Goal: Task Accomplishment & Management: Use online tool/utility

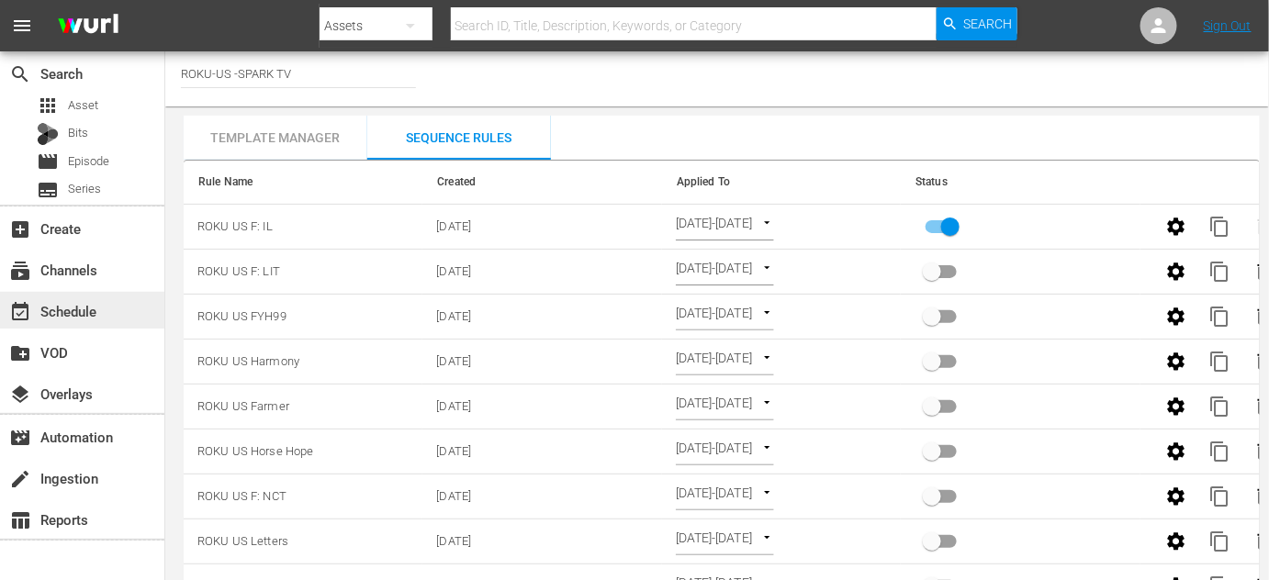
click at [66, 311] on div "event_available Schedule" at bounding box center [51, 308] width 103 height 17
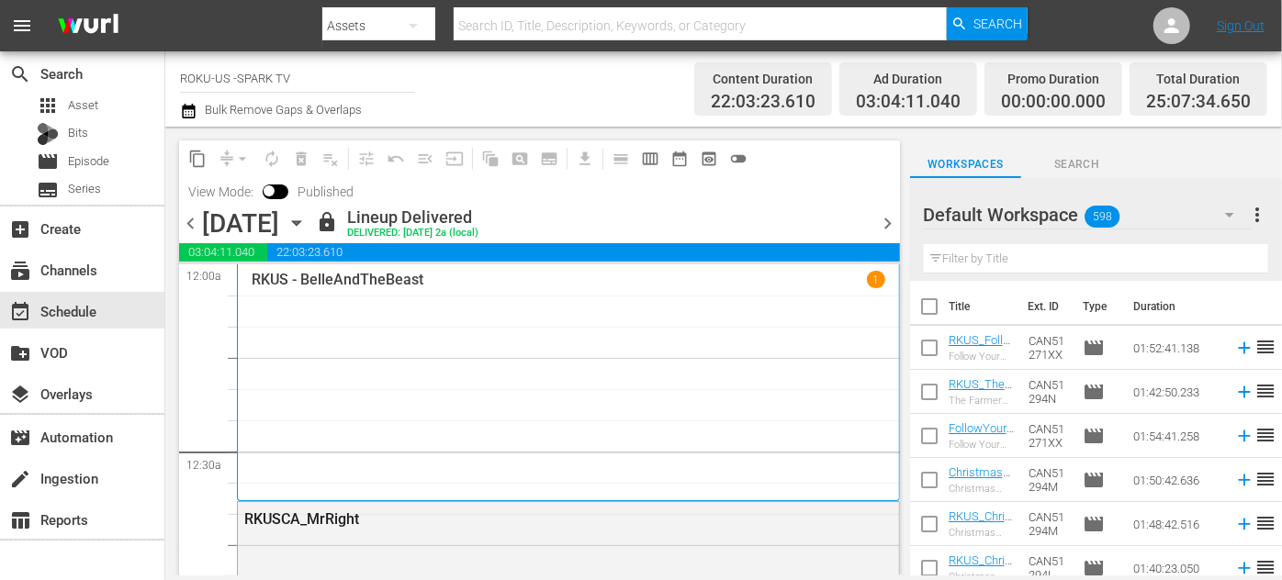
click at [307, 227] on icon "button" at bounding box center [297, 223] width 20 height 20
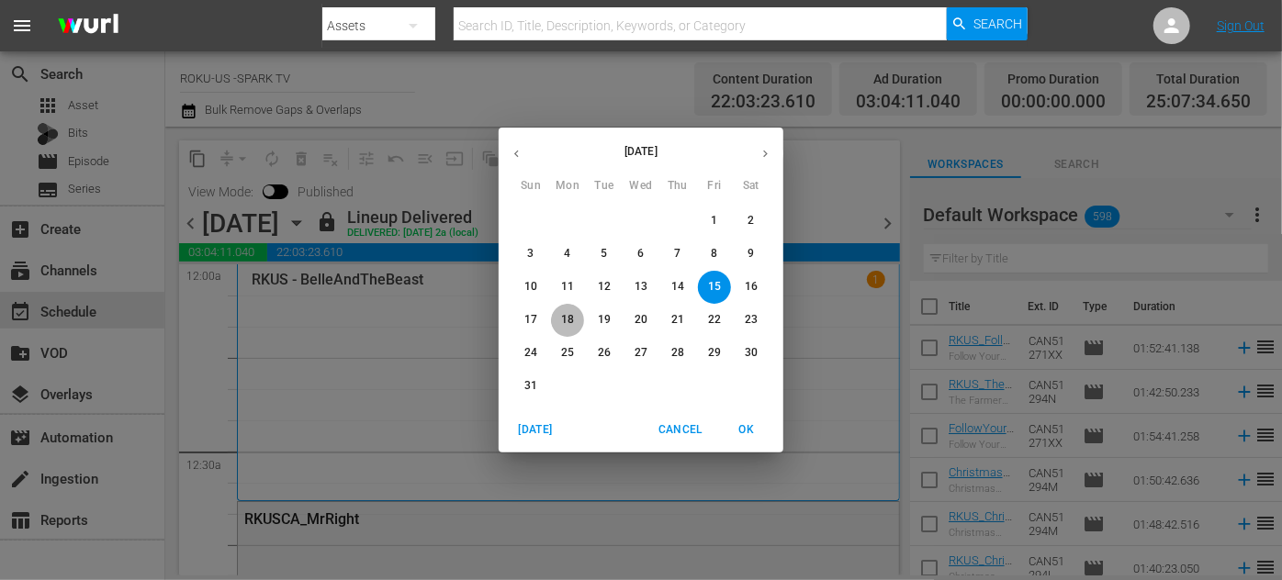
click at [567, 311] on button "18" at bounding box center [567, 320] width 33 height 33
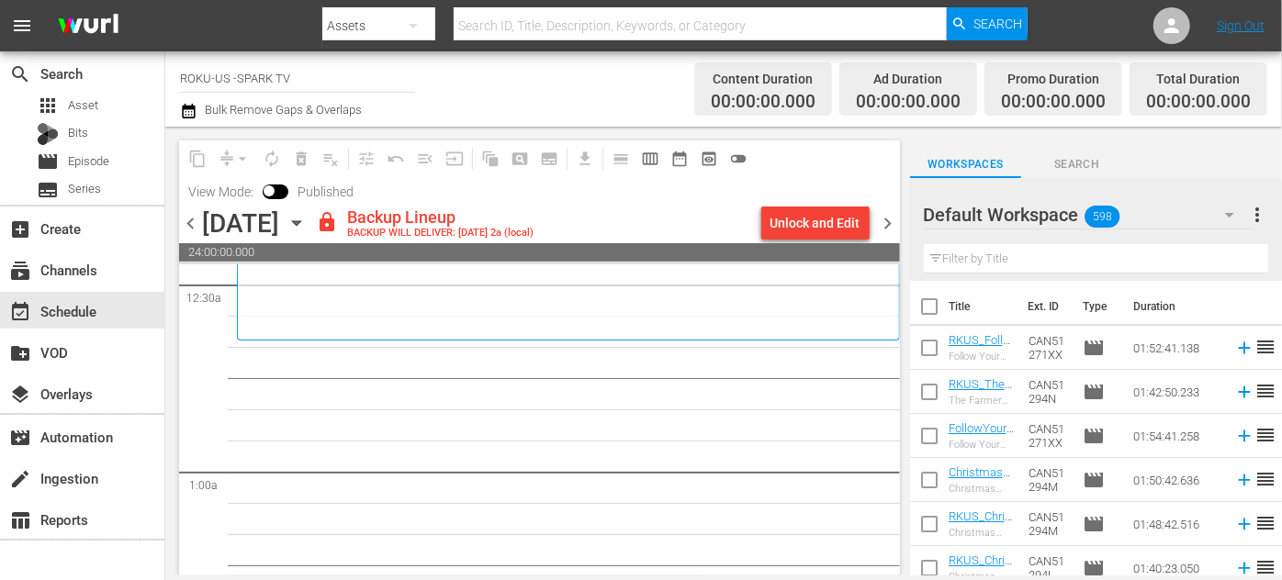
scroll to position [166, 0]
click at [842, 218] on div "Unlock and Edit" at bounding box center [816, 223] width 90 height 33
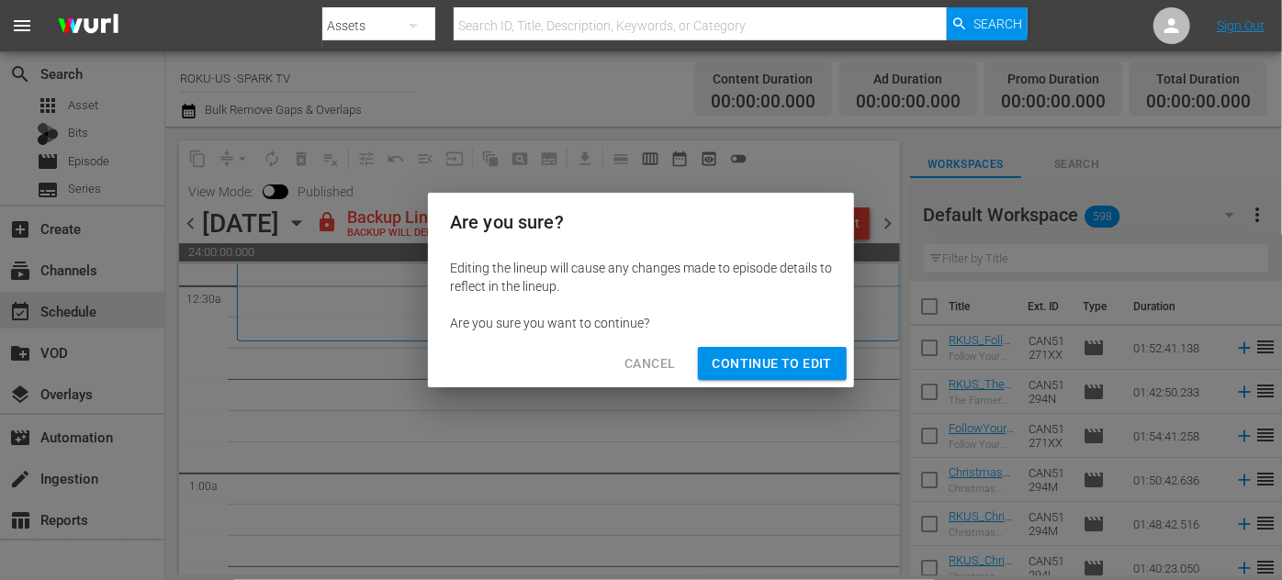
click at [804, 360] on span "Continue to Edit" at bounding box center [772, 364] width 119 height 23
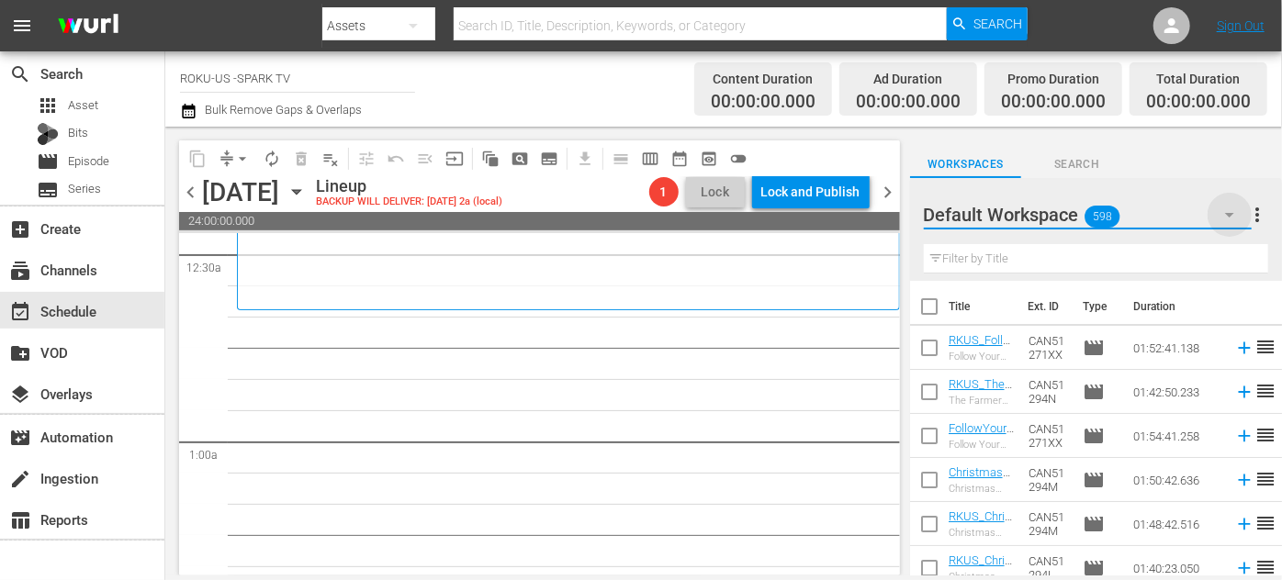
click at [1232, 212] on icon "button" at bounding box center [1230, 215] width 22 height 22
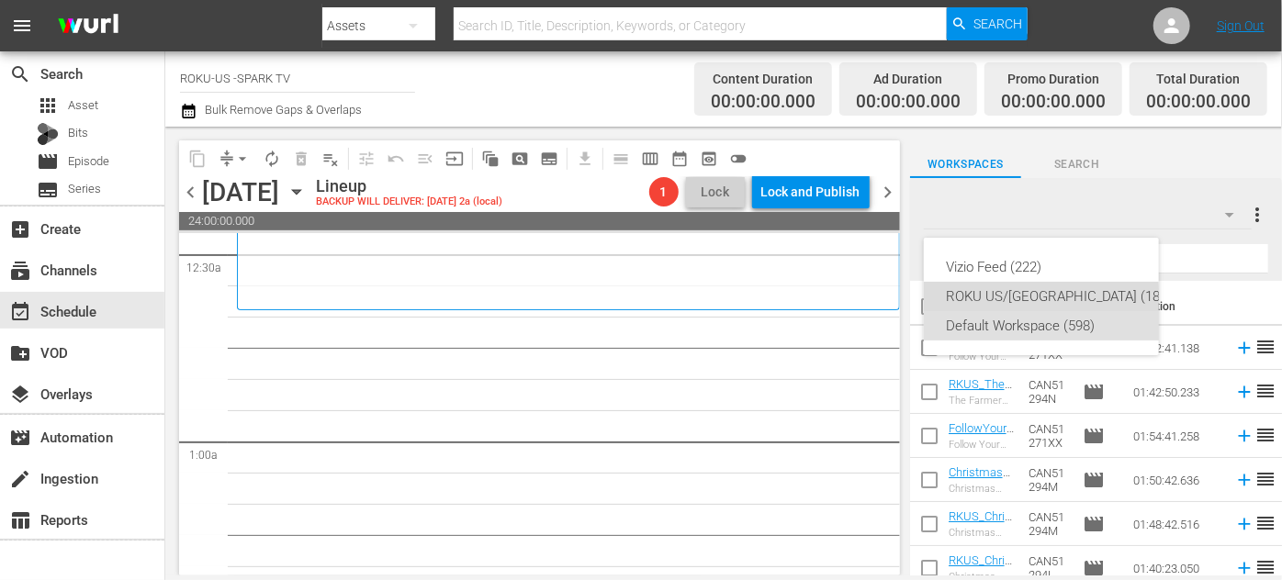
click at [982, 303] on div "ROKU US/[GEOGRAPHIC_DATA] (180)" at bounding box center [1059, 296] width 227 height 29
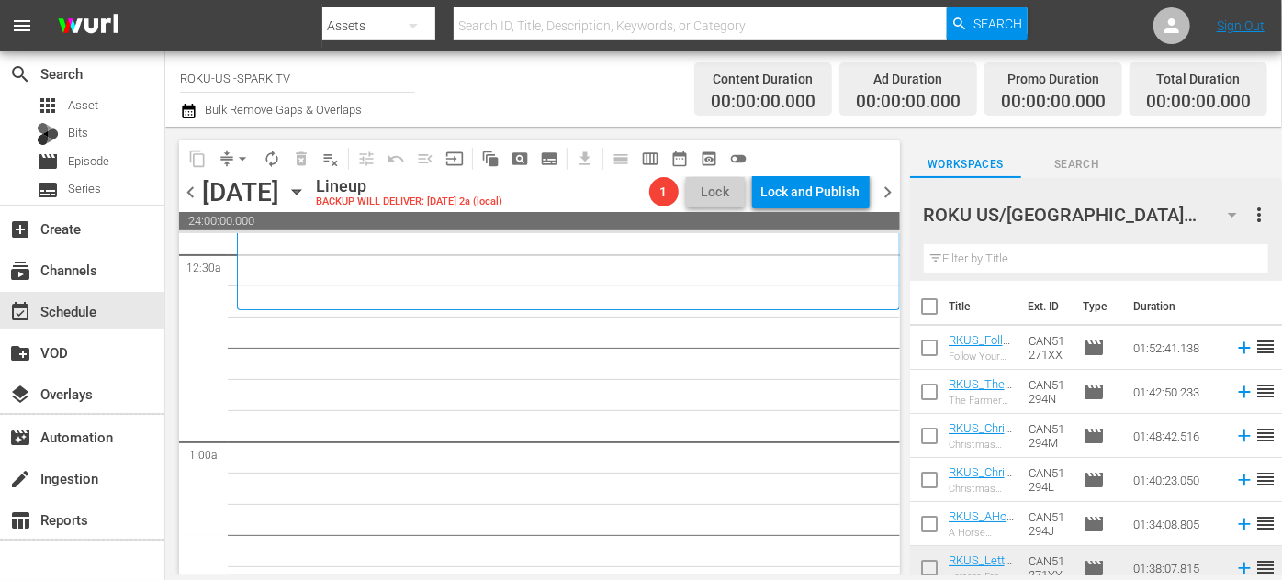
click at [994, 263] on input "text" at bounding box center [1096, 258] width 344 height 29
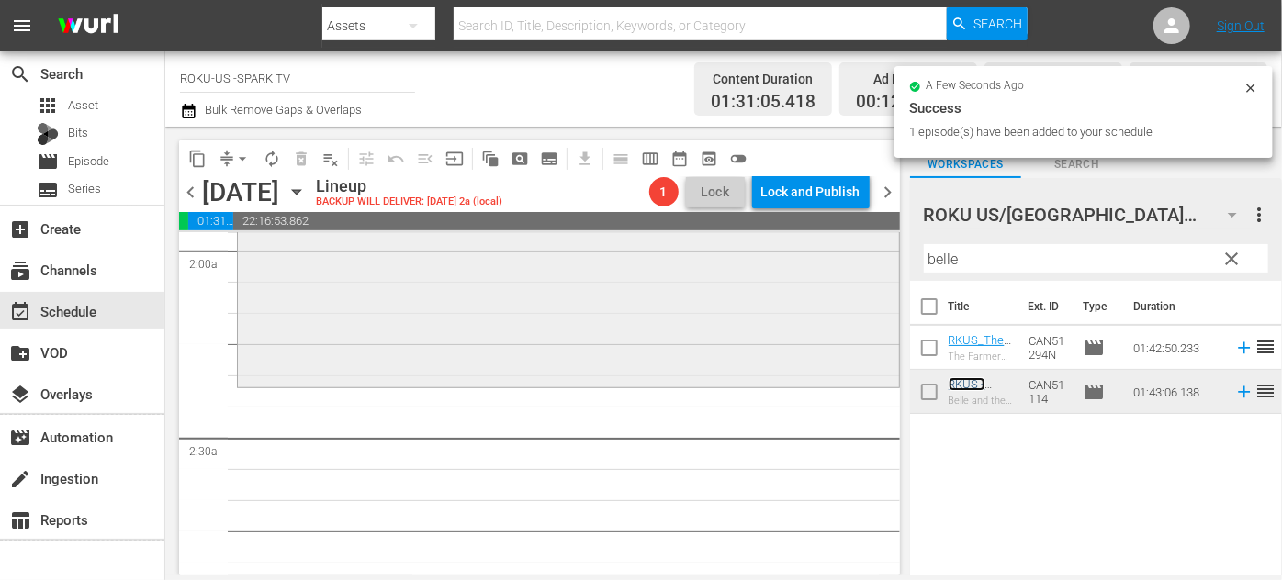
scroll to position [751, 0]
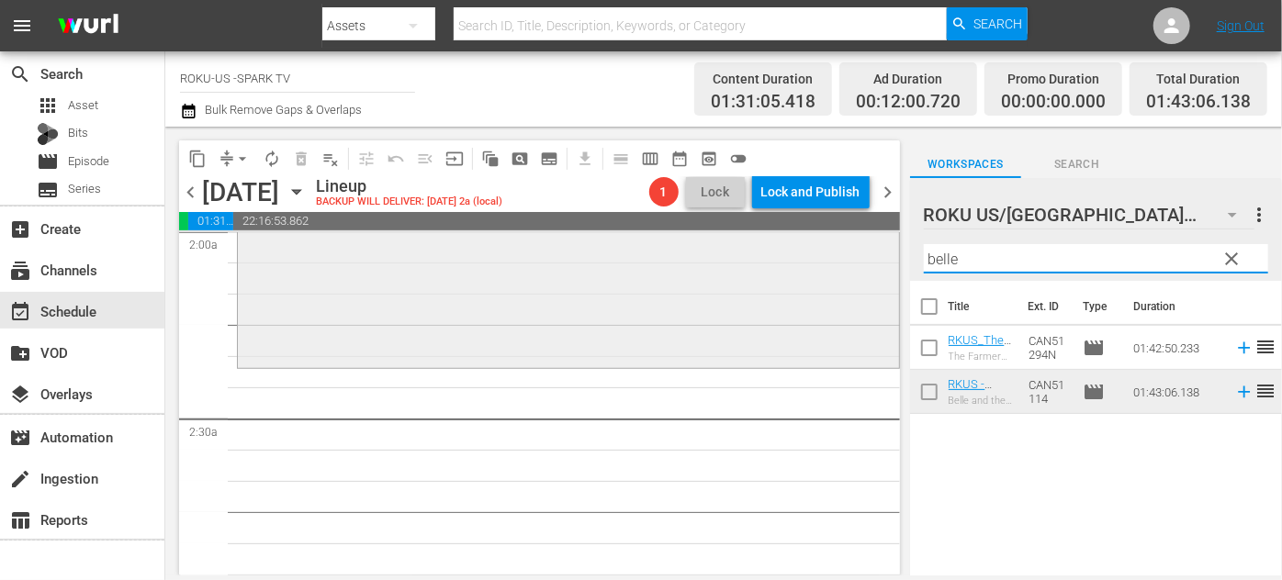
drag, startPoint x: 964, startPoint y: 261, endPoint x: 816, endPoint y: 255, distance: 148.9
click at [816, 255] on div "content_copy compress arrow_drop_down autorenew_outlined delete_forever_outline…" at bounding box center [723, 351] width 1117 height 449
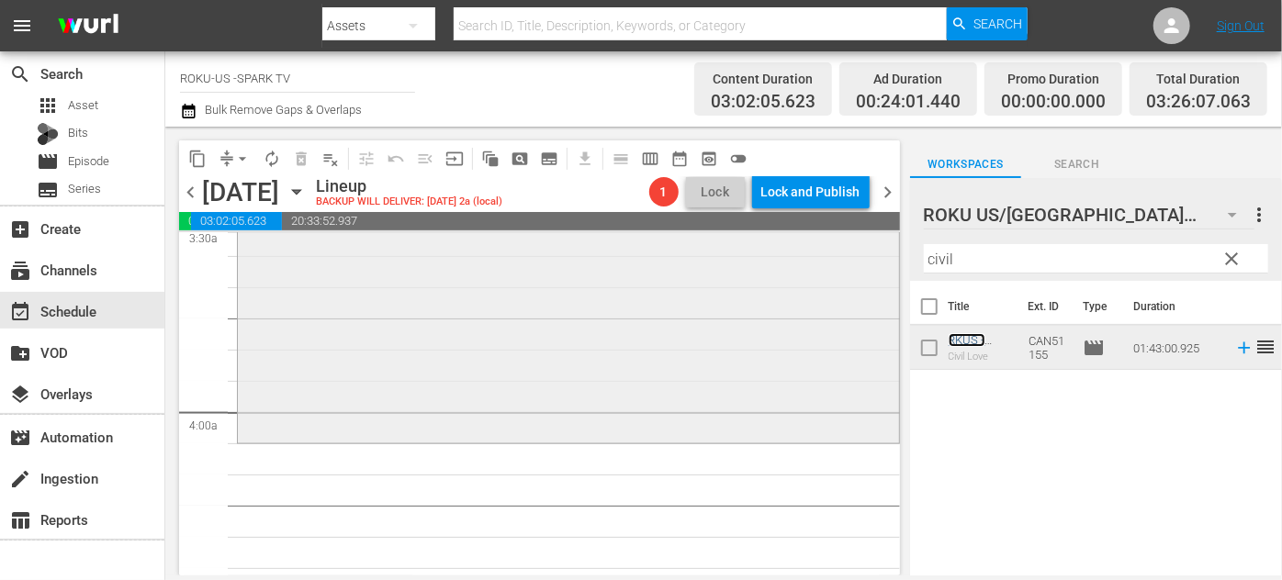
scroll to position [1335, 0]
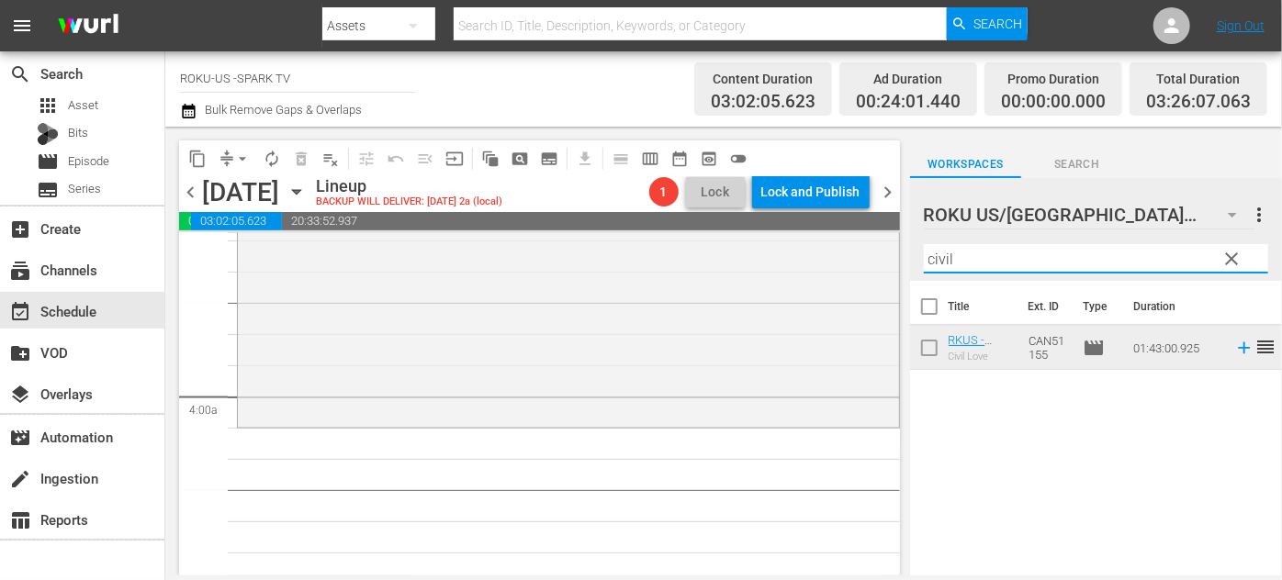
drag, startPoint x: 955, startPoint y: 259, endPoint x: 896, endPoint y: 253, distance: 59.1
click at [896, 253] on div "content_copy compress arrow_drop_down autorenew_outlined delete_forever_outline…" at bounding box center [723, 351] width 1117 height 449
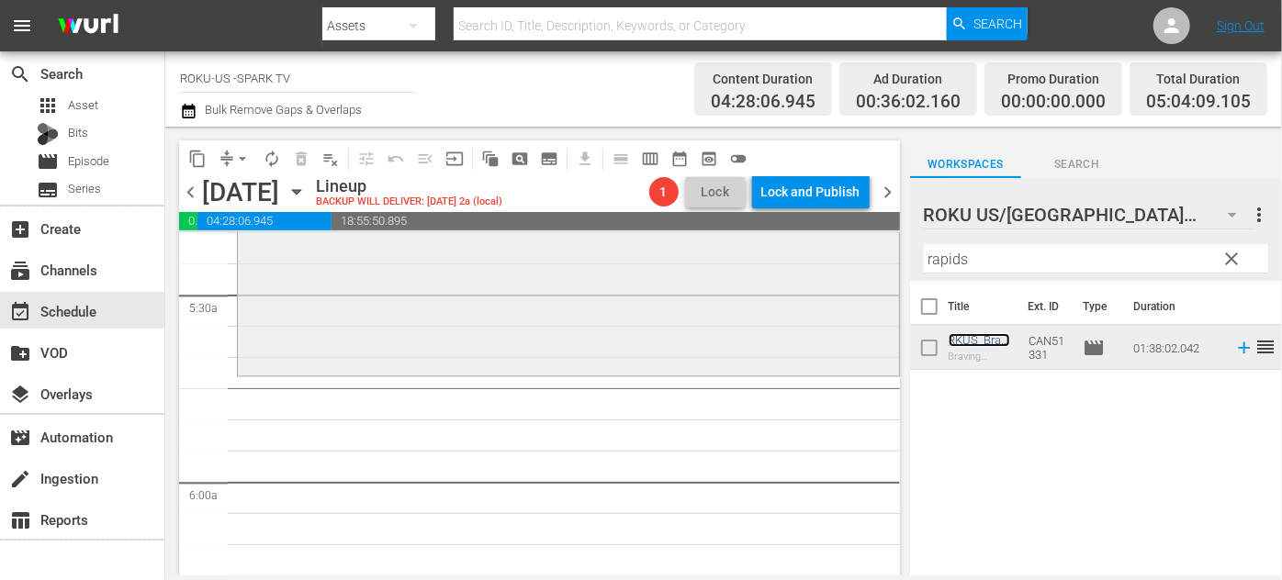
scroll to position [2003, 0]
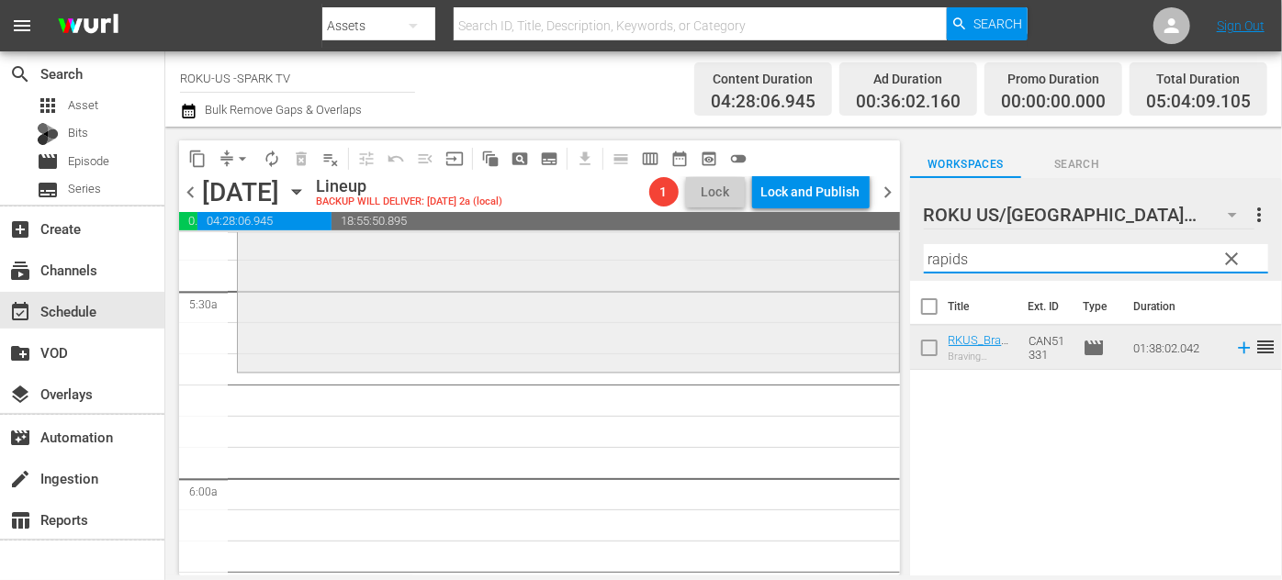
drag, startPoint x: 984, startPoint y: 254, endPoint x: 835, endPoint y: 256, distance: 148.8
click at [835, 256] on div "content_copy compress arrow_drop_down autorenew_outlined delete_forever_outline…" at bounding box center [723, 351] width 1117 height 449
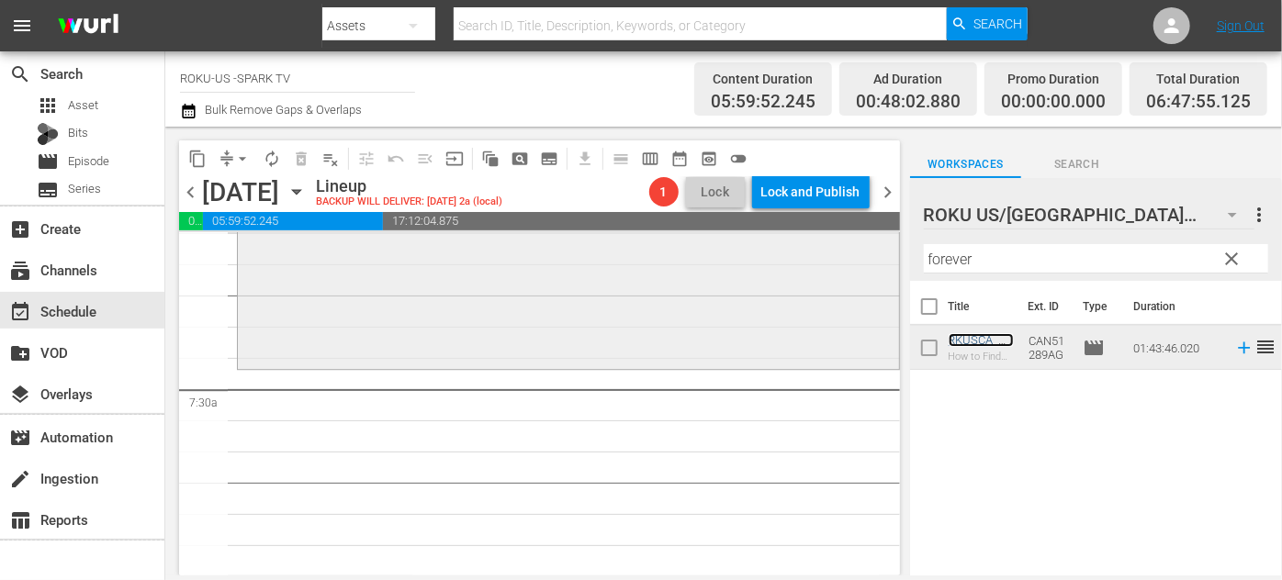
scroll to position [2672, 0]
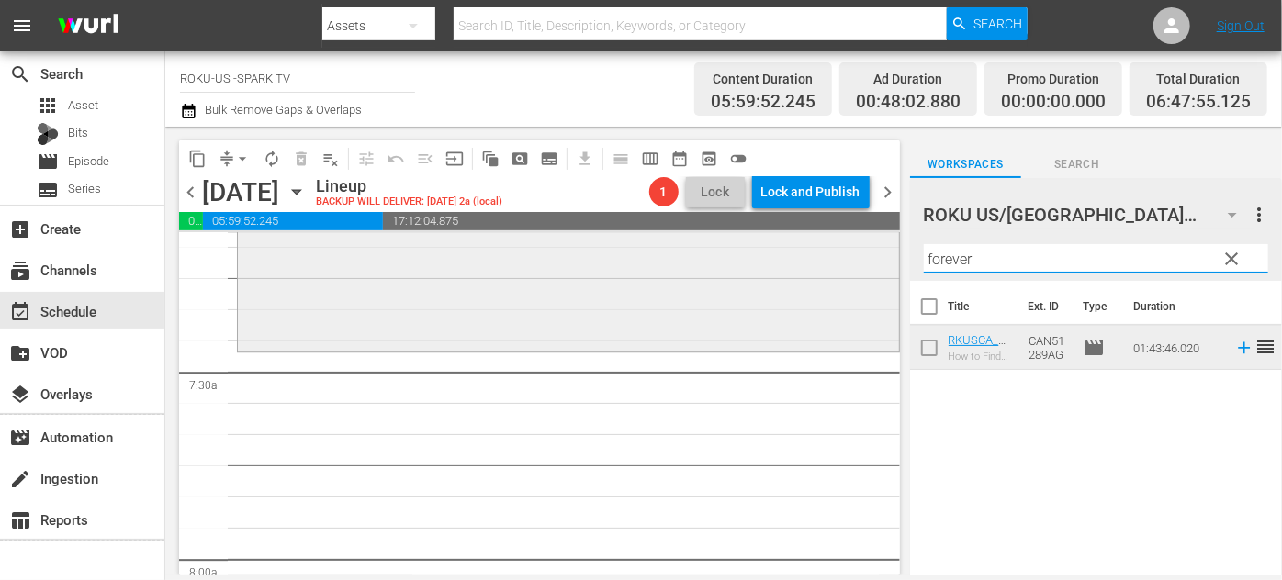
drag, startPoint x: 880, startPoint y: 261, endPoint x: 810, endPoint y: 261, distance: 69.8
click at [810, 261] on div "content_copy compress arrow_drop_down autorenew_outlined delete_forever_outline…" at bounding box center [723, 351] width 1117 height 449
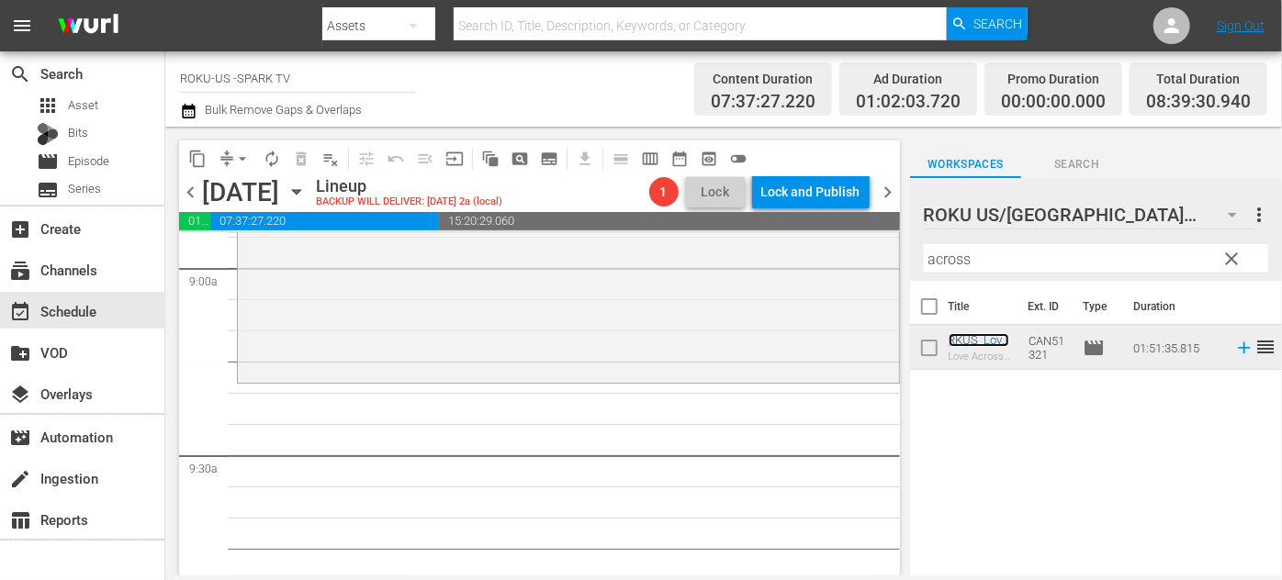
scroll to position [3339, 0]
drag, startPoint x: 888, startPoint y: 256, endPoint x: 822, endPoint y: 246, distance: 66.9
click at [828, 249] on div "content_copy compress arrow_drop_down autorenew_outlined delete_forever_outline…" at bounding box center [723, 351] width 1117 height 449
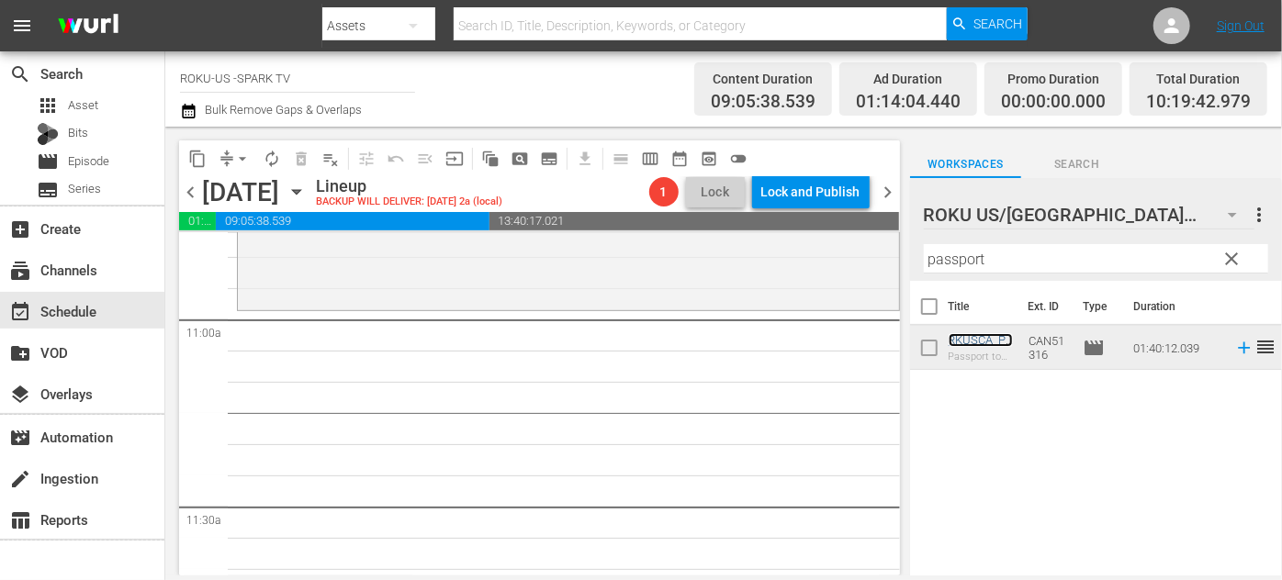
scroll to position [4007, 0]
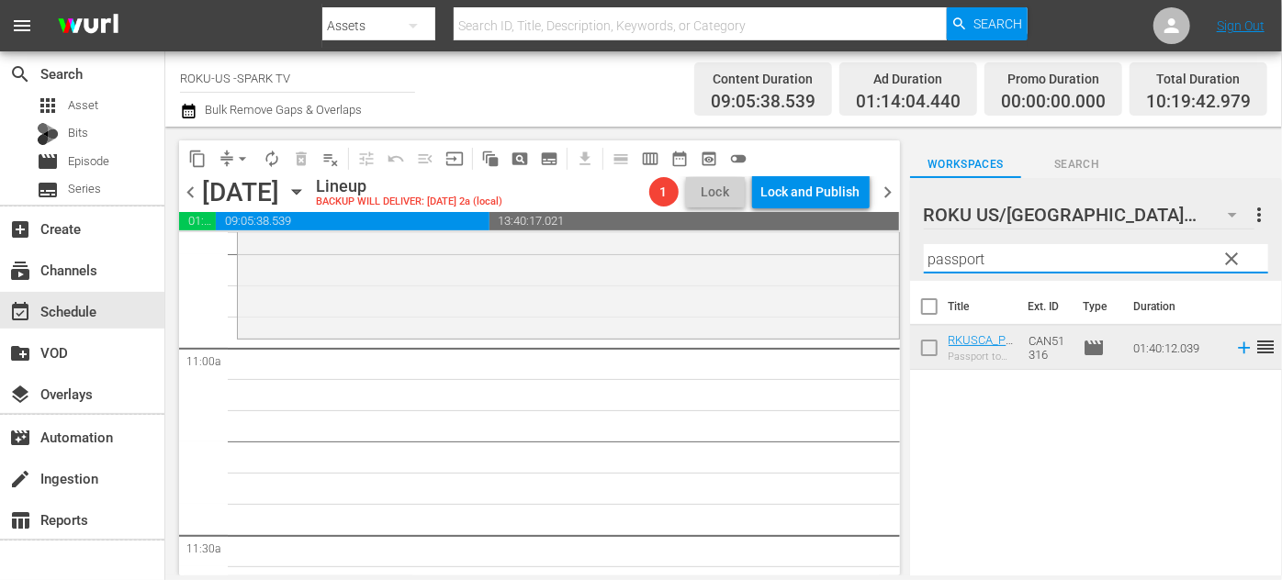
drag, startPoint x: 948, startPoint y: 256, endPoint x: 892, endPoint y: 252, distance: 56.2
click at [896, 252] on div "content_copy compress arrow_drop_down autorenew_outlined delete_forever_outline…" at bounding box center [723, 351] width 1117 height 449
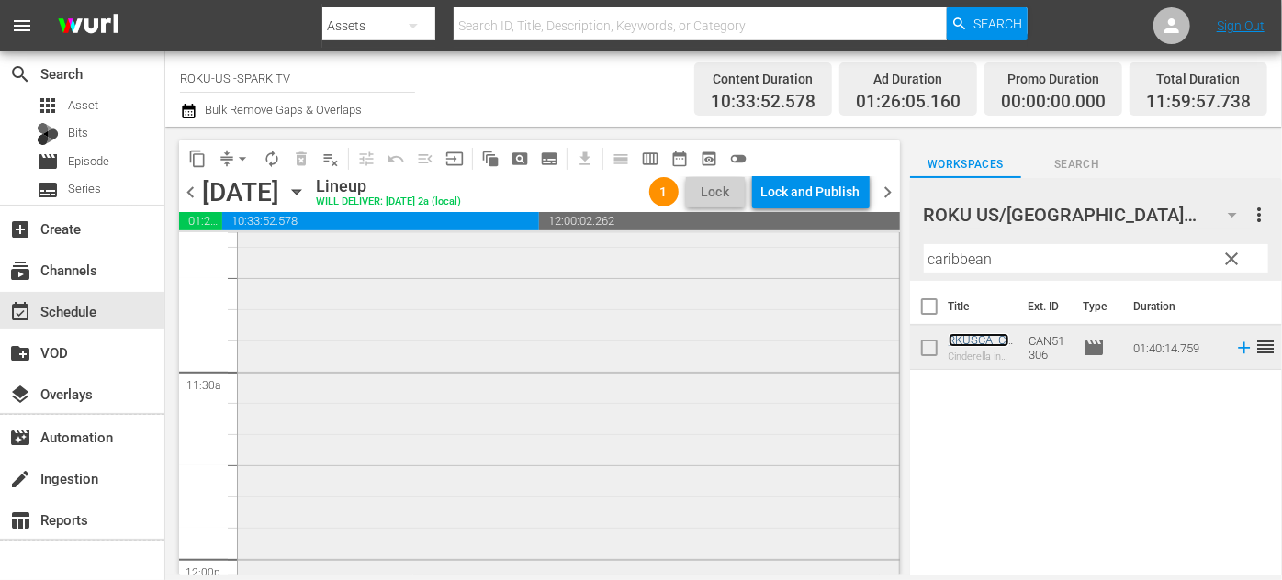
scroll to position [4509, 0]
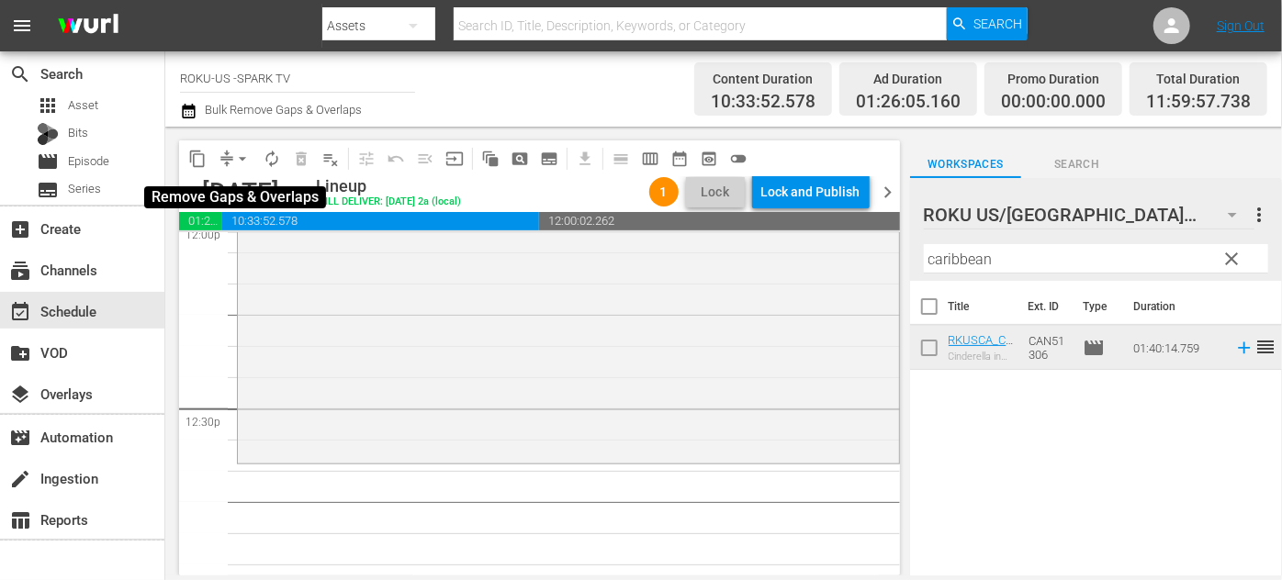
click at [233, 153] on span "arrow_drop_down" at bounding box center [242, 159] width 18 height 18
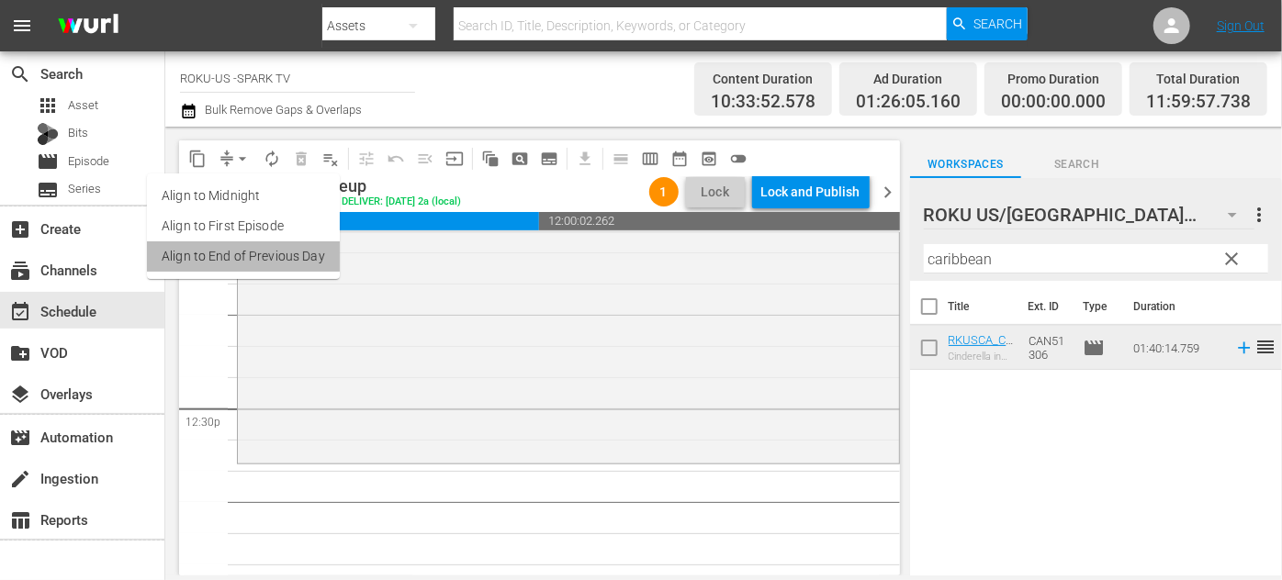
click at [273, 258] on li "Align to End of Previous Day" at bounding box center [243, 257] width 193 height 30
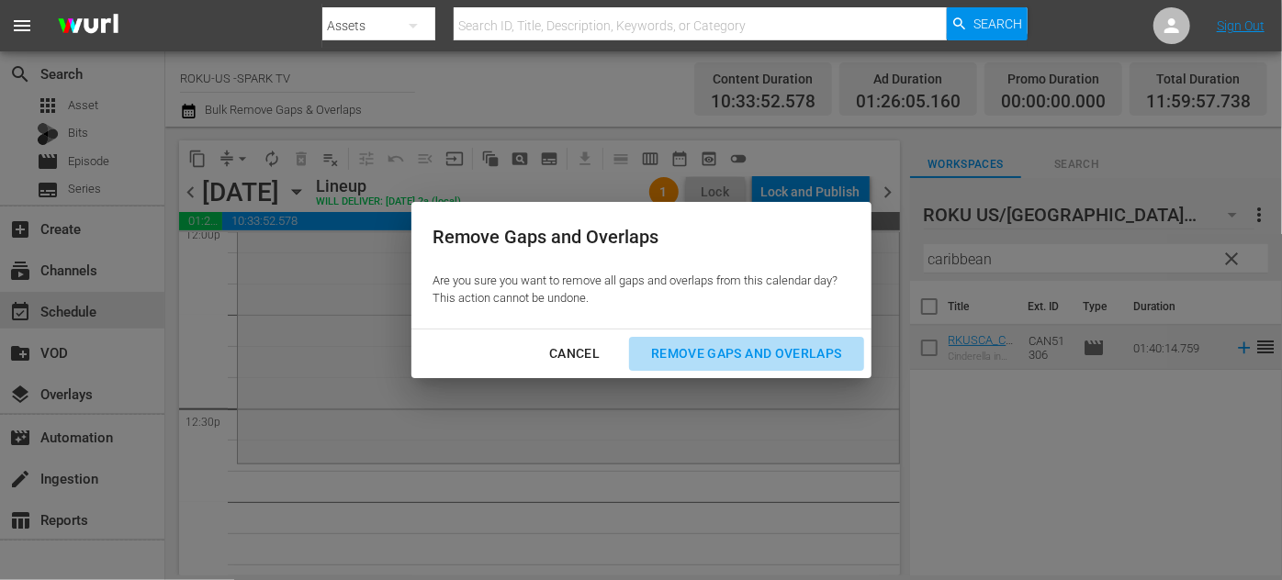
click at [702, 355] on div "Remove Gaps and Overlaps" at bounding box center [746, 354] width 220 height 23
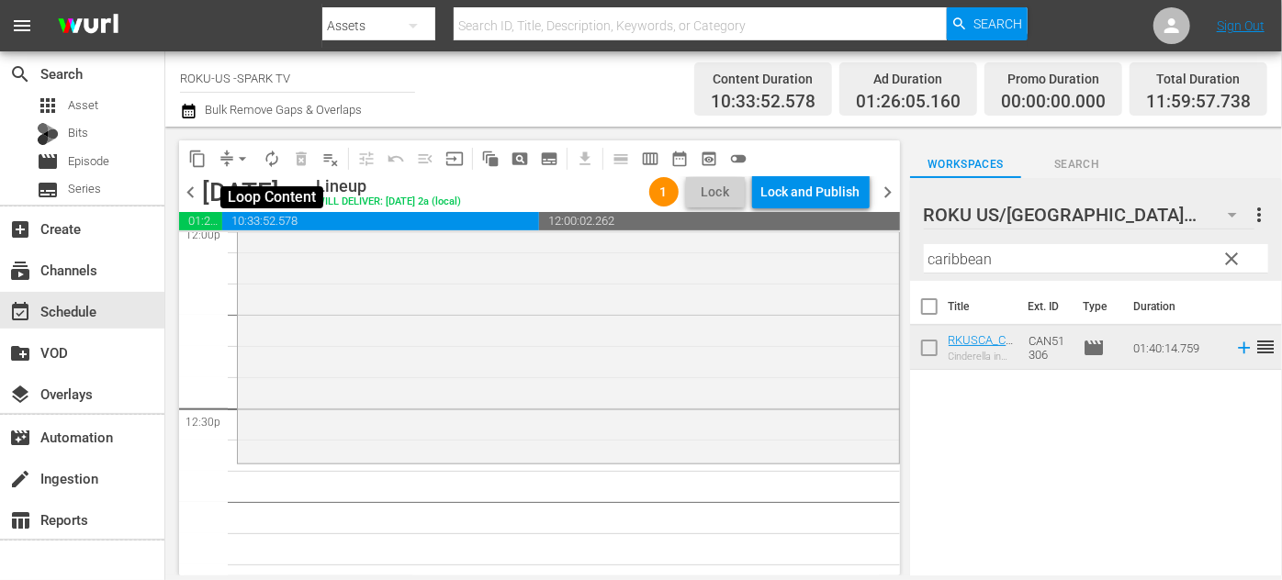
click at [265, 154] on span "autorenew_outlined" at bounding box center [272, 159] width 18 height 18
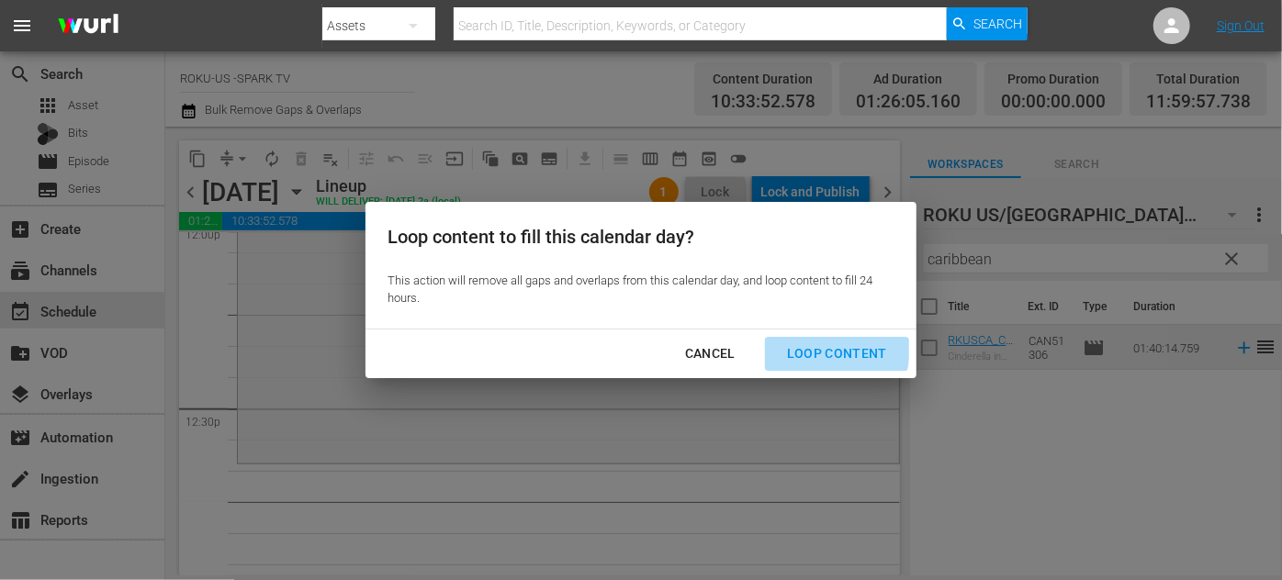
click at [823, 349] on div "Loop Content" at bounding box center [836, 354] width 129 height 23
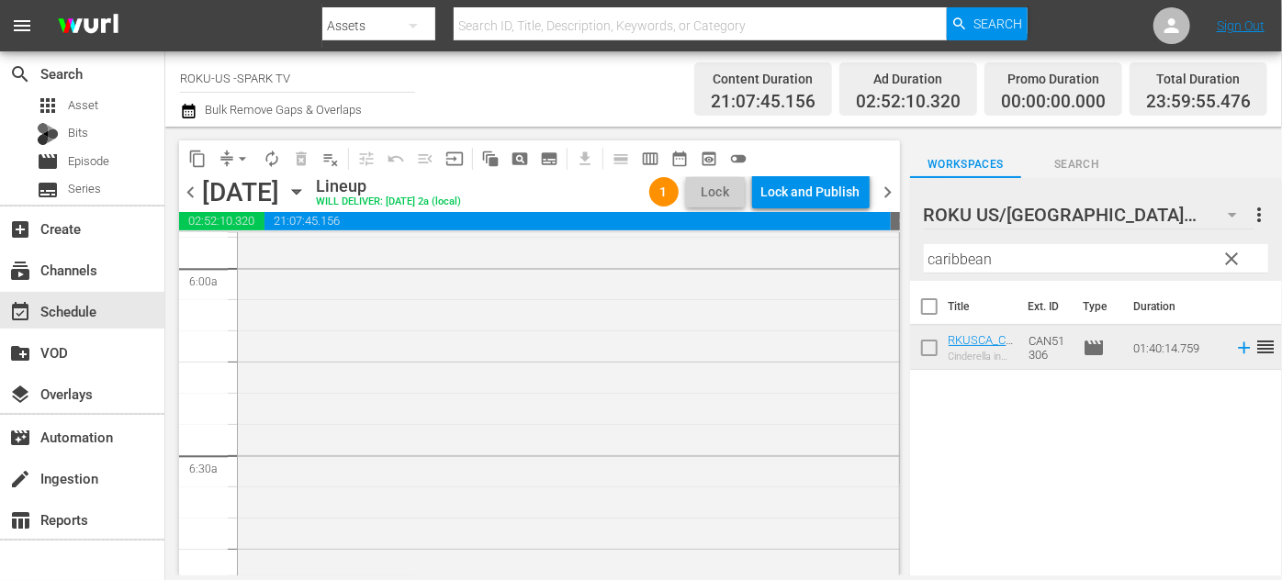
scroll to position [2047, 0]
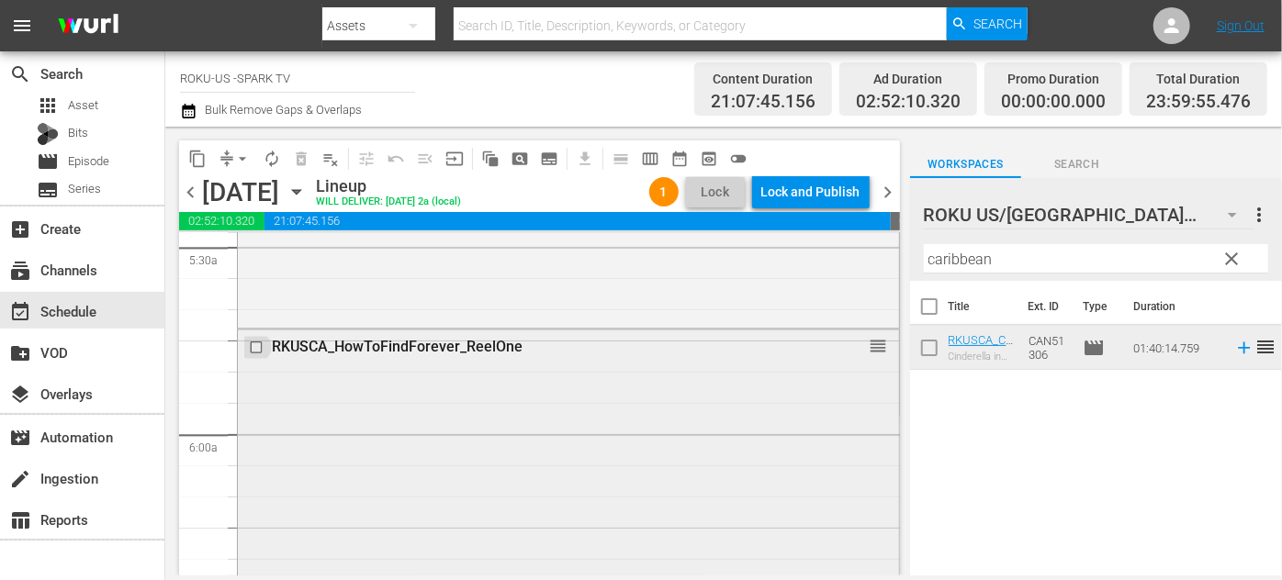
click at [259, 350] on input "checkbox" at bounding box center [258, 347] width 19 height 16
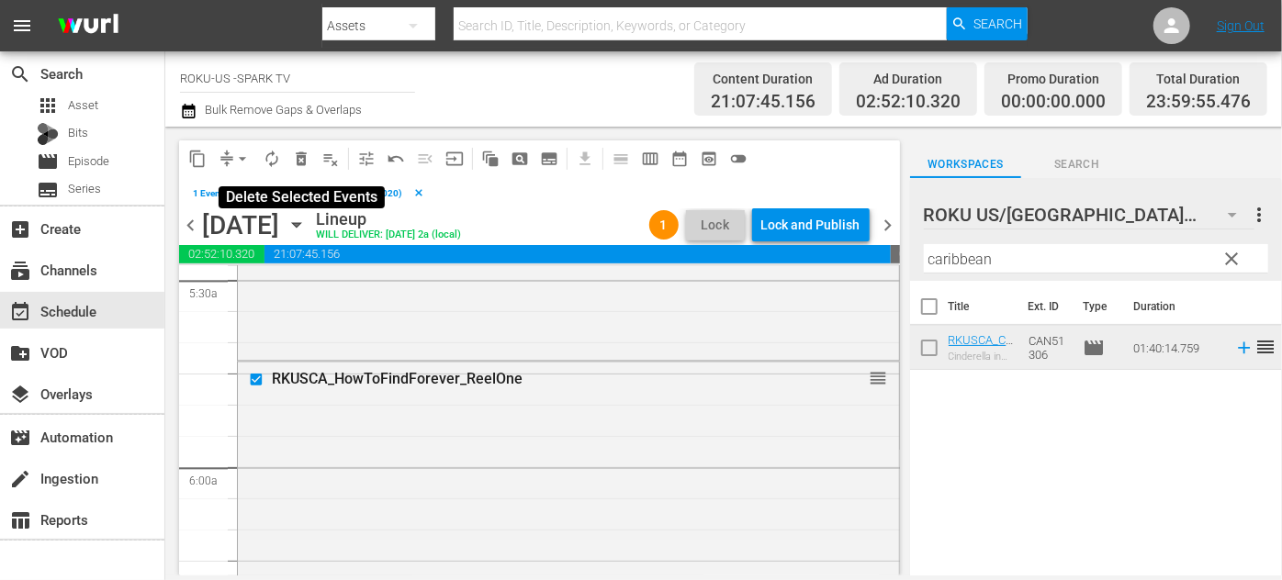
click at [303, 163] on span "delete_forever_outlined" at bounding box center [301, 159] width 18 height 18
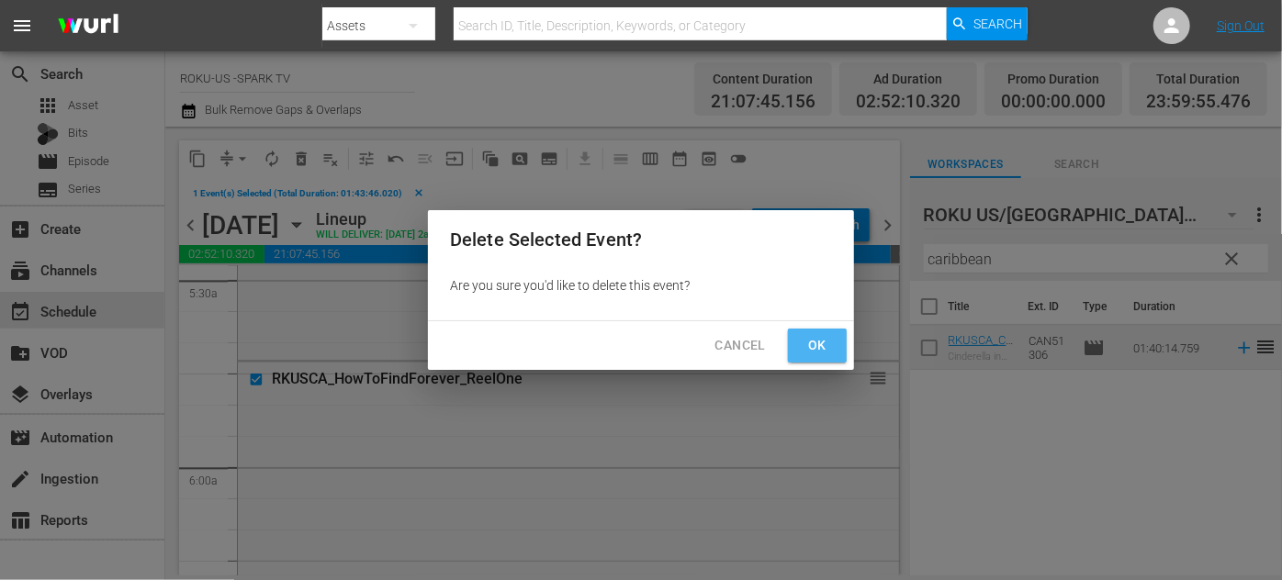
click at [816, 350] on span "Ok" at bounding box center [817, 345] width 29 height 23
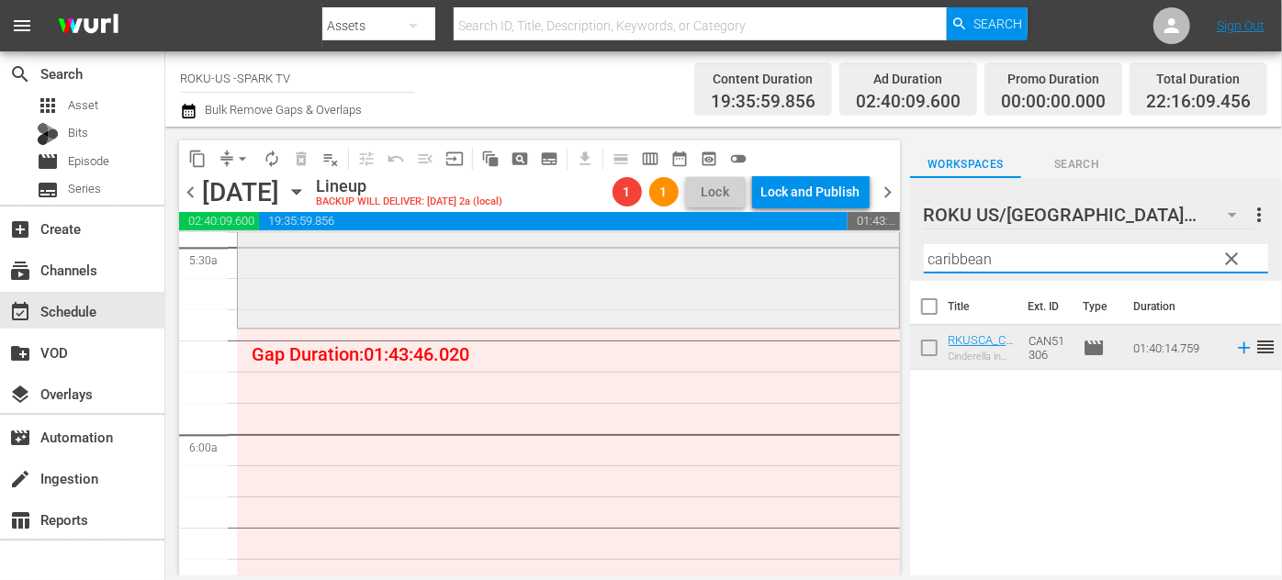
drag, startPoint x: 1016, startPoint y: 263, endPoint x: 861, endPoint y: 242, distance: 155.6
click at [861, 242] on div "content_copy compress arrow_drop_down autorenew_outlined delete_forever_outline…" at bounding box center [723, 351] width 1117 height 449
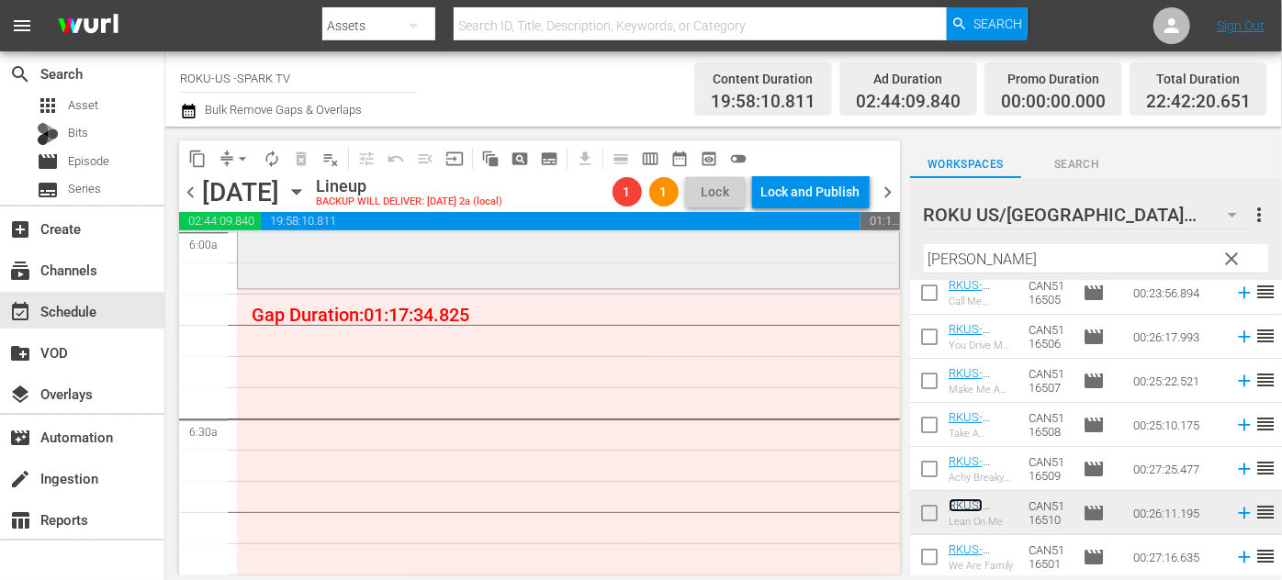
scroll to position [2213, 0]
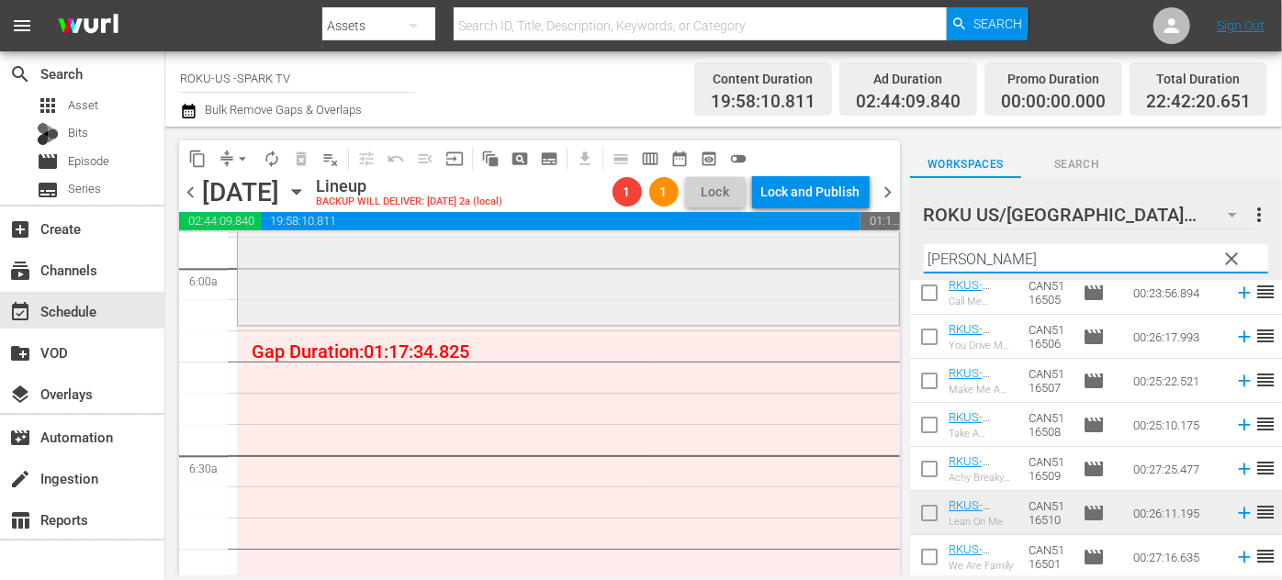
drag, startPoint x: 987, startPoint y: 264, endPoint x: 866, endPoint y: 258, distance: 121.4
click at [866, 258] on div "content_copy compress arrow_drop_down autorenew_outlined delete_forever_outline…" at bounding box center [723, 351] width 1117 height 449
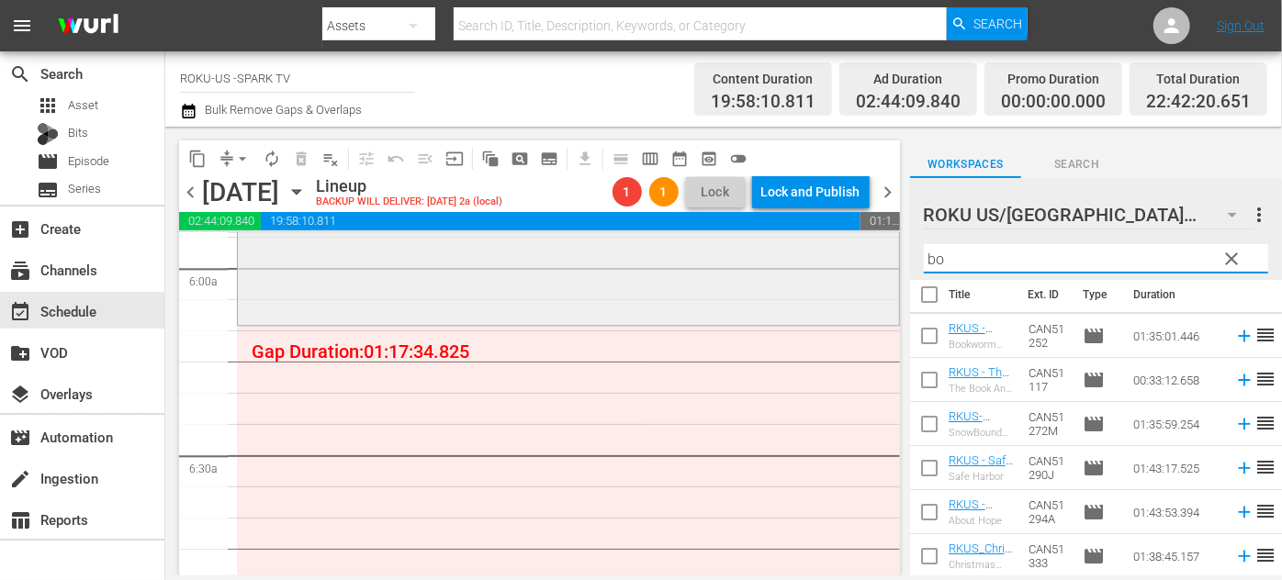
scroll to position [0, 0]
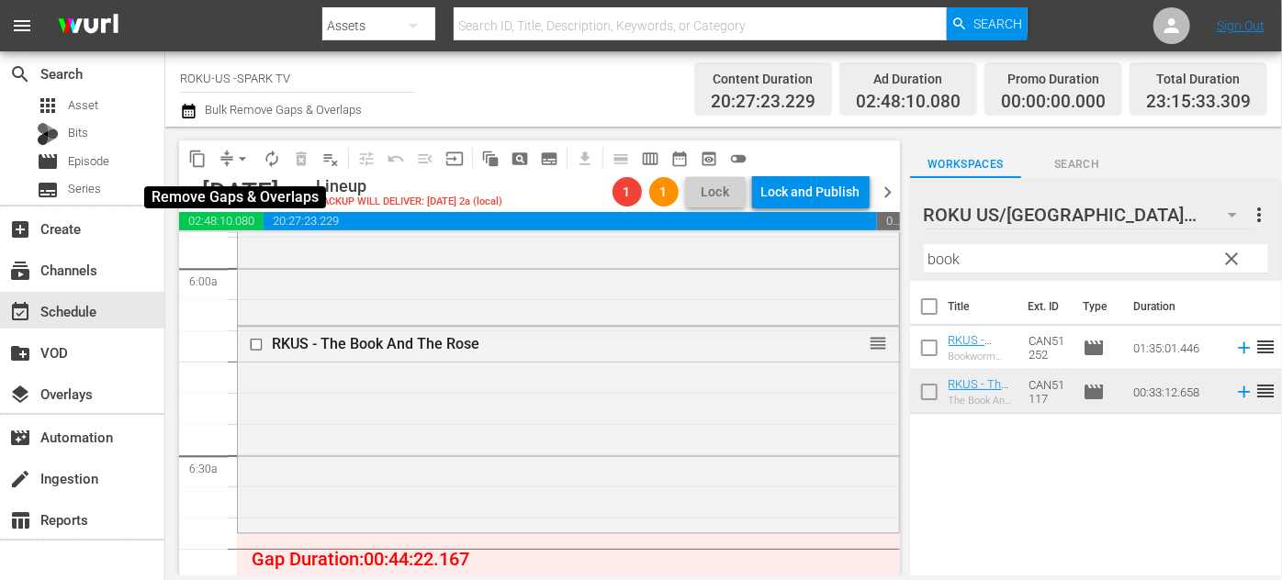
click at [247, 154] on span "arrow_drop_down" at bounding box center [242, 159] width 18 height 18
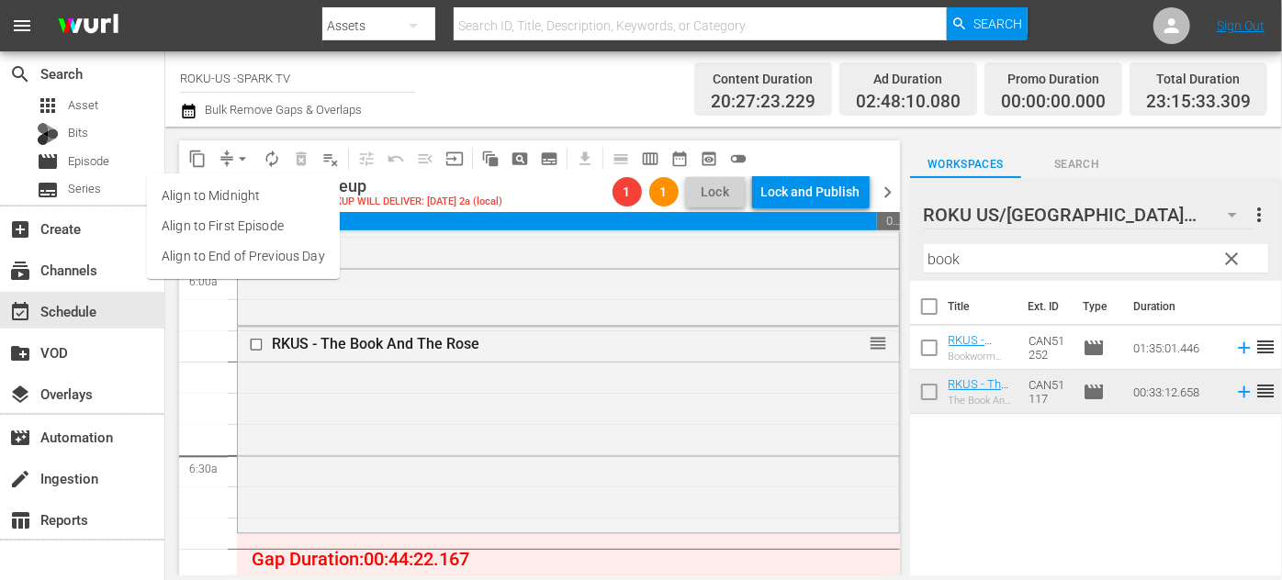
click at [263, 268] on li "Align to End of Previous Day" at bounding box center [243, 257] width 193 height 30
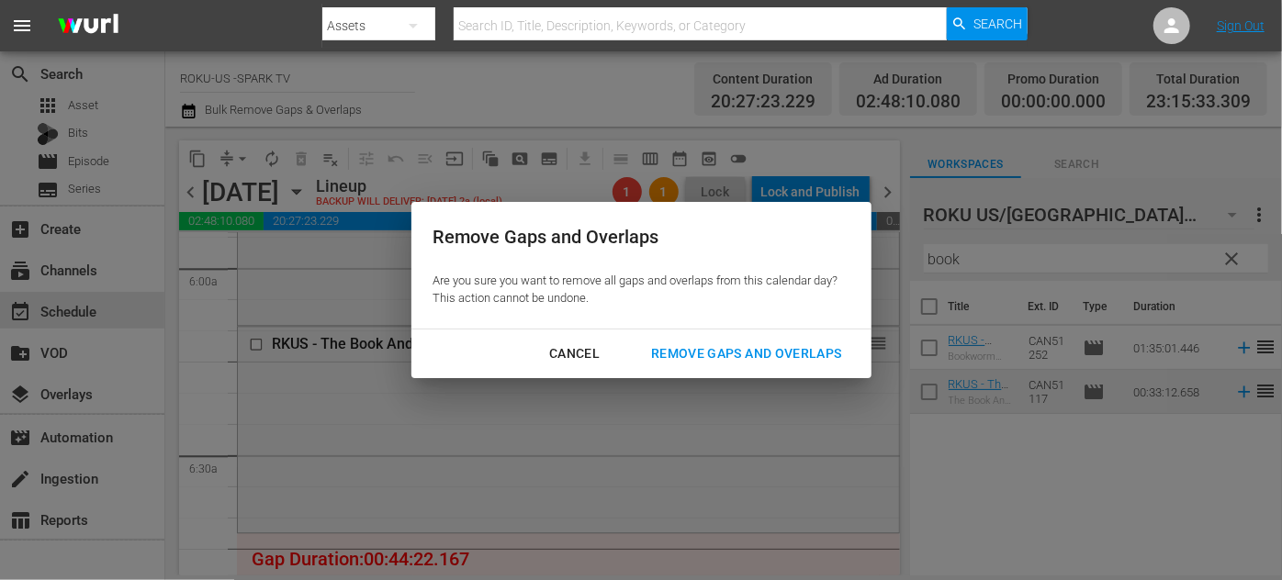
click at [760, 347] on div "Remove Gaps and Overlaps" at bounding box center [746, 354] width 220 height 23
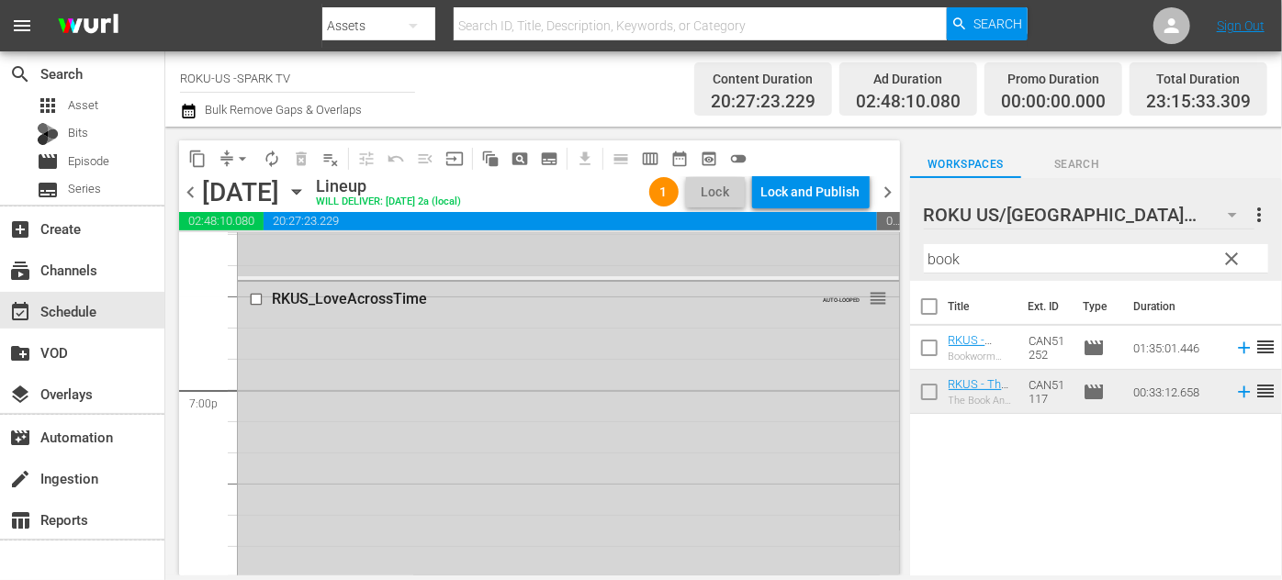
scroll to position [6973, 0]
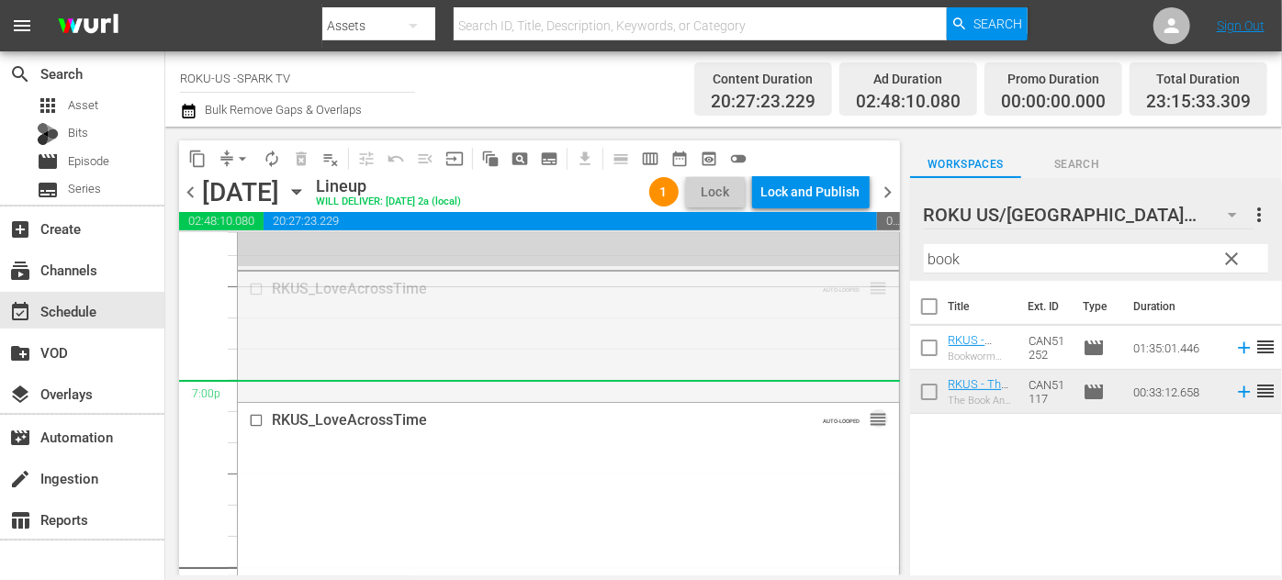
drag, startPoint x: 864, startPoint y: 293, endPoint x: 815, endPoint y: 391, distance: 110.1
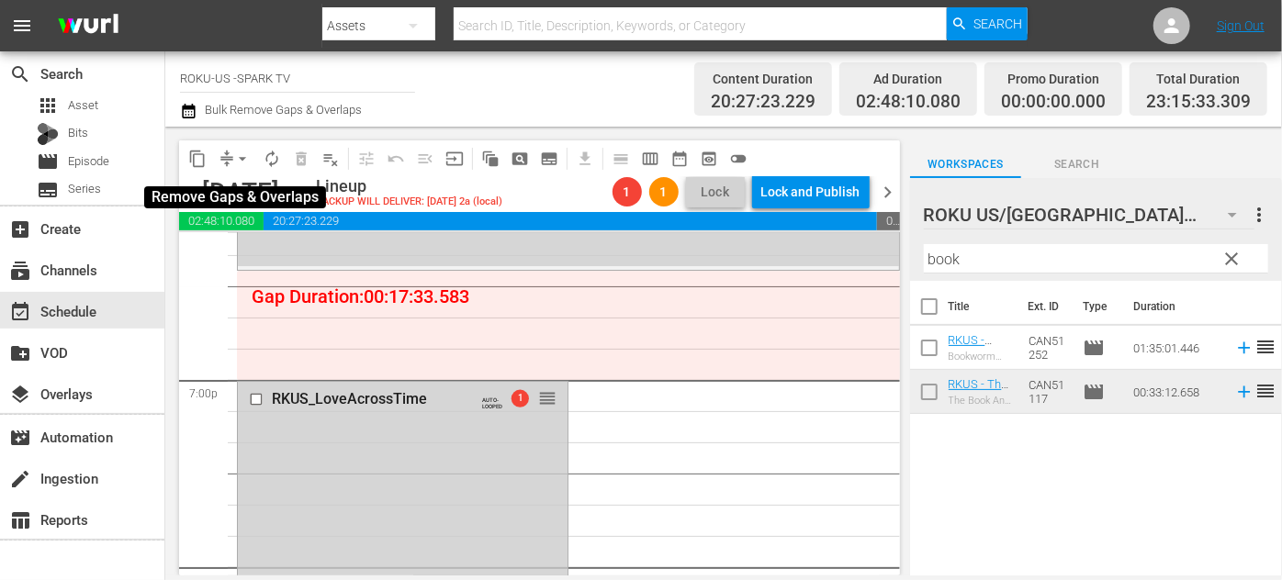
click at [241, 152] on span "arrow_drop_down" at bounding box center [242, 159] width 18 height 18
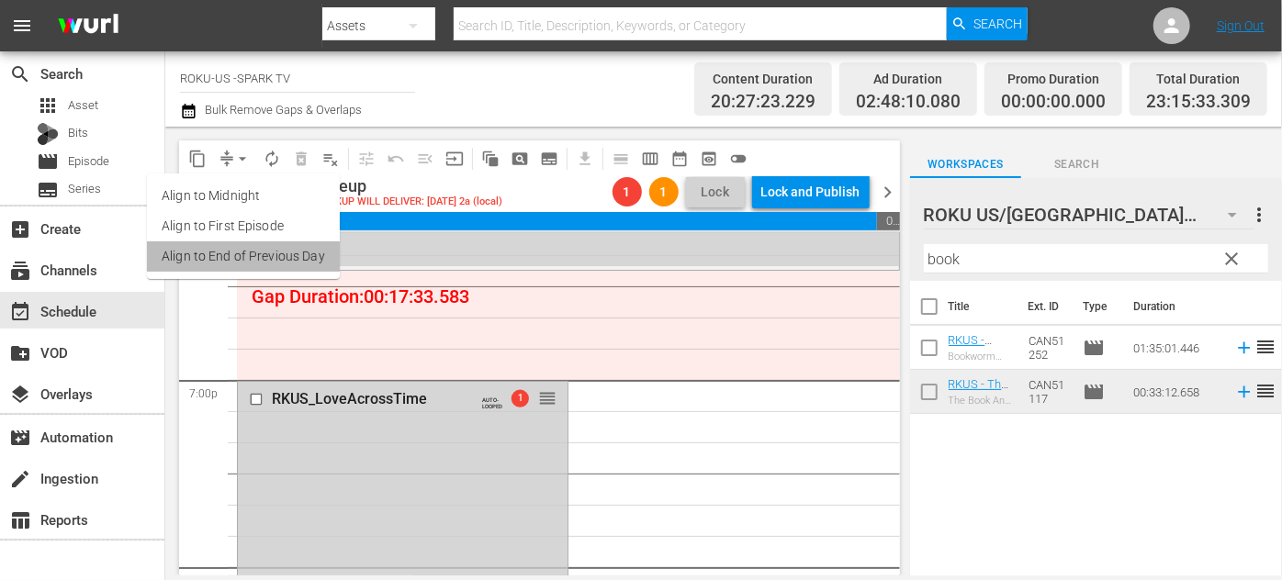
click at [252, 256] on li "Align to End of Previous Day" at bounding box center [243, 257] width 193 height 30
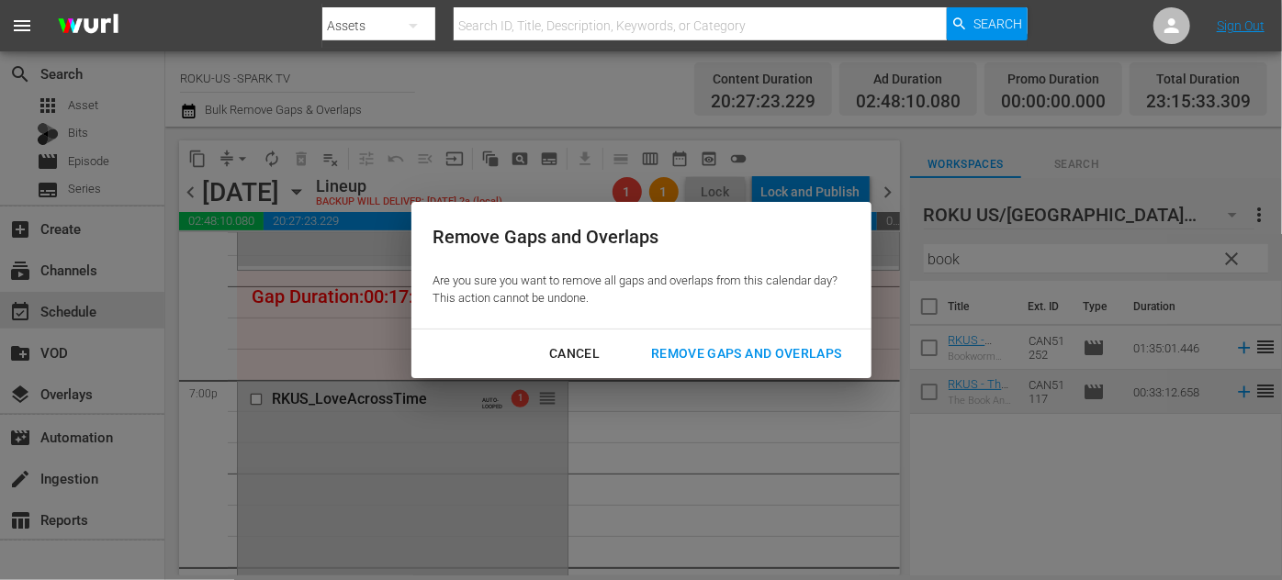
click at [711, 356] on div "Remove Gaps and Overlaps" at bounding box center [746, 354] width 220 height 23
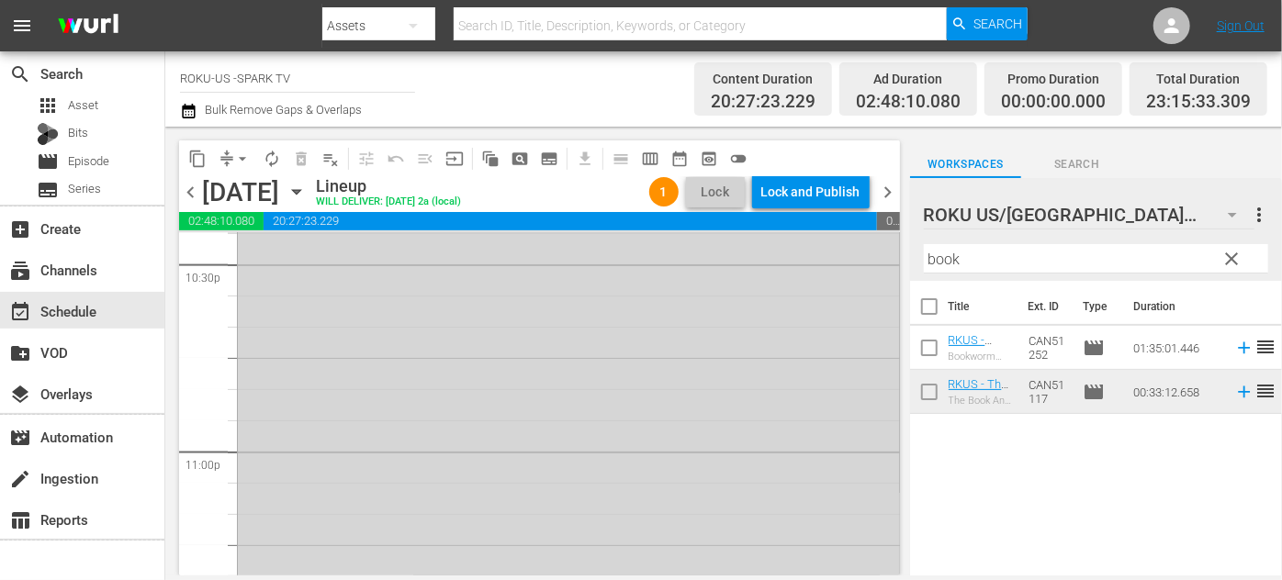
scroll to position [8651, 0]
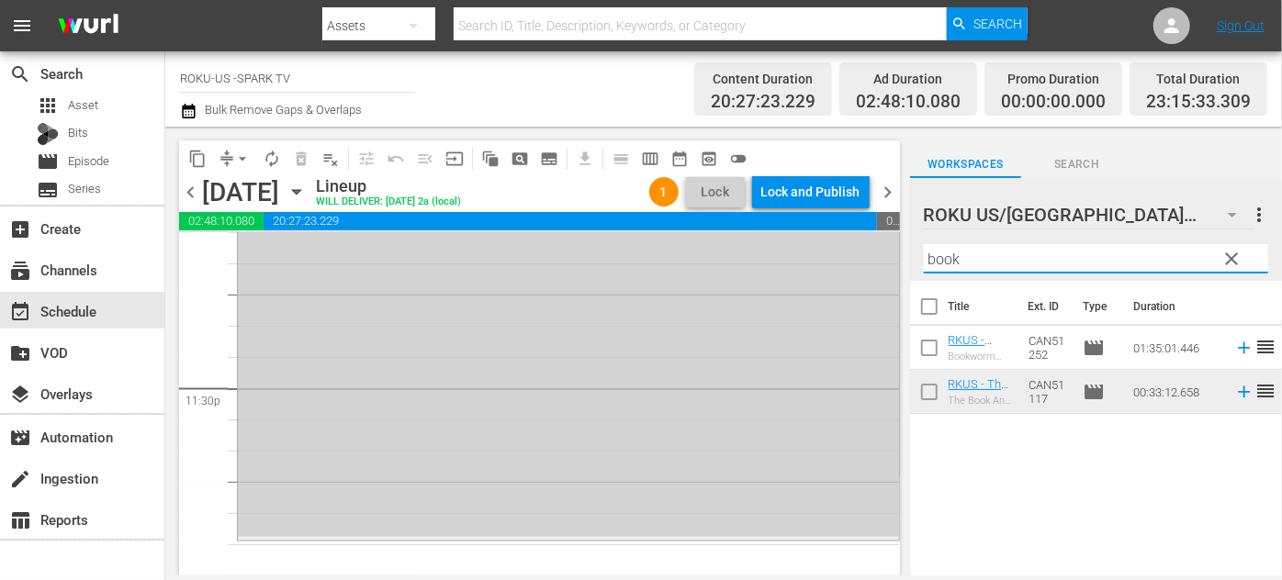
drag, startPoint x: 1007, startPoint y: 265, endPoint x: 874, endPoint y: 256, distance: 132.6
click at [874, 256] on div "content_copy compress arrow_drop_down autorenew_outlined delete_forever_outline…" at bounding box center [723, 351] width 1117 height 449
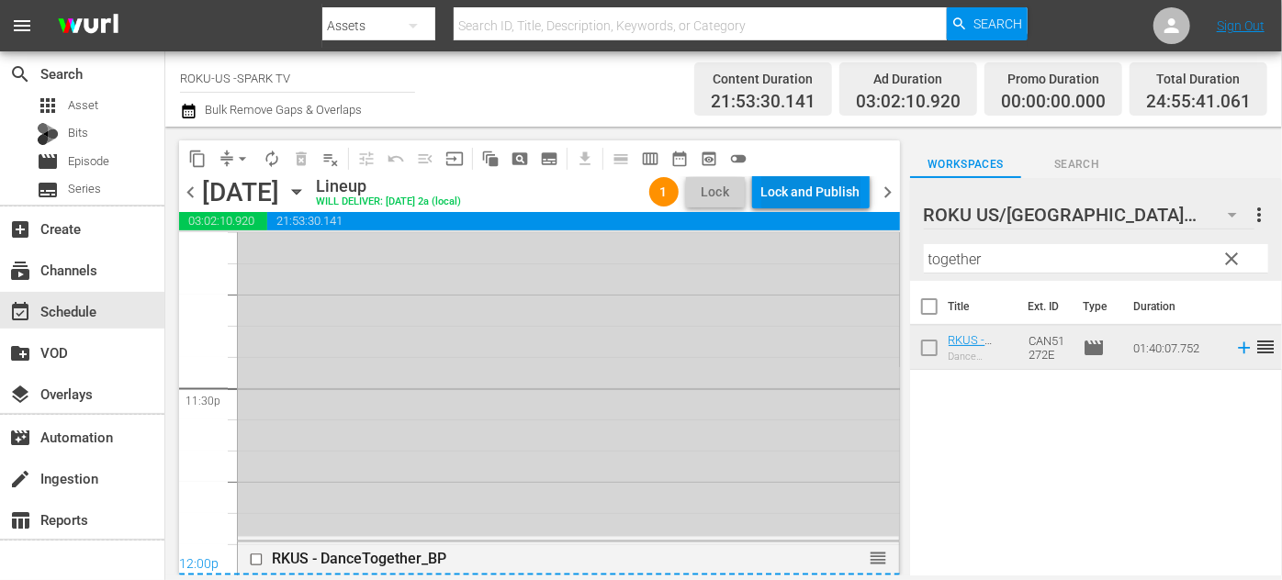
click at [838, 194] on div "Lock and Publish" at bounding box center [810, 191] width 99 height 33
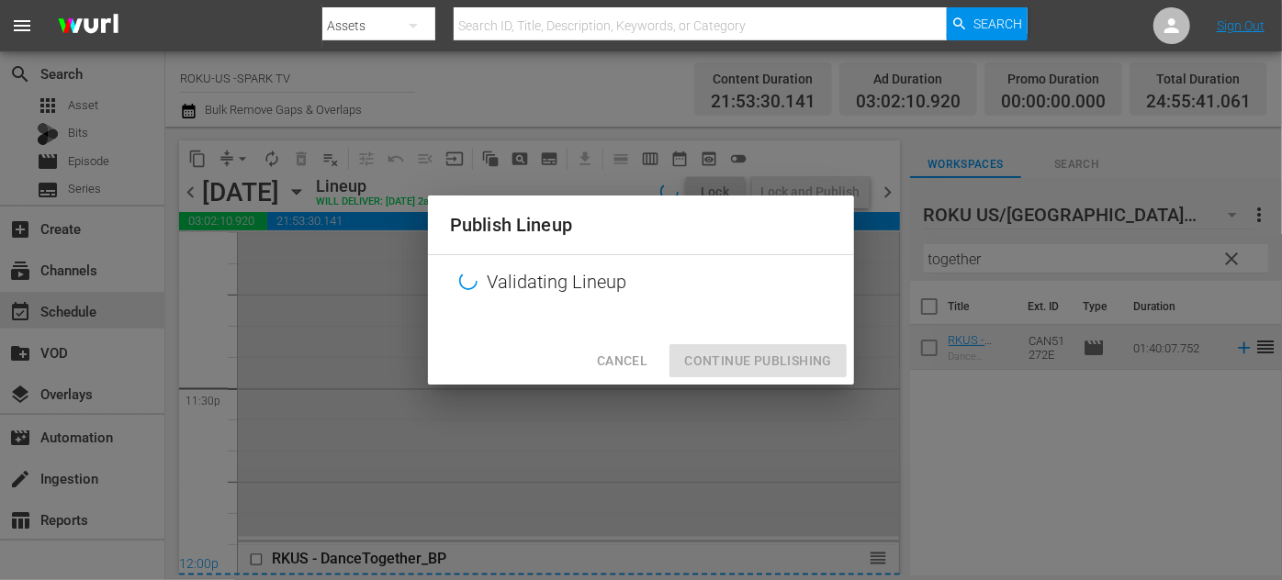
click at [788, 337] on div at bounding box center [641, 324] width 426 height 28
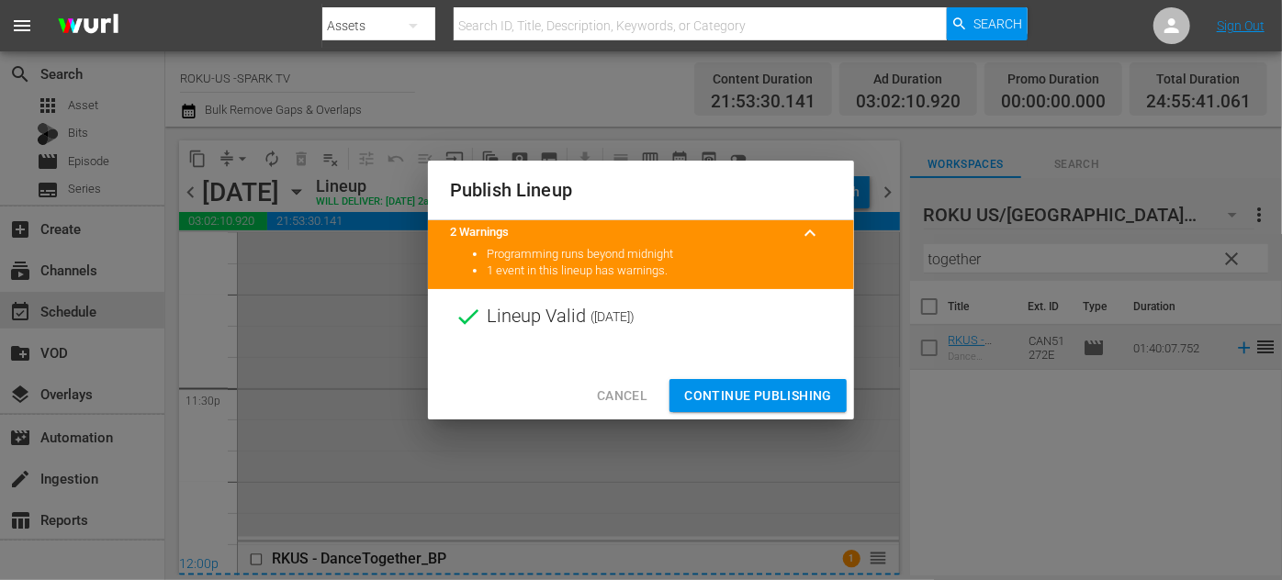
click at [776, 392] on span "Continue Publishing" at bounding box center [758, 396] width 148 height 23
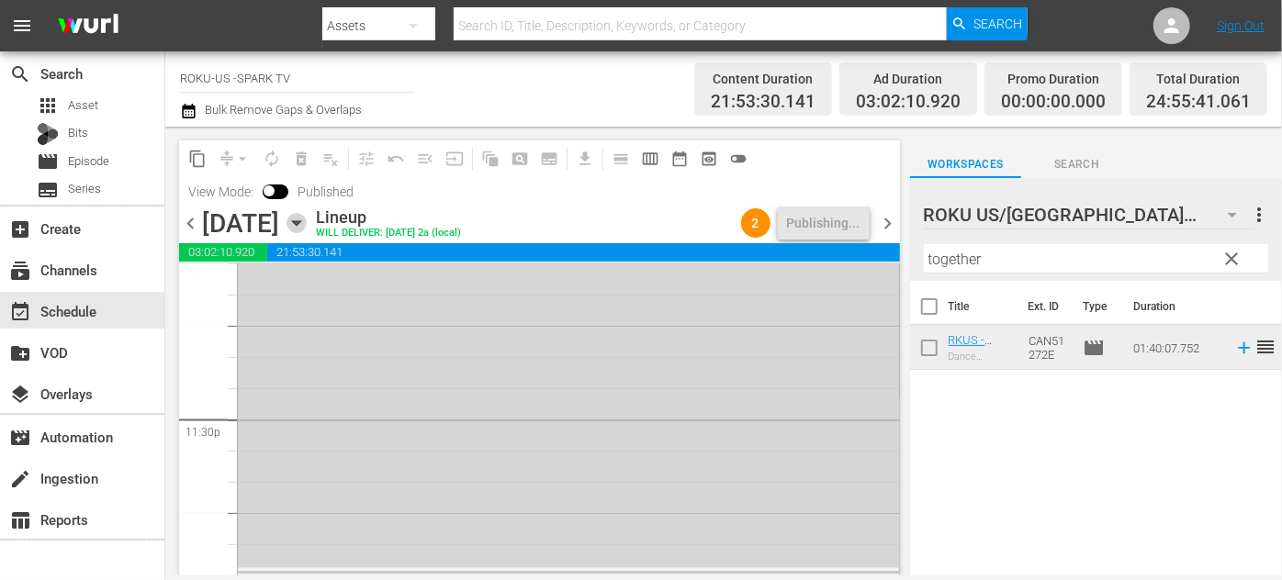
click at [307, 223] on icon "button" at bounding box center [297, 223] width 20 height 20
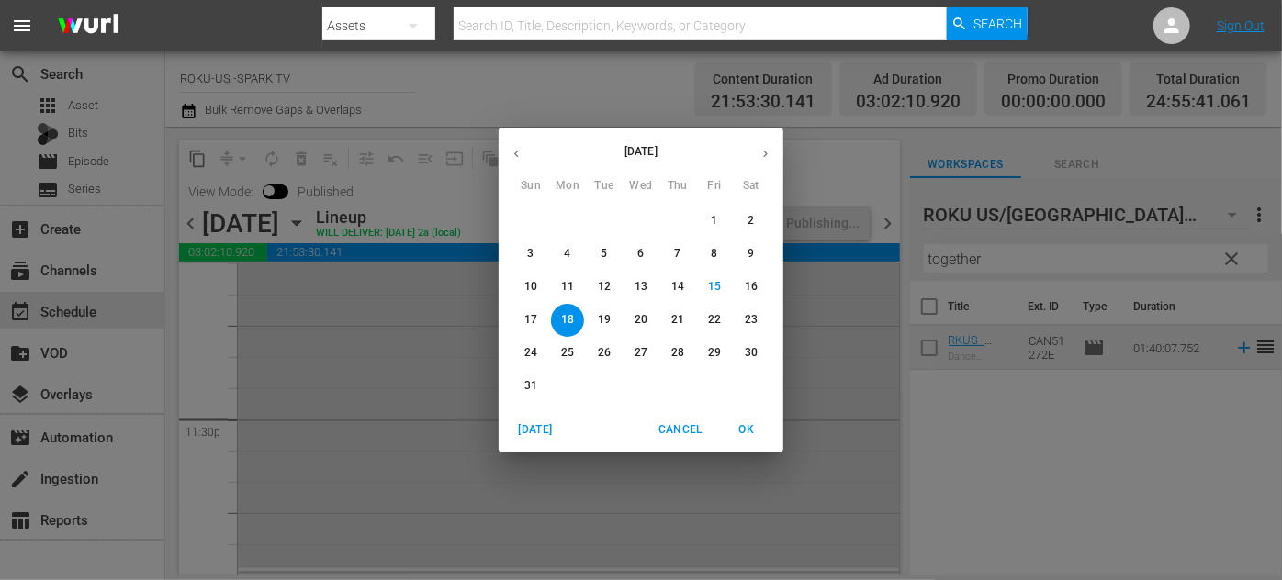
click at [605, 321] on p "19" at bounding box center [604, 320] width 13 height 16
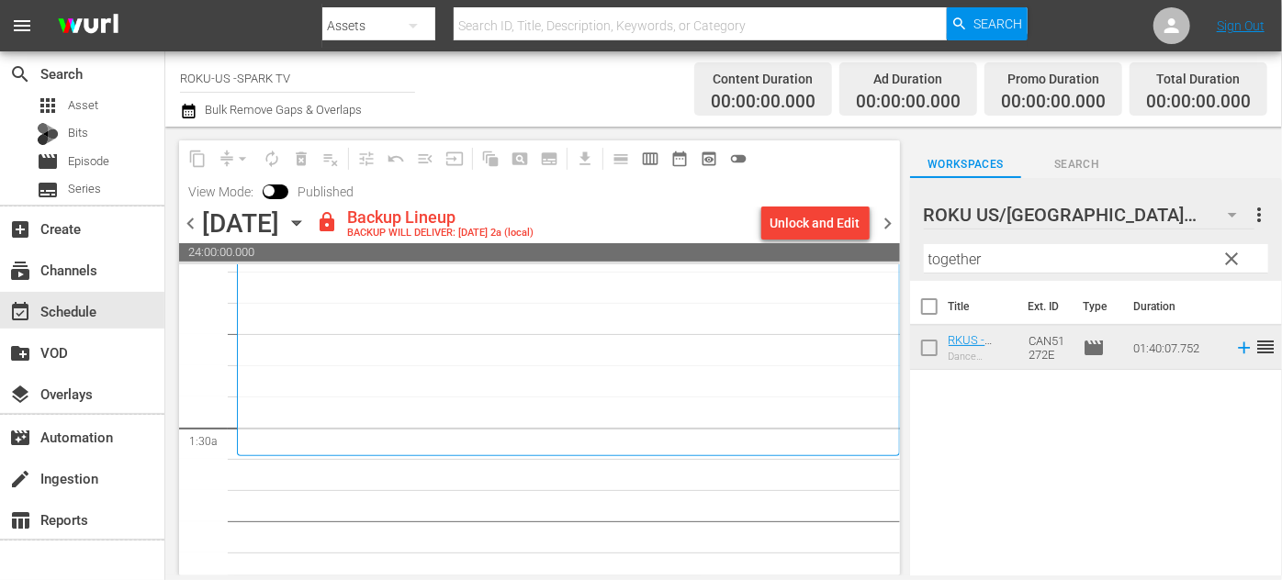
scroll to position [501, 0]
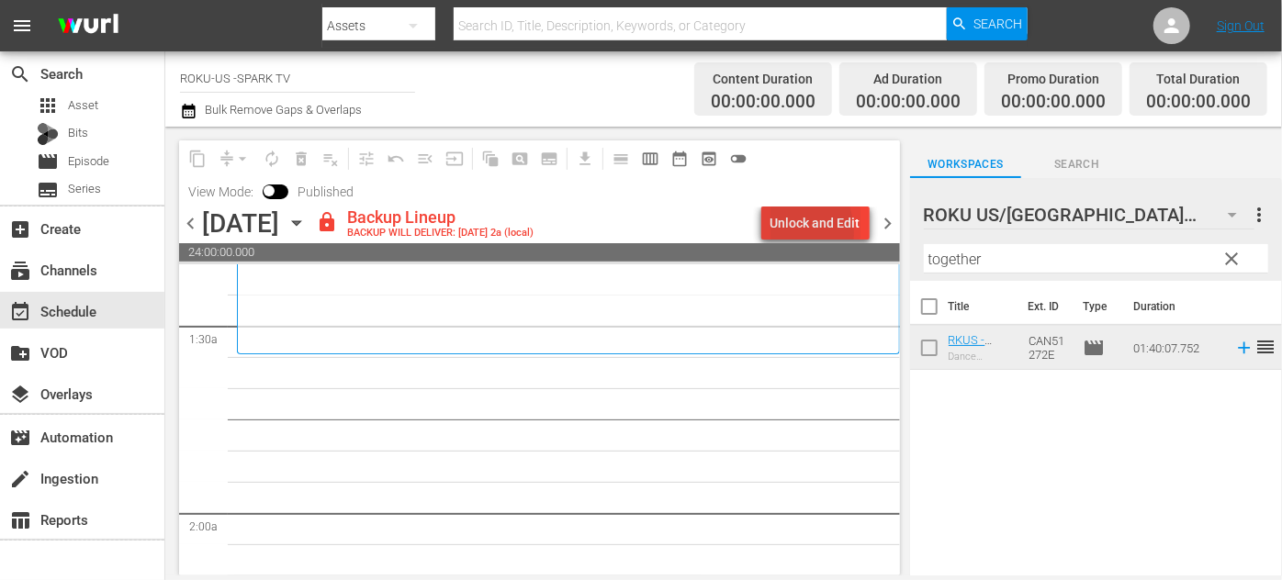
click at [787, 231] on div "Unlock and Edit" at bounding box center [816, 223] width 90 height 33
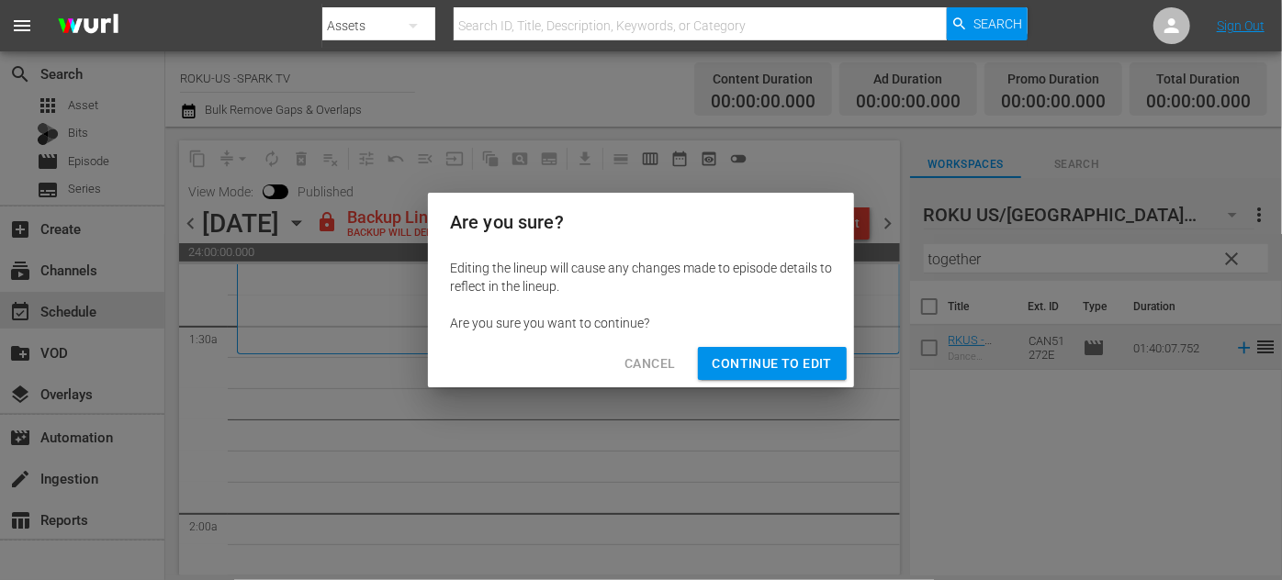
drag, startPoint x: 795, startPoint y: 364, endPoint x: 826, endPoint y: 352, distance: 32.6
click at [800, 364] on span "Continue to Edit" at bounding box center [772, 364] width 119 height 23
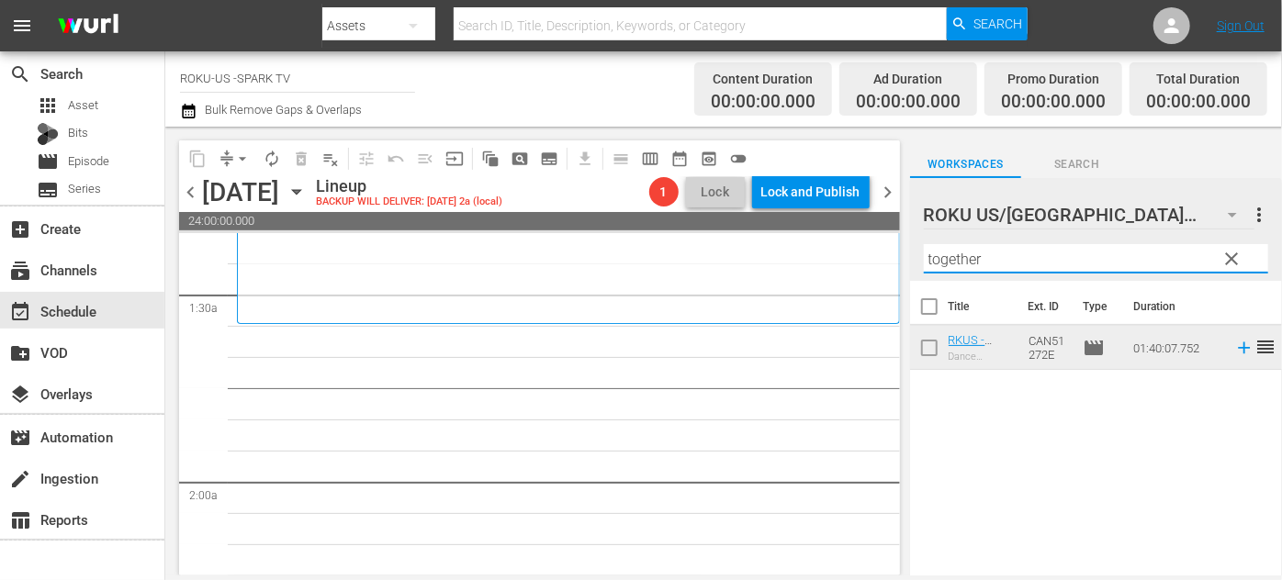
drag, startPoint x: 992, startPoint y: 253, endPoint x: 916, endPoint y: 257, distance: 76.4
click at [906, 257] on div "content_copy compress arrow_drop_down autorenew_outlined delete_forever_outline…" at bounding box center [723, 351] width 1117 height 449
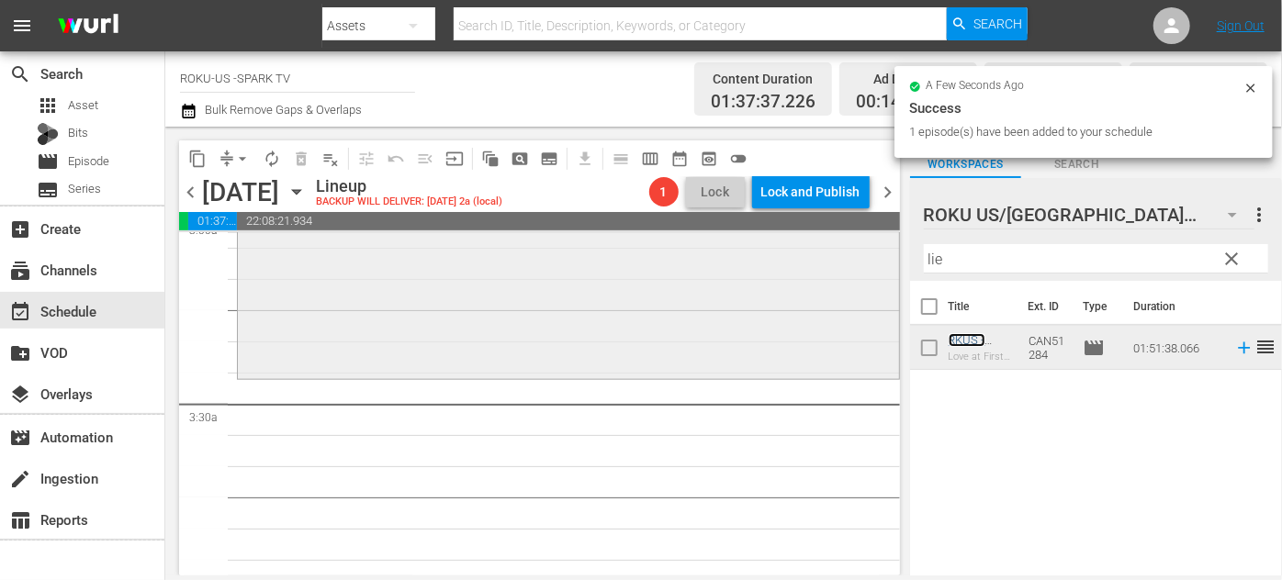
scroll to position [1168, 0]
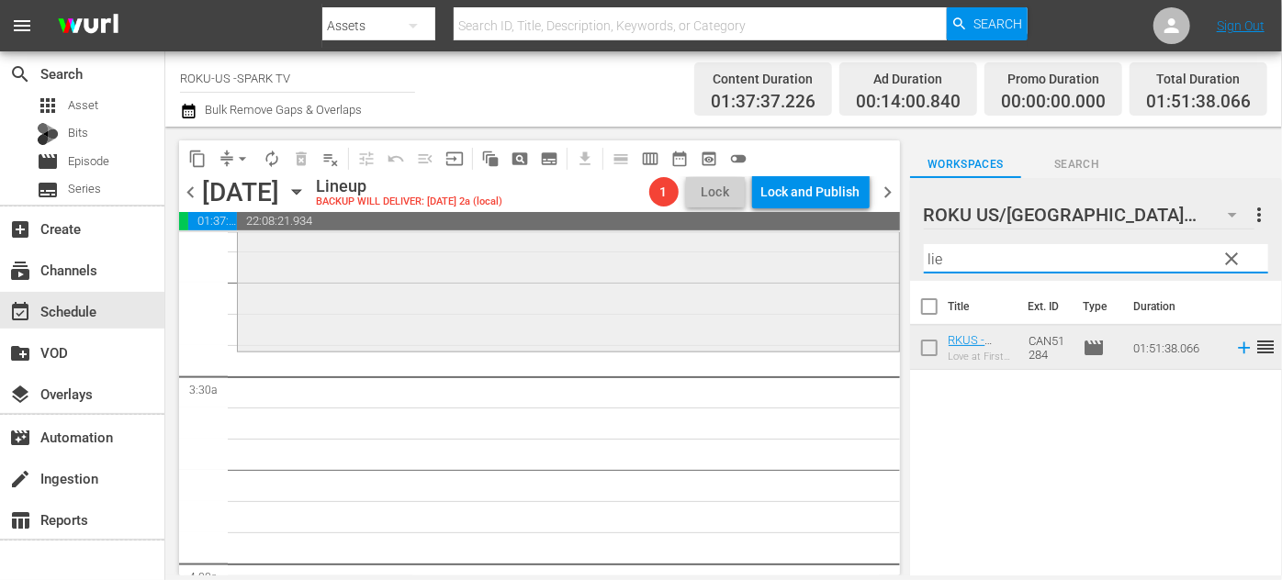
drag, startPoint x: 967, startPoint y: 260, endPoint x: 853, endPoint y: 246, distance: 114.7
click at [853, 252] on div "content_copy compress arrow_drop_down autorenew_outlined delete_forever_outline…" at bounding box center [723, 351] width 1117 height 449
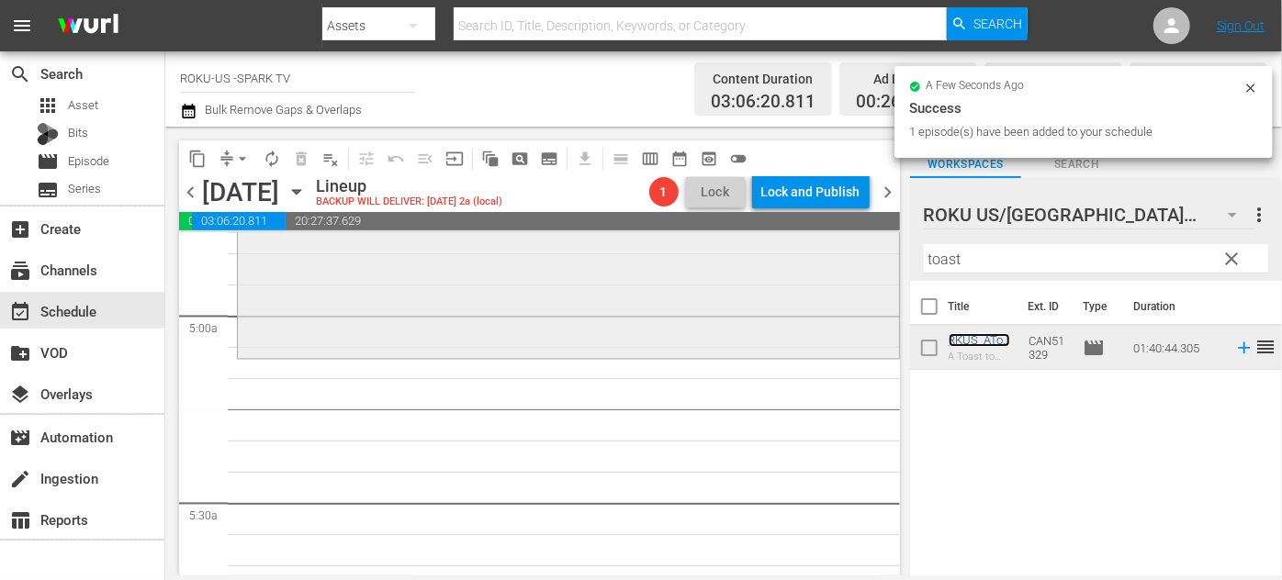
scroll to position [1753, 0]
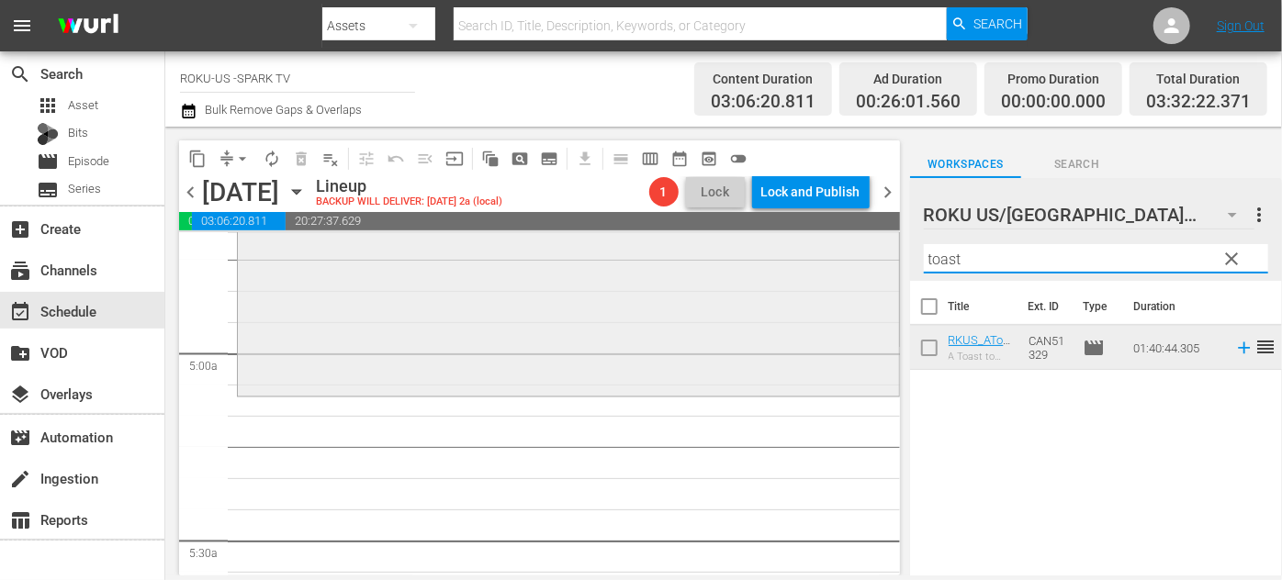
drag, startPoint x: 987, startPoint y: 258, endPoint x: 816, endPoint y: 249, distance: 172.0
click at [810, 246] on div "content_copy compress arrow_drop_down autorenew_outlined delete_forever_outline…" at bounding box center [723, 351] width 1117 height 449
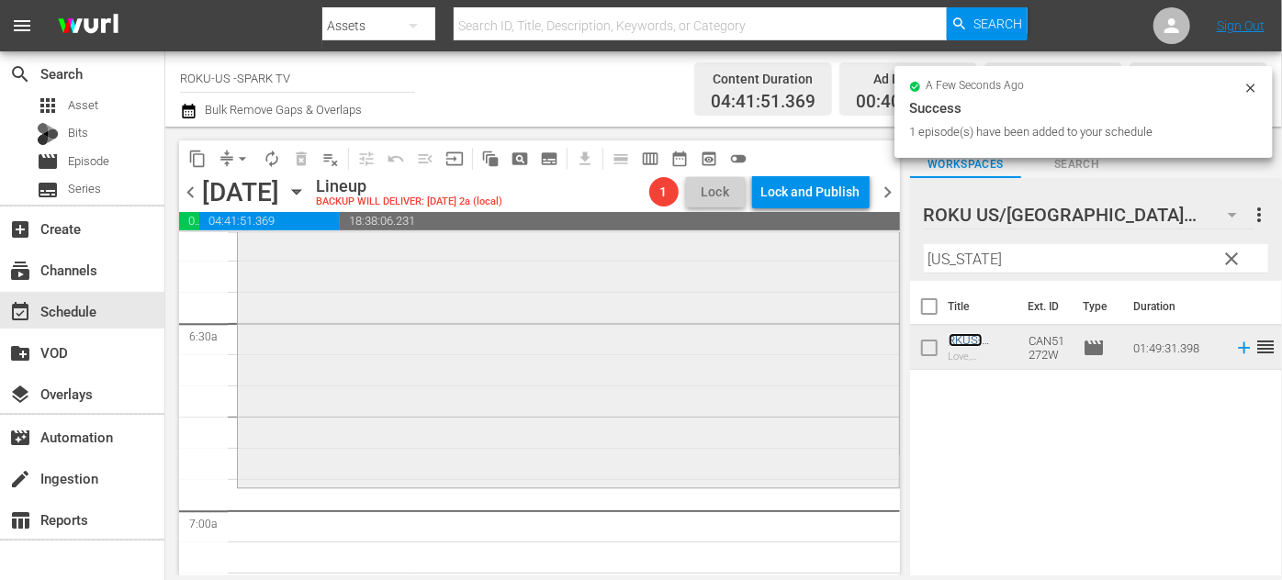
scroll to position [2421, 0]
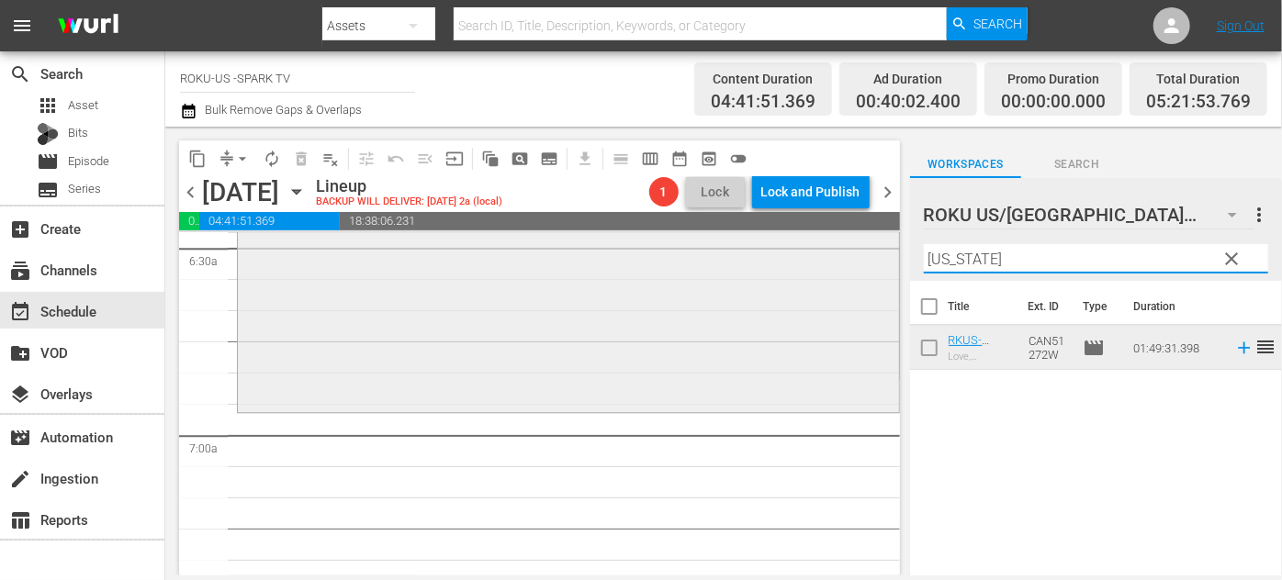
drag, startPoint x: 970, startPoint y: 259, endPoint x: 852, endPoint y: 248, distance: 118.1
click at [858, 249] on div "content_copy compress arrow_drop_down autorenew_outlined delete_forever_outline…" at bounding box center [723, 351] width 1117 height 449
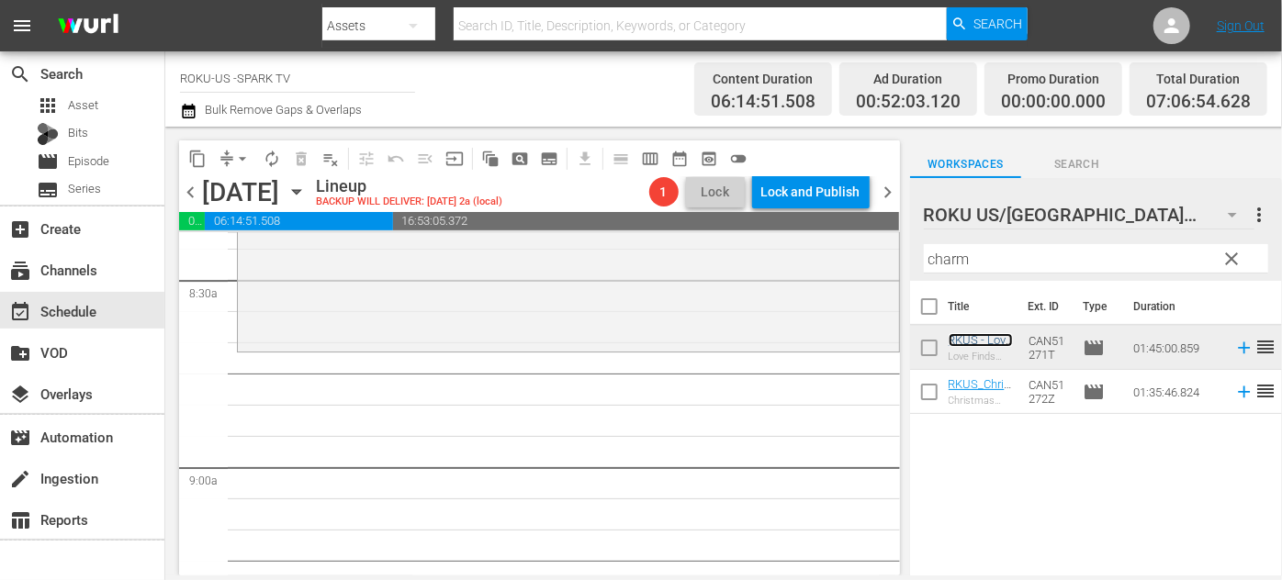
scroll to position [3172, 0]
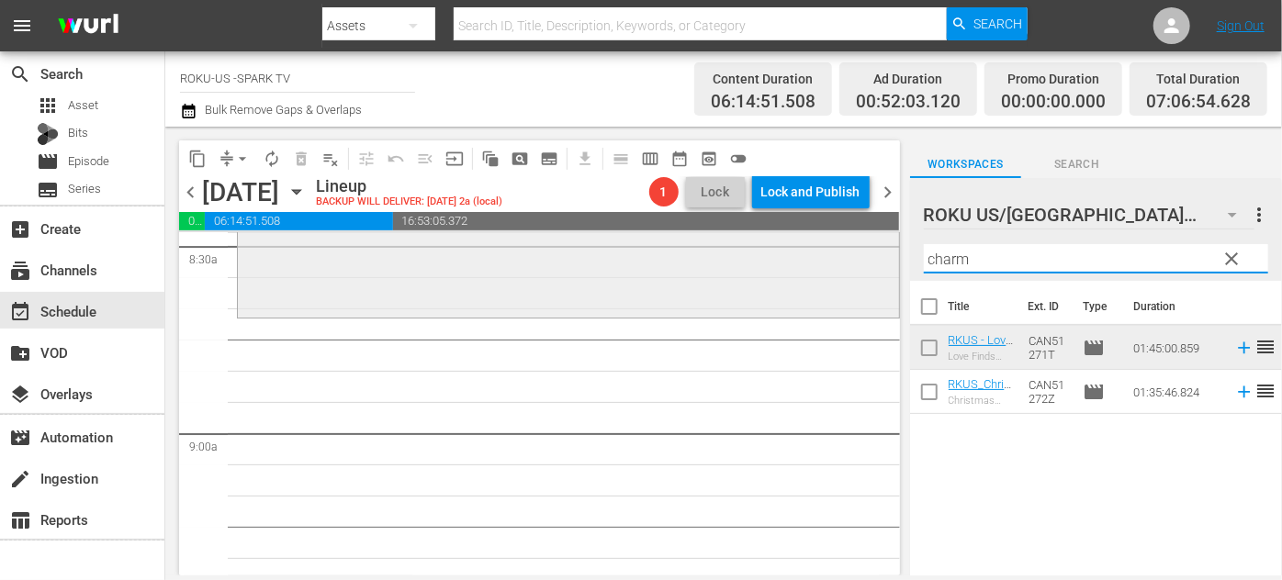
drag, startPoint x: 1035, startPoint y: 262, endPoint x: 852, endPoint y: 257, distance: 182.8
click at [852, 257] on div "content_copy compress arrow_drop_down autorenew_outlined delete_forever_outline…" at bounding box center [723, 351] width 1117 height 449
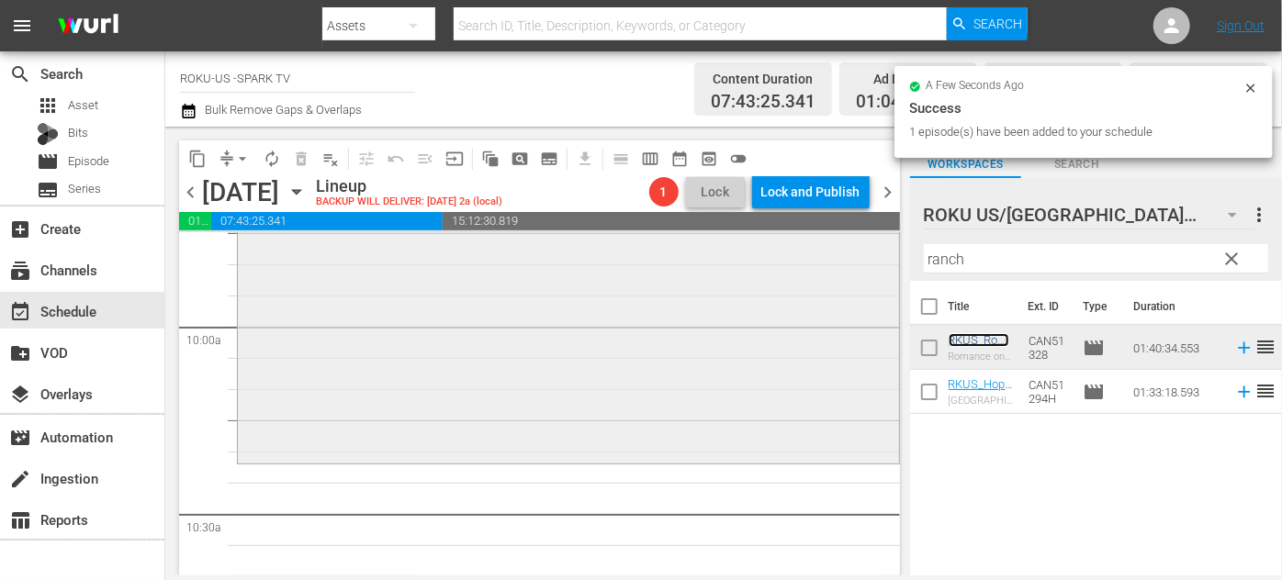
scroll to position [3756, 0]
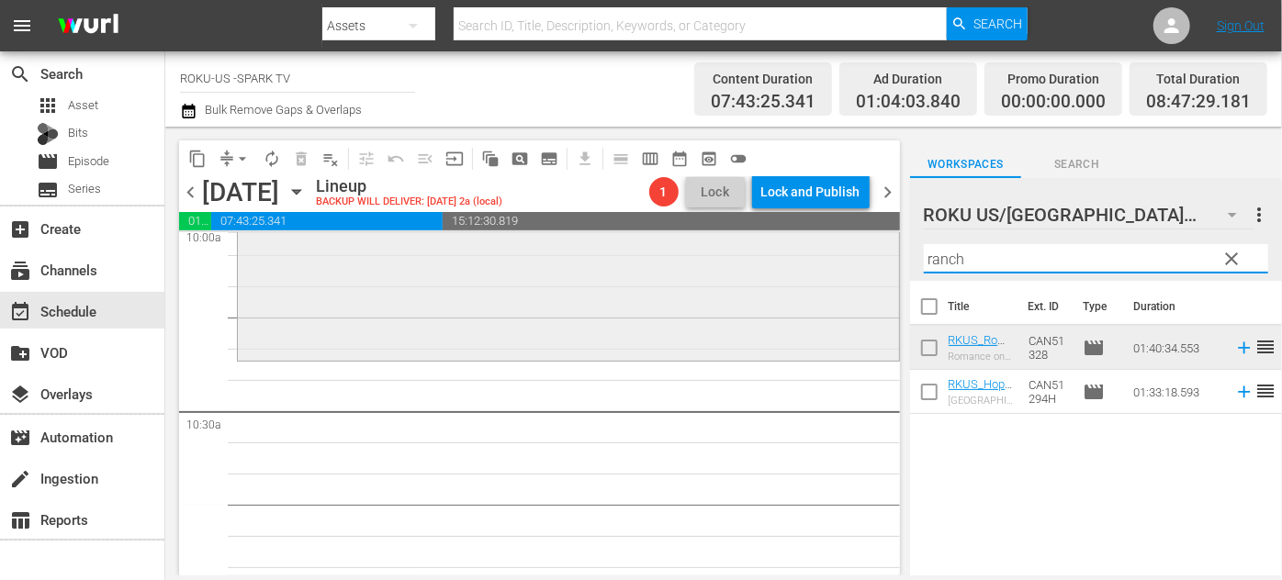
drag, startPoint x: 986, startPoint y: 259, endPoint x: 782, endPoint y: 247, distance: 204.2
click at [785, 249] on div "content_copy compress arrow_drop_down autorenew_outlined delete_forever_outline…" at bounding box center [723, 351] width 1117 height 449
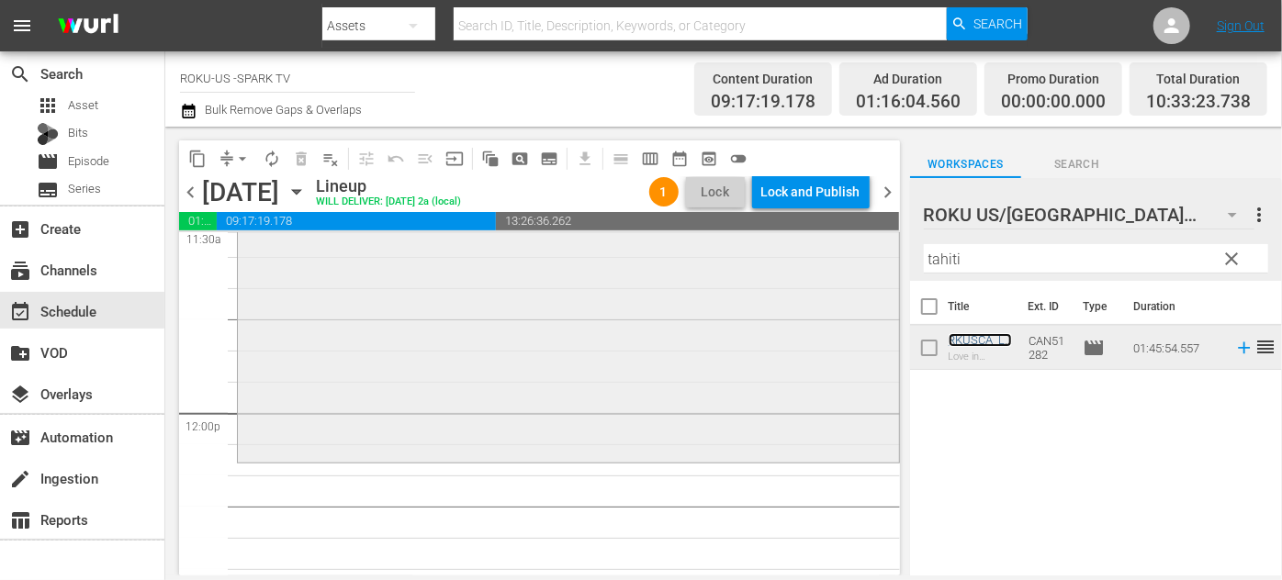
scroll to position [4341, 0]
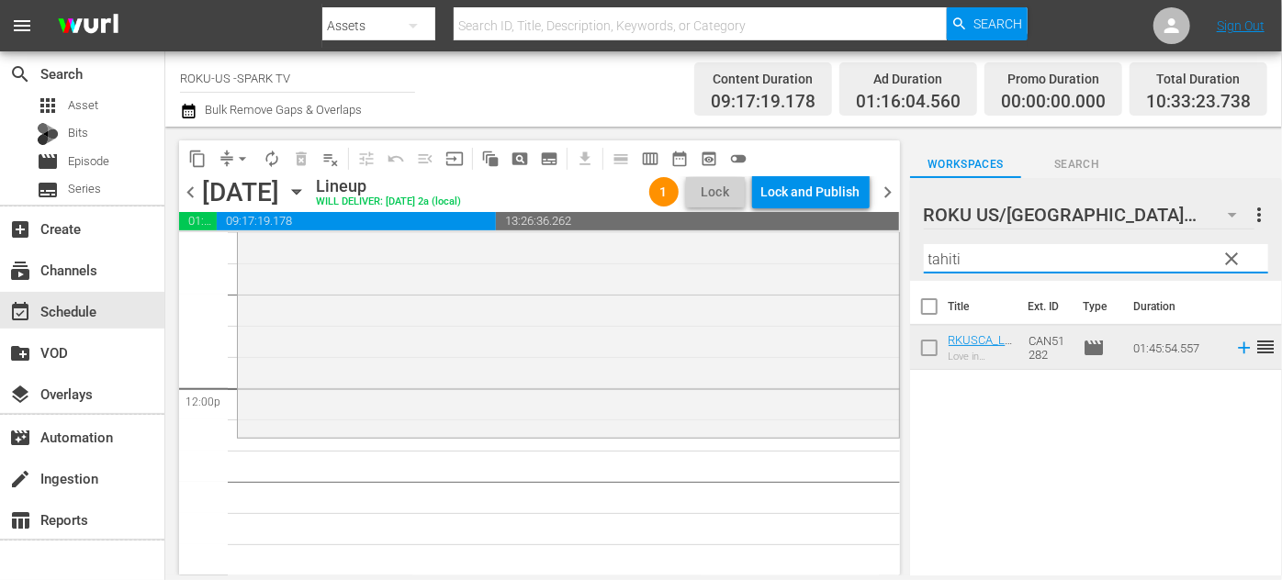
drag, startPoint x: 967, startPoint y: 261, endPoint x: 927, endPoint y: 258, distance: 40.5
click at [927, 258] on input "tahiti" at bounding box center [1096, 258] width 344 height 29
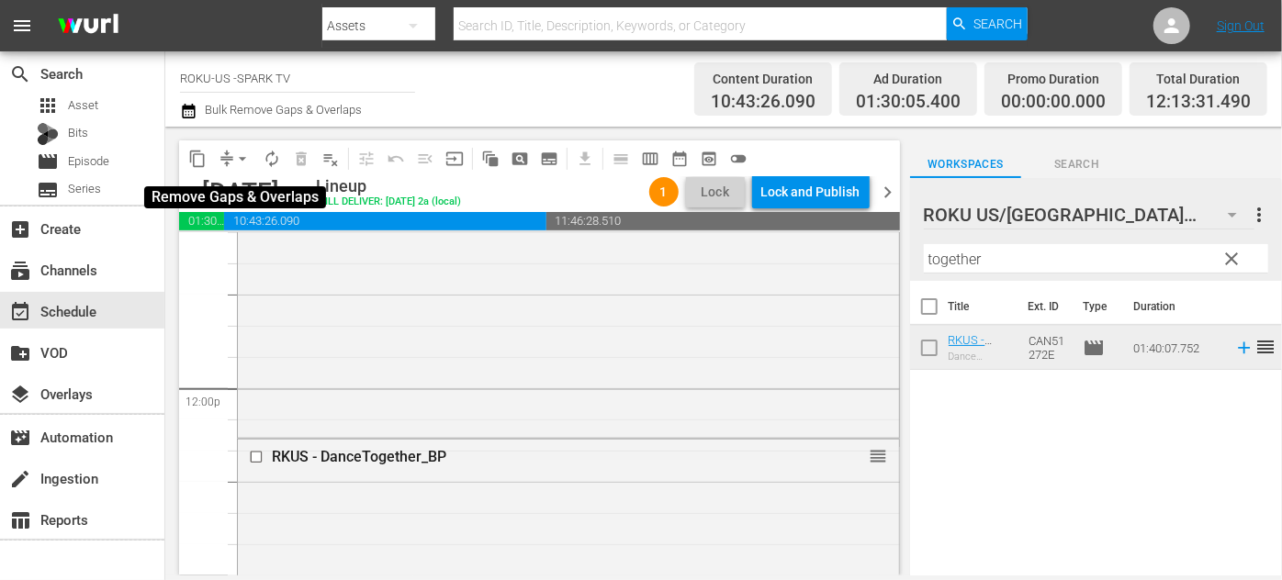
click at [237, 154] on span "arrow_drop_down" at bounding box center [242, 159] width 18 height 18
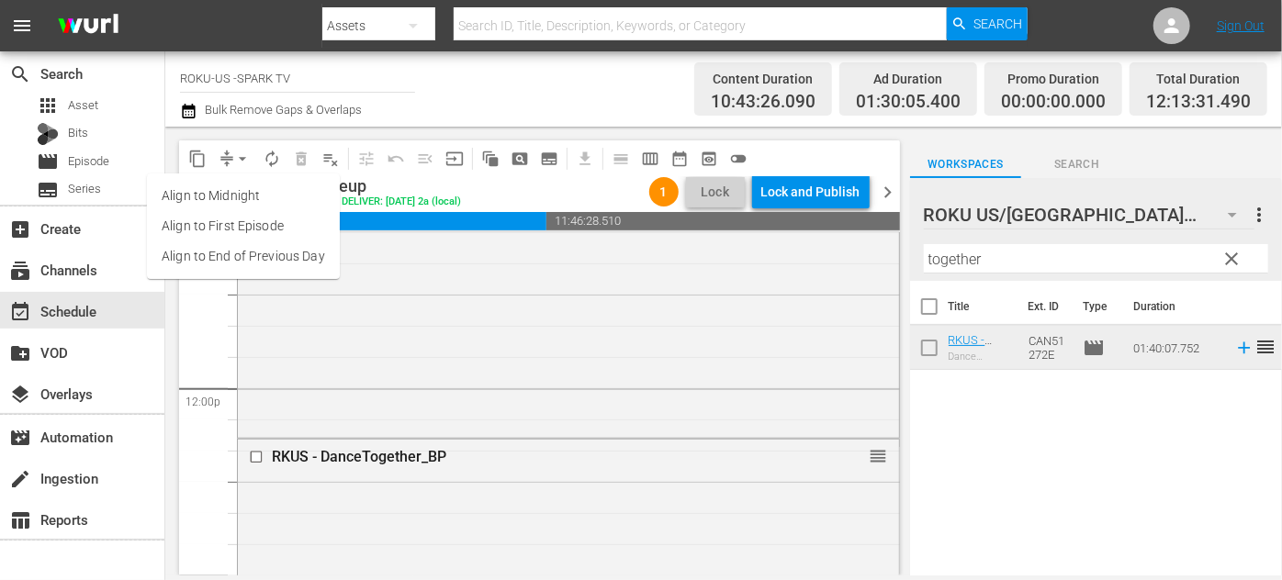
click at [243, 257] on li "Align to End of Previous Day" at bounding box center [243, 257] width 193 height 30
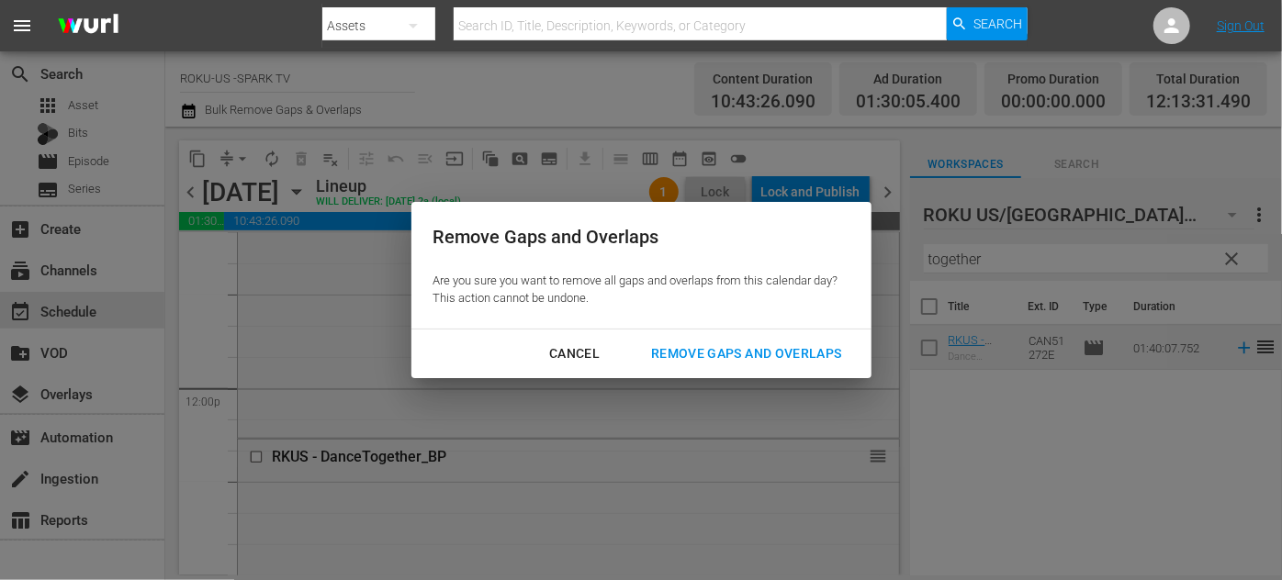
click at [679, 353] on div "Remove Gaps and Overlaps" at bounding box center [746, 354] width 220 height 23
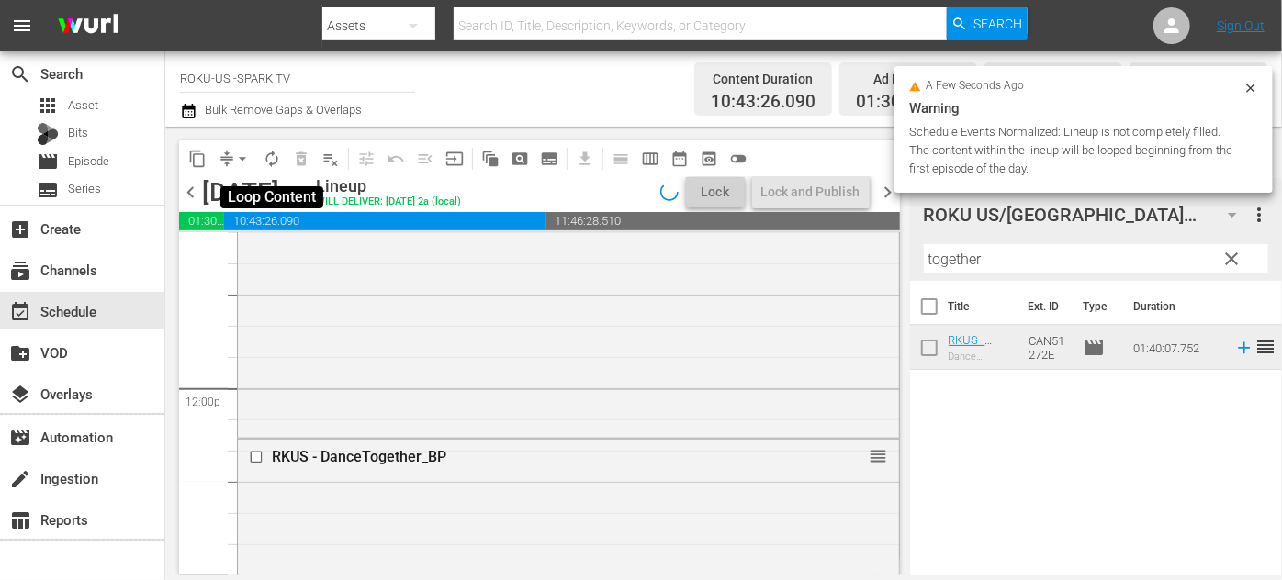
click at [269, 164] on span "autorenew_outlined" at bounding box center [272, 159] width 18 height 18
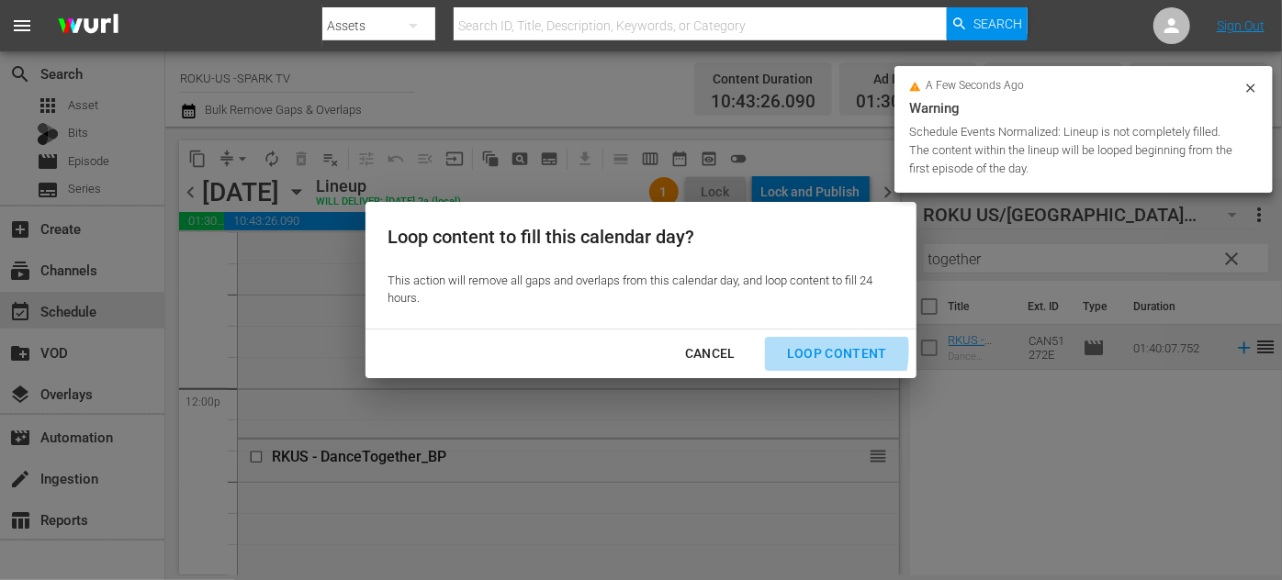
click at [796, 349] on div "Loop Content" at bounding box center [836, 354] width 129 height 23
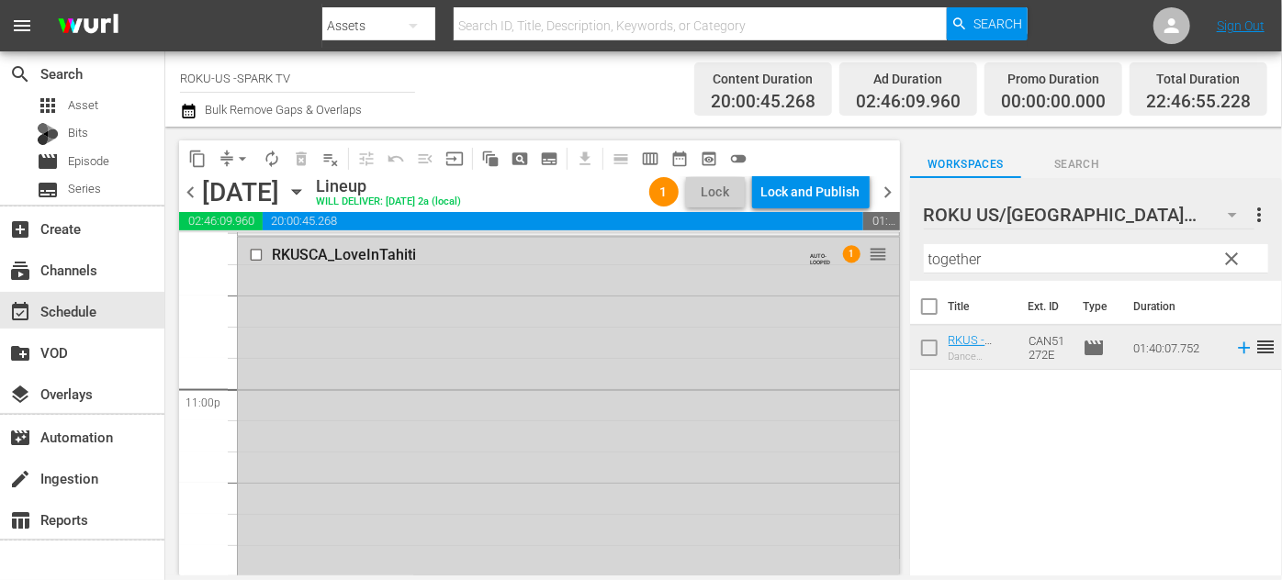
scroll to position [8369, 0]
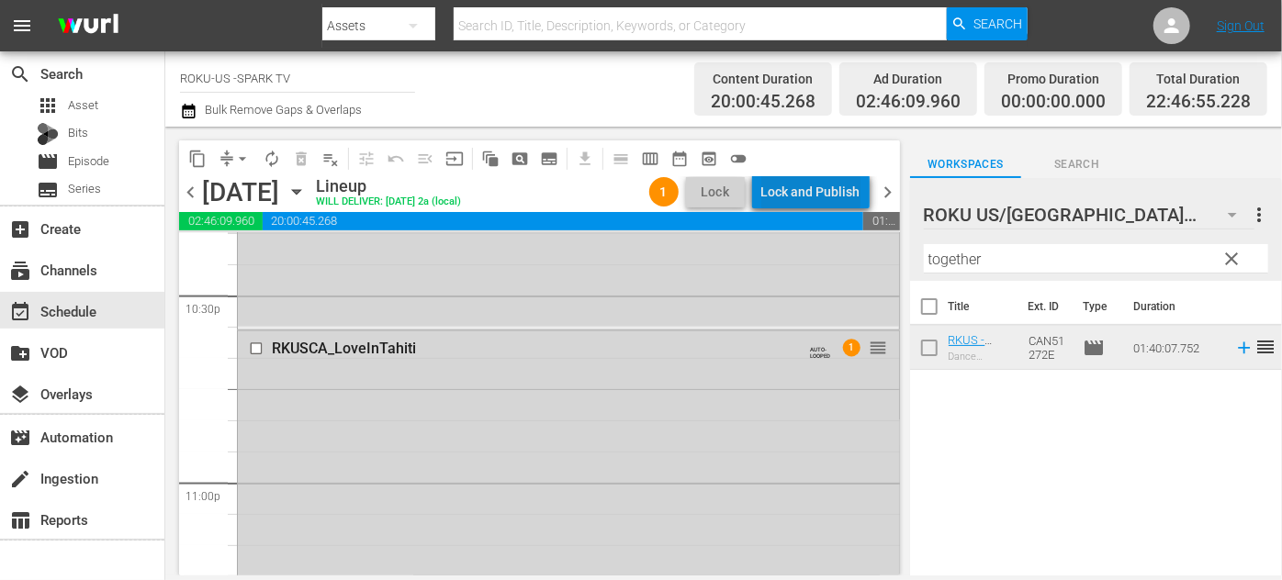
click at [820, 191] on div "Lock and Publish" at bounding box center [810, 191] width 99 height 33
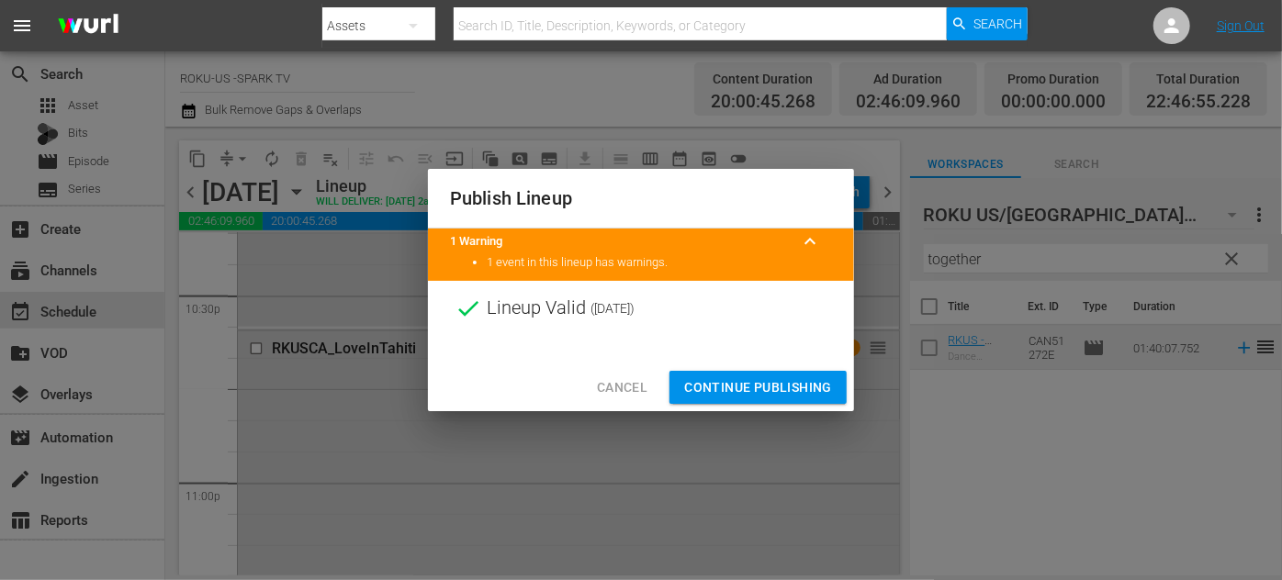
click at [762, 378] on span "Continue Publishing" at bounding box center [758, 388] width 148 height 23
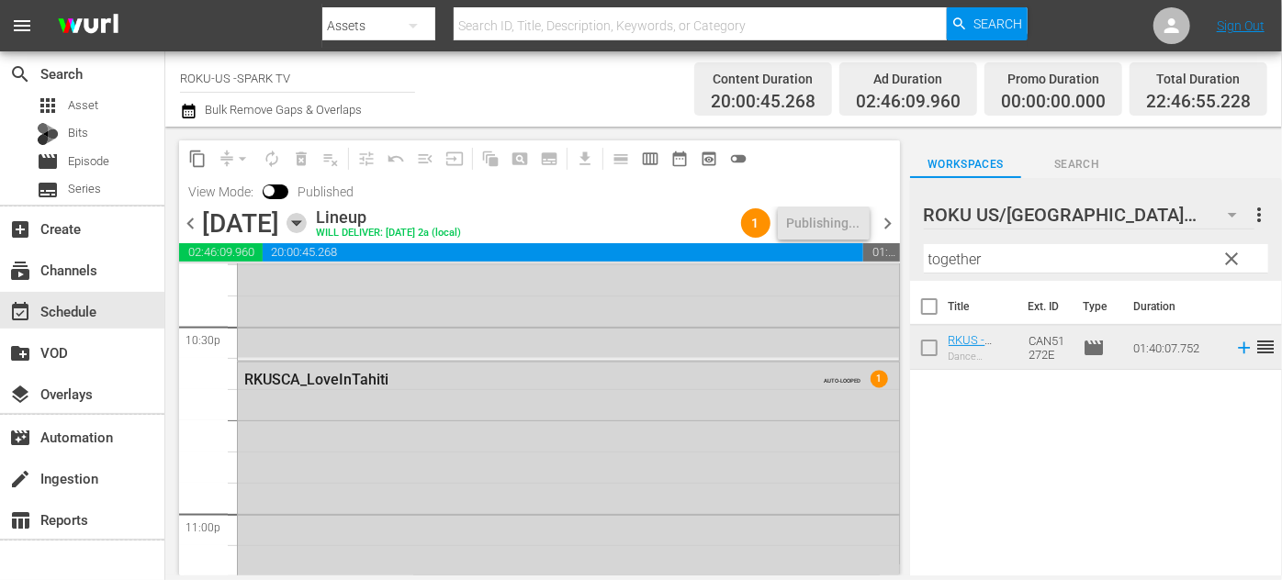
click at [307, 225] on icon "button" at bounding box center [297, 223] width 20 height 20
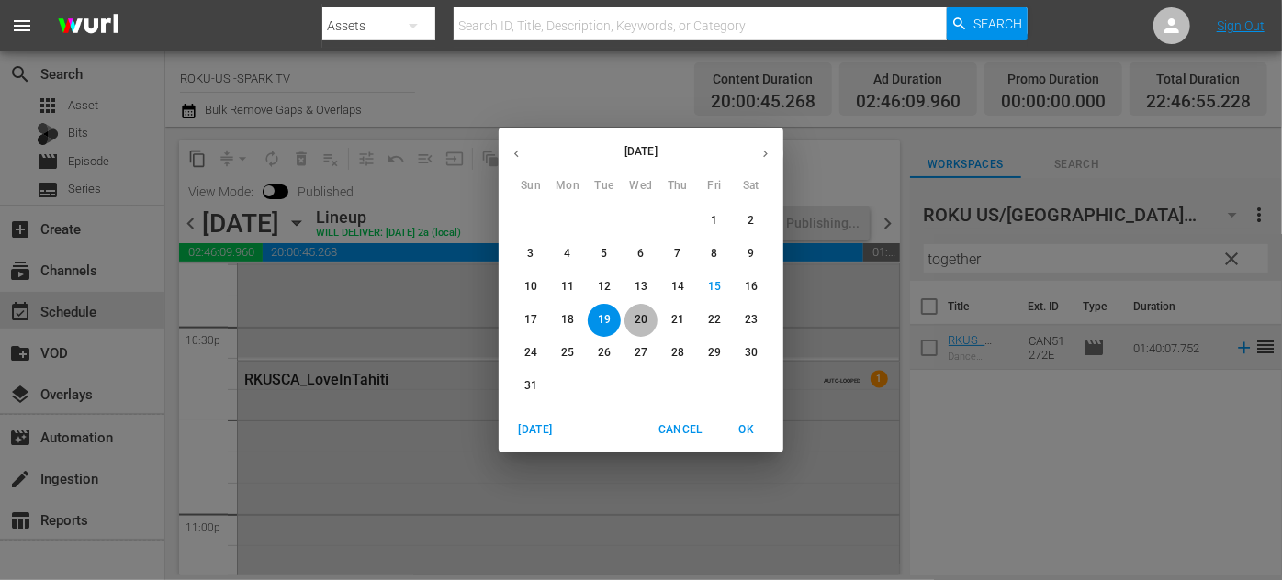
click at [638, 315] on p "20" at bounding box center [641, 320] width 13 height 16
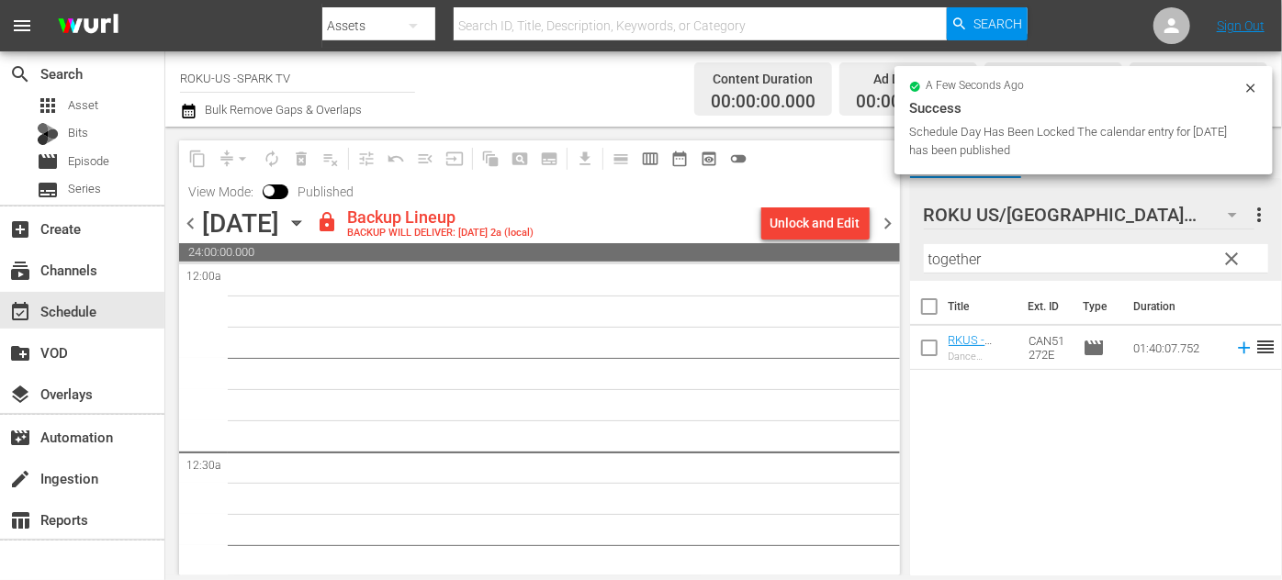
click at [198, 225] on span "chevron_left" at bounding box center [190, 223] width 23 height 23
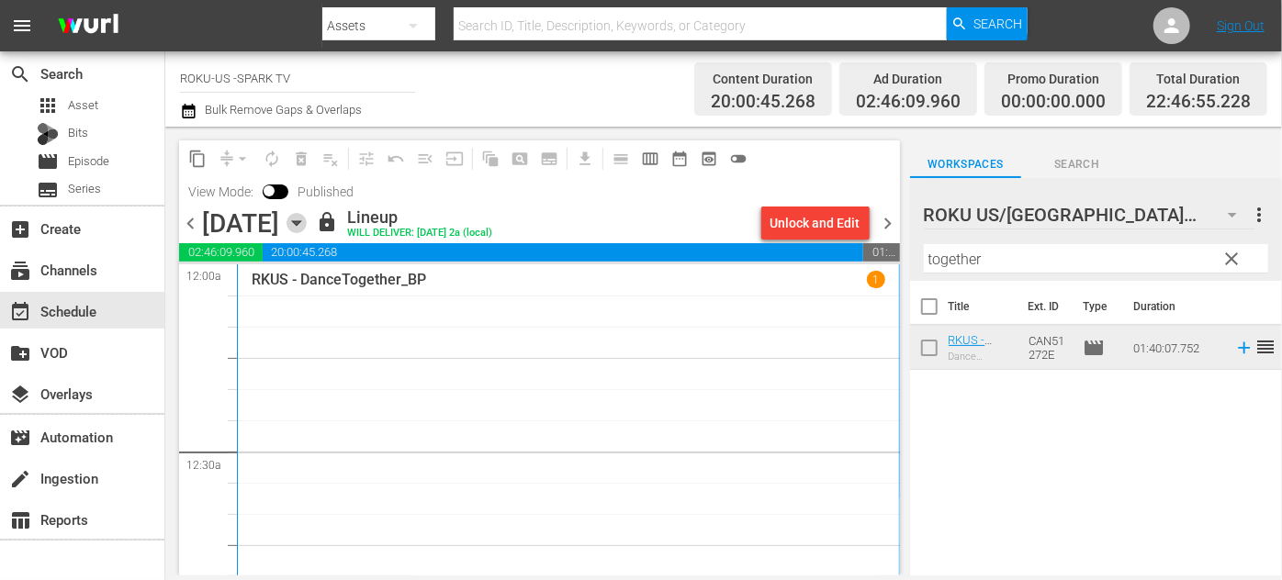
click at [300, 221] on icon "button" at bounding box center [296, 223] width 8 height 5
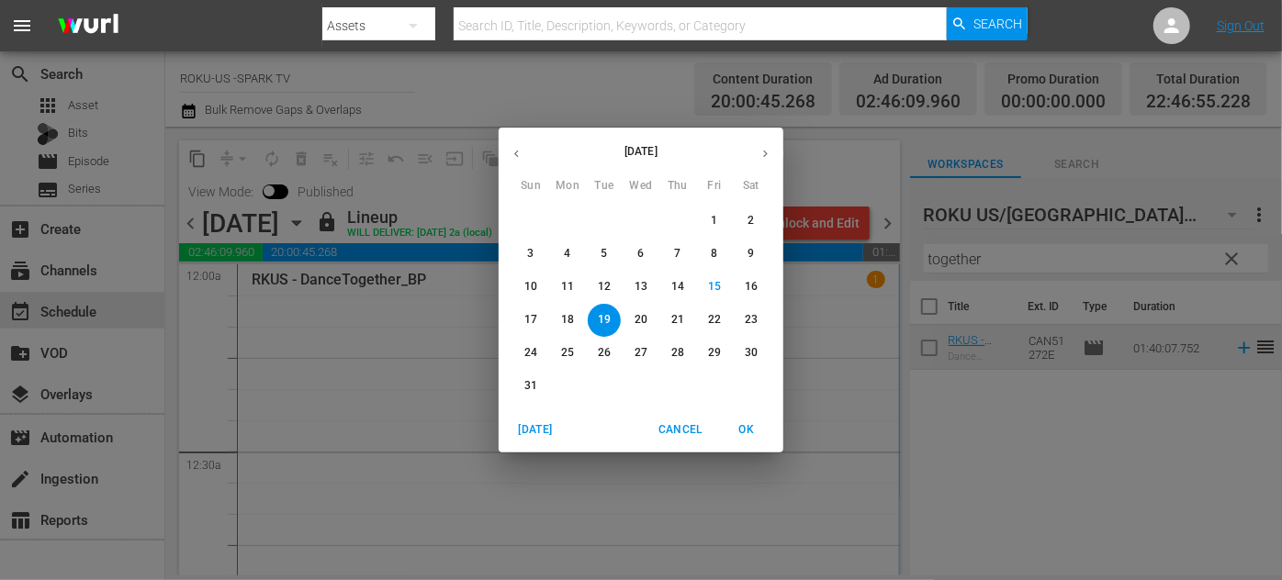
click at [643, 316] on p "20" at bounding box center [641, 320] width 13 height 16
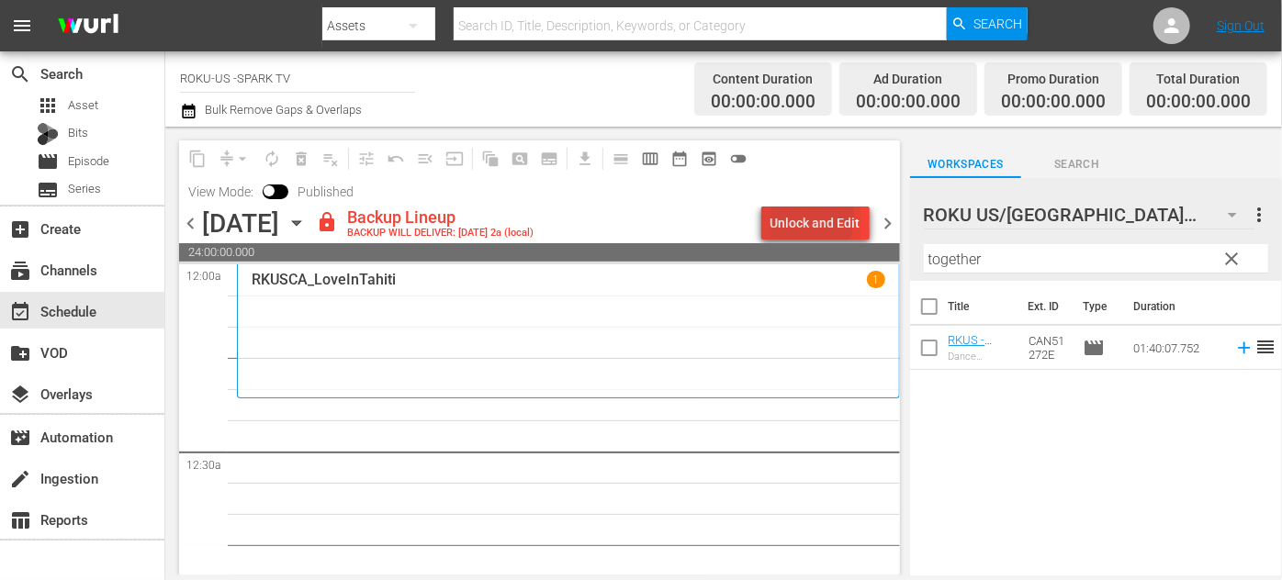
click at [804, 217] on div "Unlock and Edit" at bounding box center [816, 223] width 90 height 33
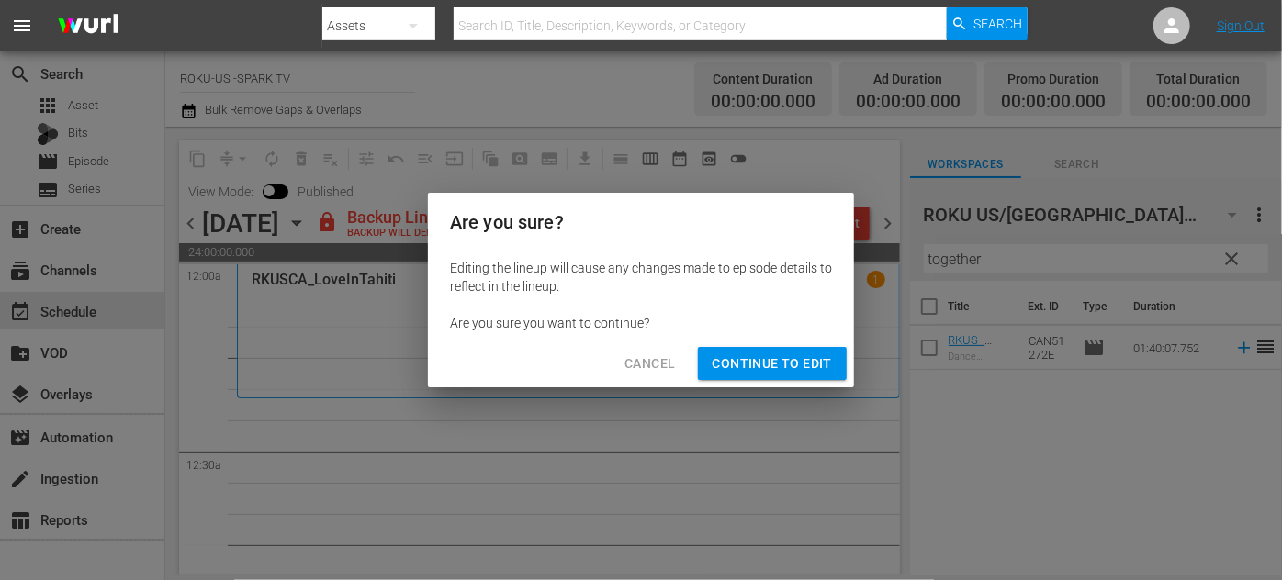
click at [791, 368] on span "Continue to Edit" at bounding box center [772, 364] width 119 height 23
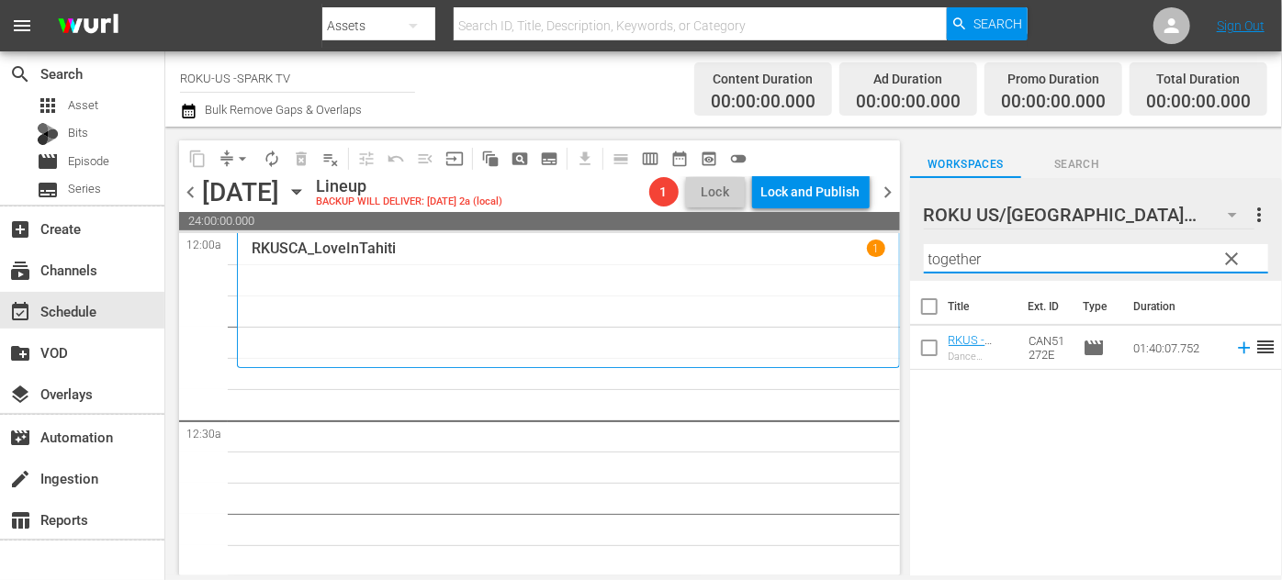
drag, startPoint x: 1007, startPoint y: 255, endPoint x: 852, endPoint y: 251, distance: 154.4
click at [852, 251] on div "content_copy compress arrow_drop_down autorenew_outlined delete_forever_outline…" at bounding box center [723, 351] width 1117 height 449
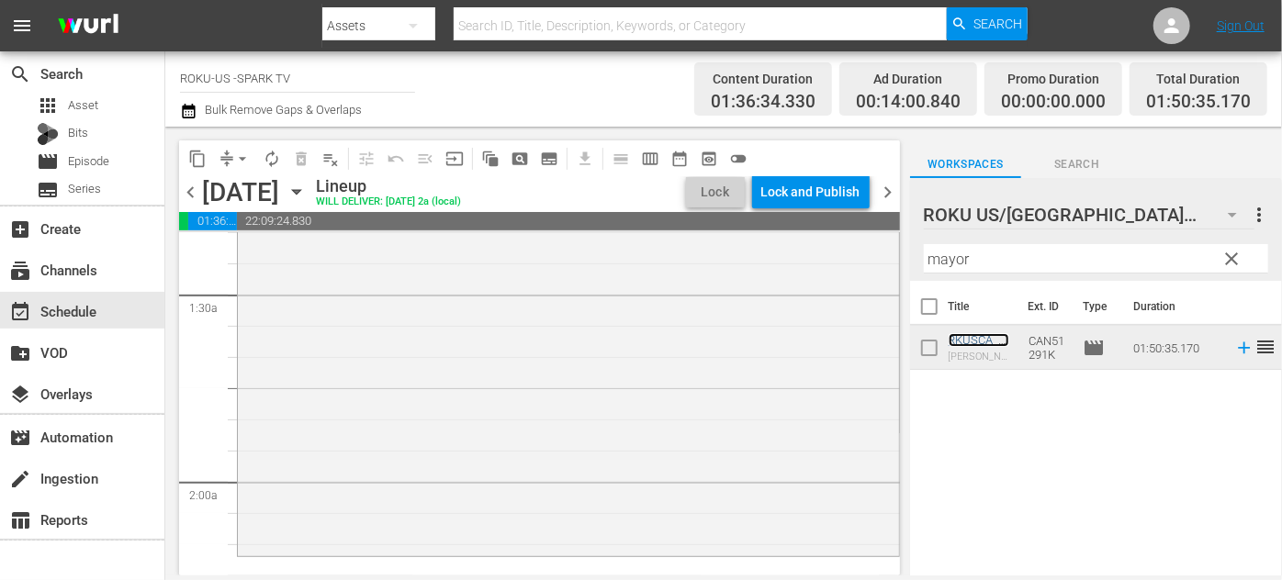
scroll to position [668, 0]
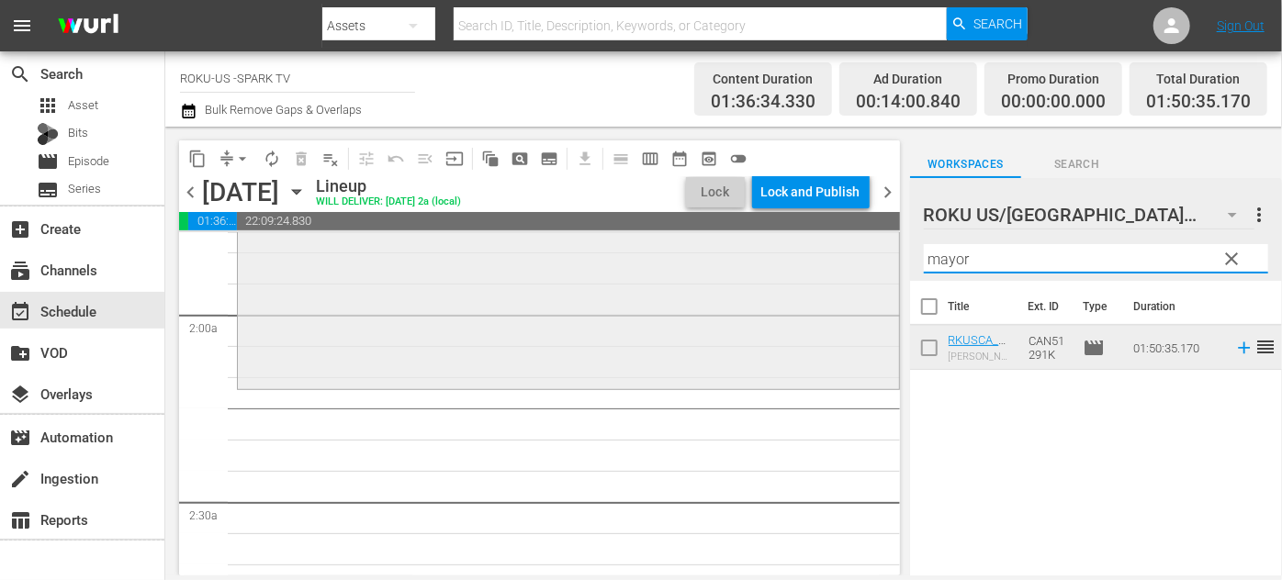
drag, startPoint x: 876, startPoint y: 256, endPoint x: 813, endPoint y: 256, distance: 63.4
click at [813, 256] on div "content_copy compress arrow_drop_down autorenew_outlined delete_forever_outline…" at bounding box center [723, 351] width 1117 height 449
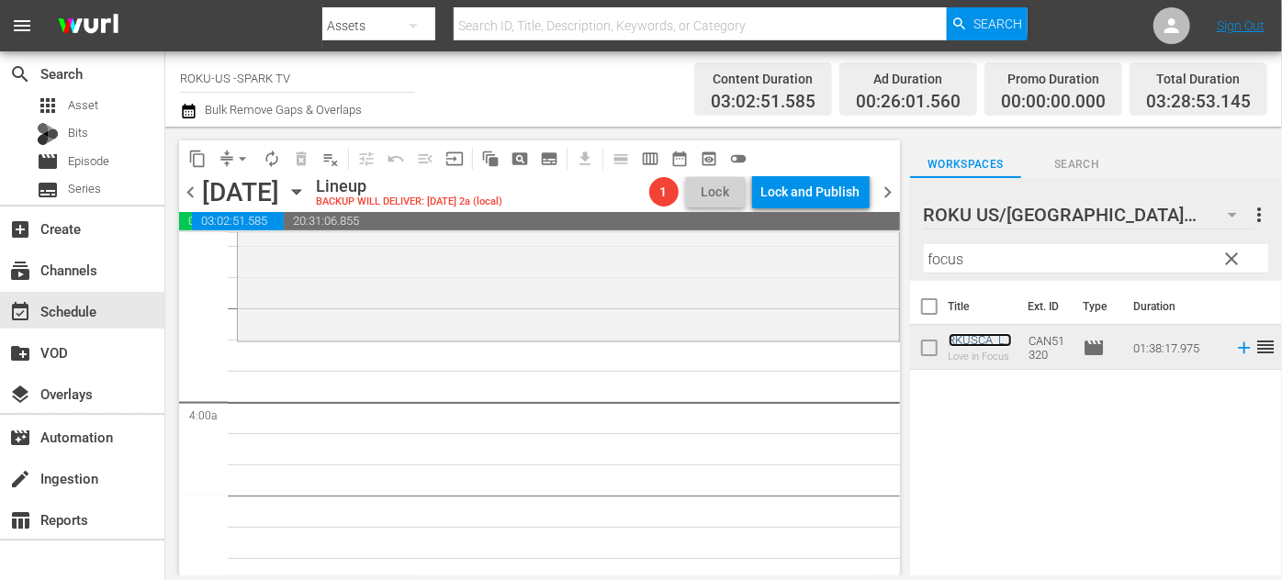
scroll to position [1335, 0]
drag, startPoint x: 995, startPoint y: 259, endPoint x: 791, endPoint y: 256, distance: 203.9
click at [790, 256] on div "content_copy compress arrow_drop_down autorenew_outlined delete_forever_outline…" at bounding box center [723, 351] width 1117 height 449
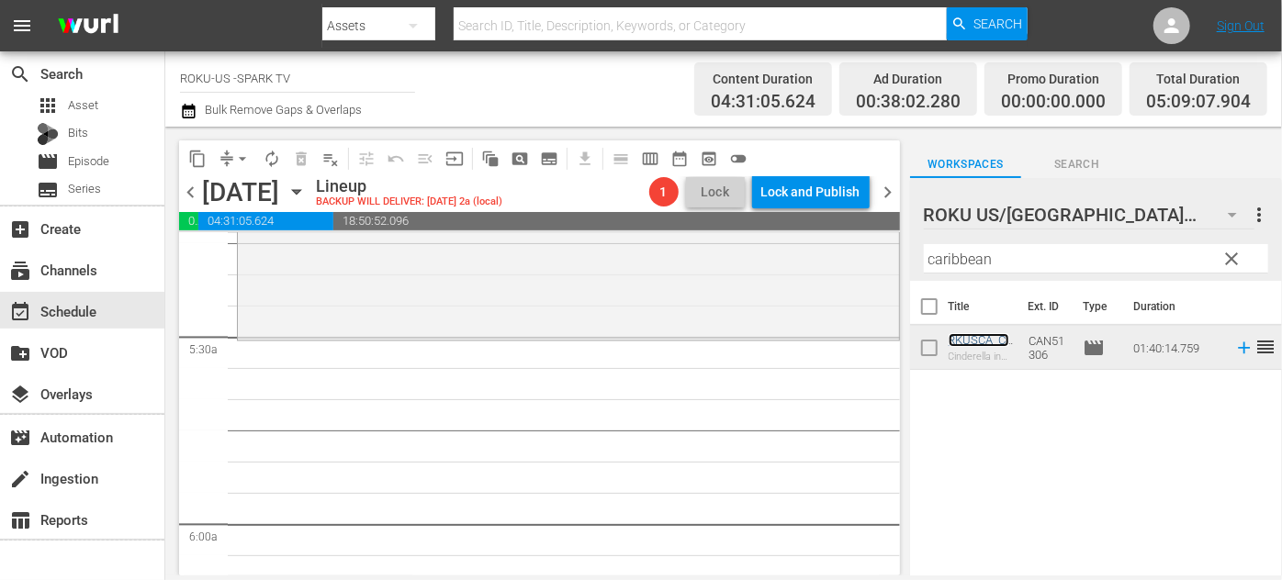
scroll to position [2003, 0]
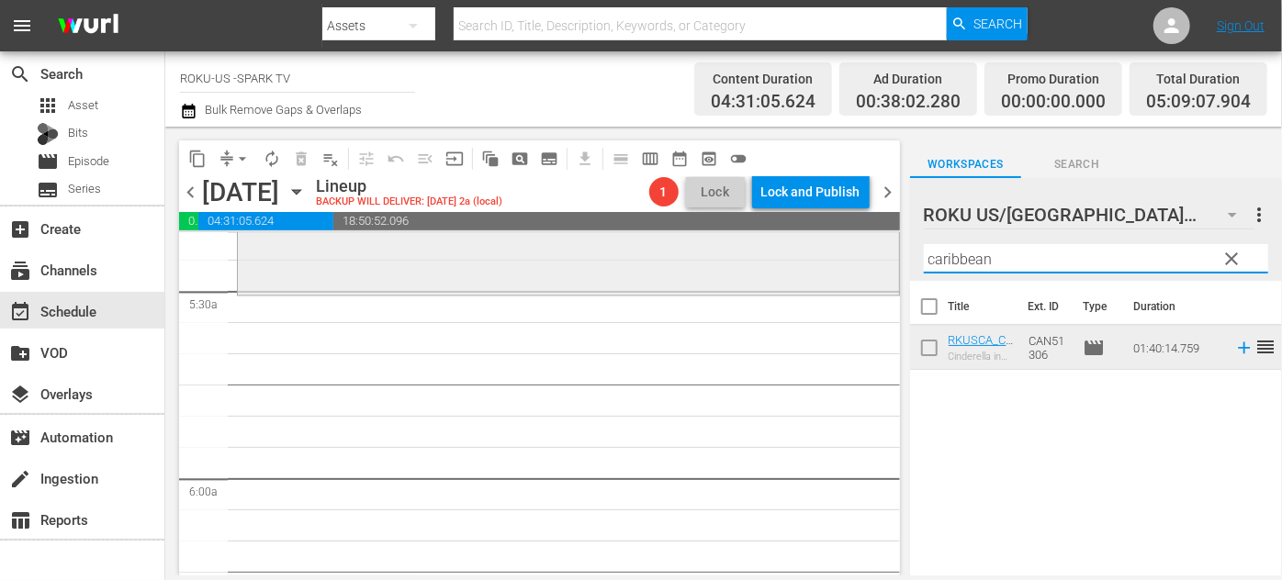
drag, startPoint x: 1019, startPoint y: 253, endPoint x: 875, endPoint y: 258, distance: 143.3
click at [875, 258] on div "content_copy compress arrow_drop_down autorenew_outlined delete_forever_outline…" at bounding box center [723, 351] width 1117 height 449
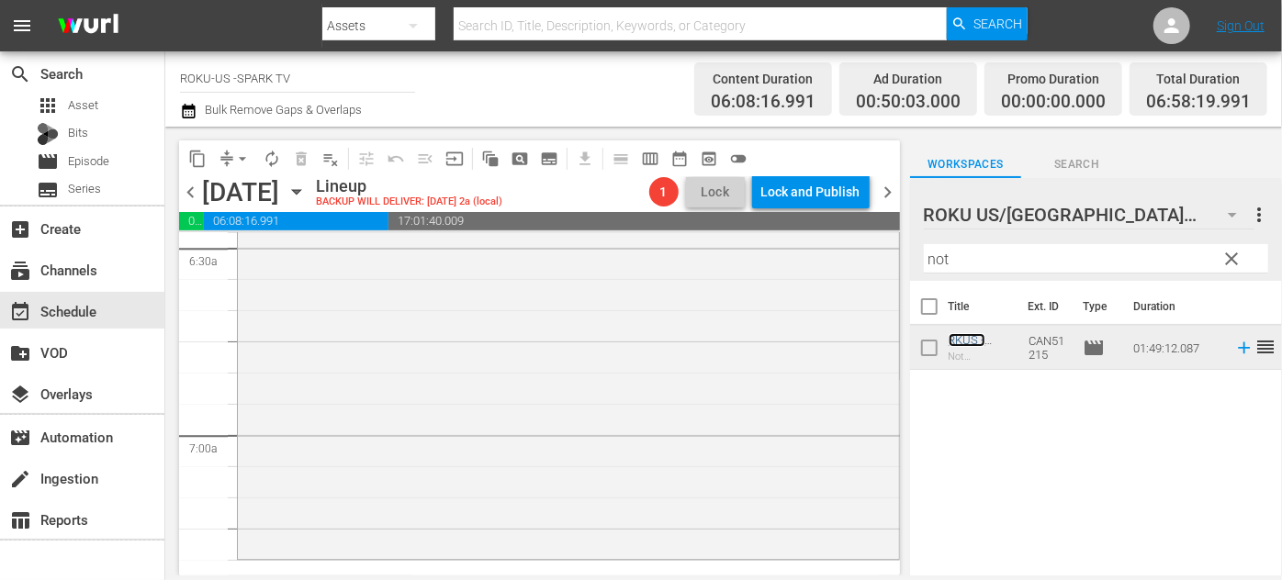
scroll to position [2588, 0]
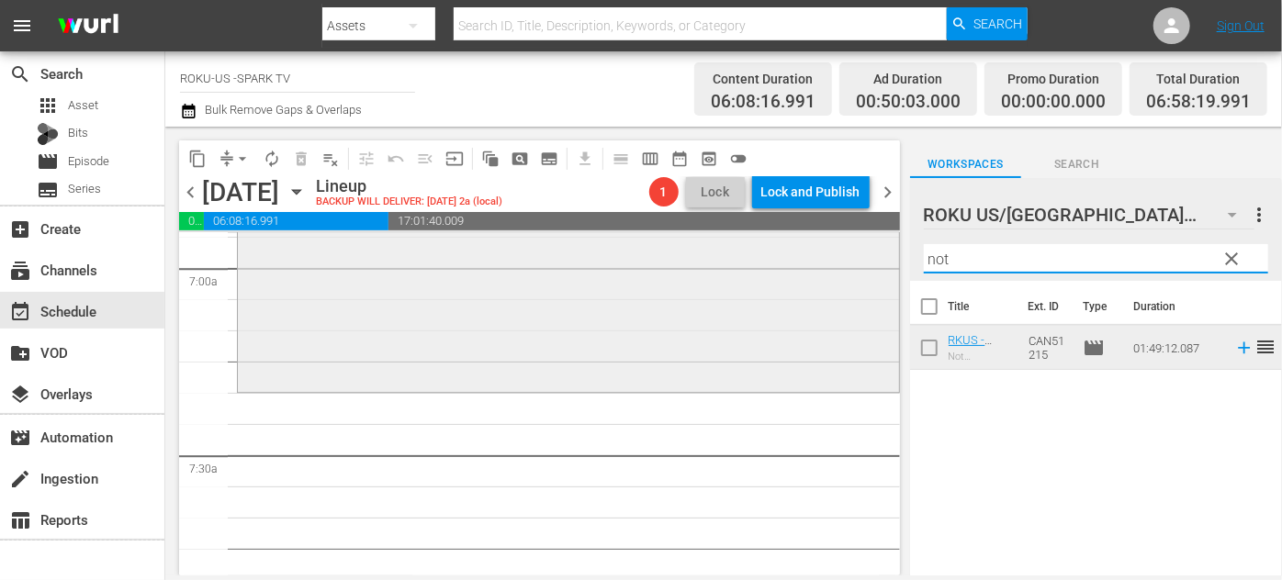
drag, startPoint x: 965, startPoint y: 256, endPoint x: 850, endPoint y: 253, distance: 115.8
click at [847, 255] on div "content_copy compress arrow_drop_down autorenew_outlined delete_forever_outline…" at bounding box center [723, 351] width 1117 height 449
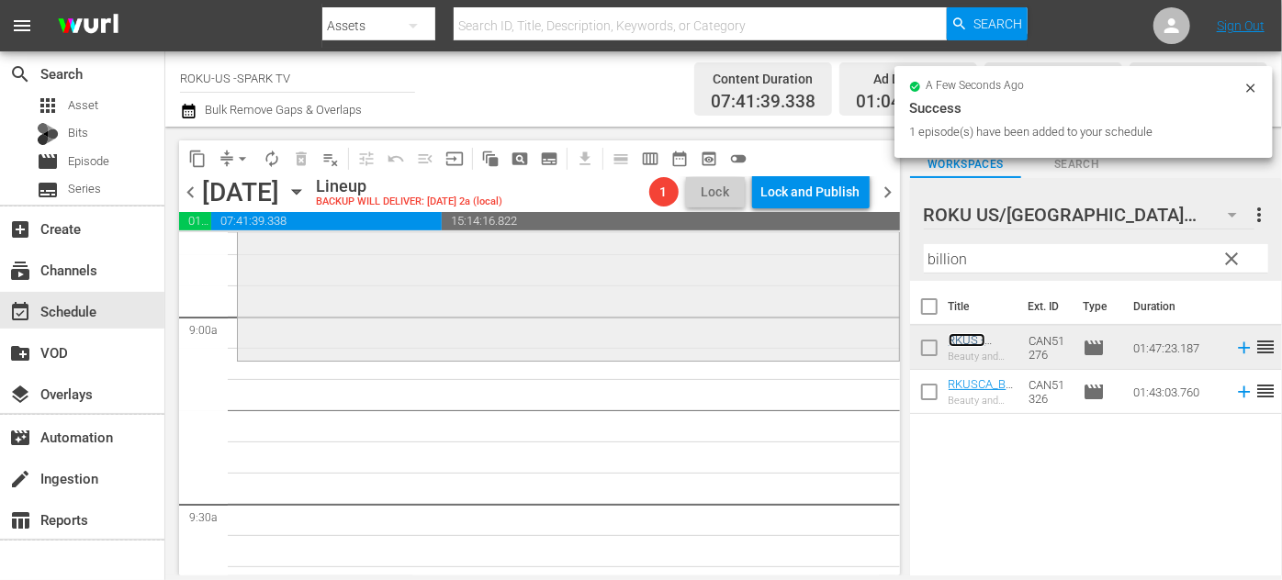
scroll to position [3339, 0]
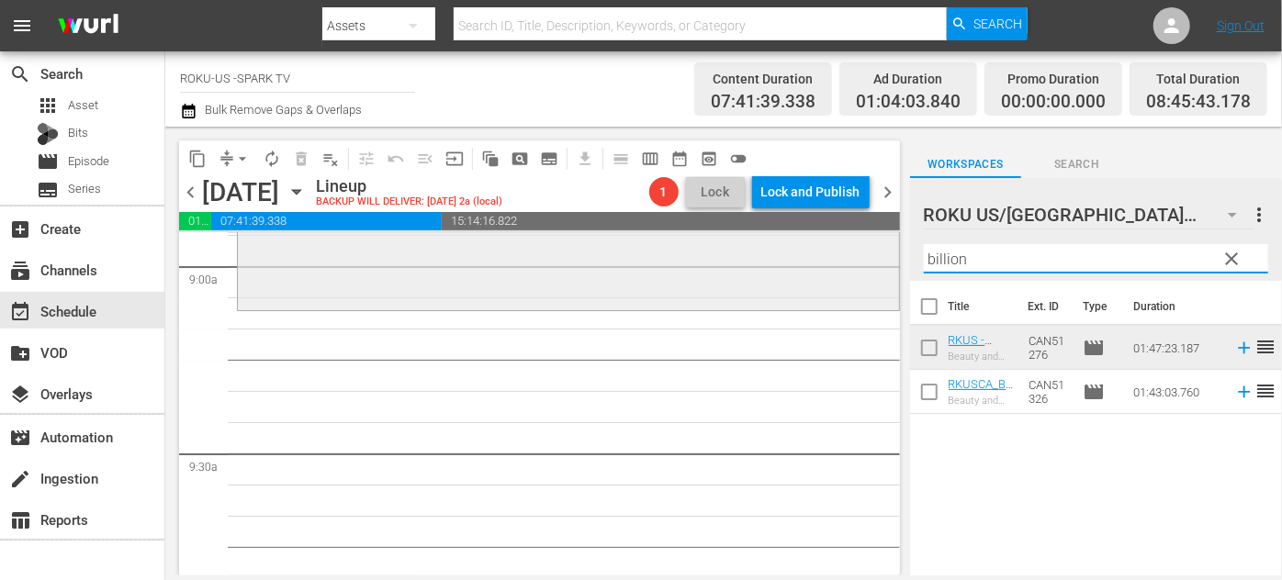
drag, startPoint x: 991, startPoint y: 253, endPoint x: 798, endPoint y: 253, distance: 192.9
click at [798, 253] on div "content_copy compress arrow_drop_down autorenew_outlined delete_forever_outline…" at bounding box center [723, 351] width 1117 height 449
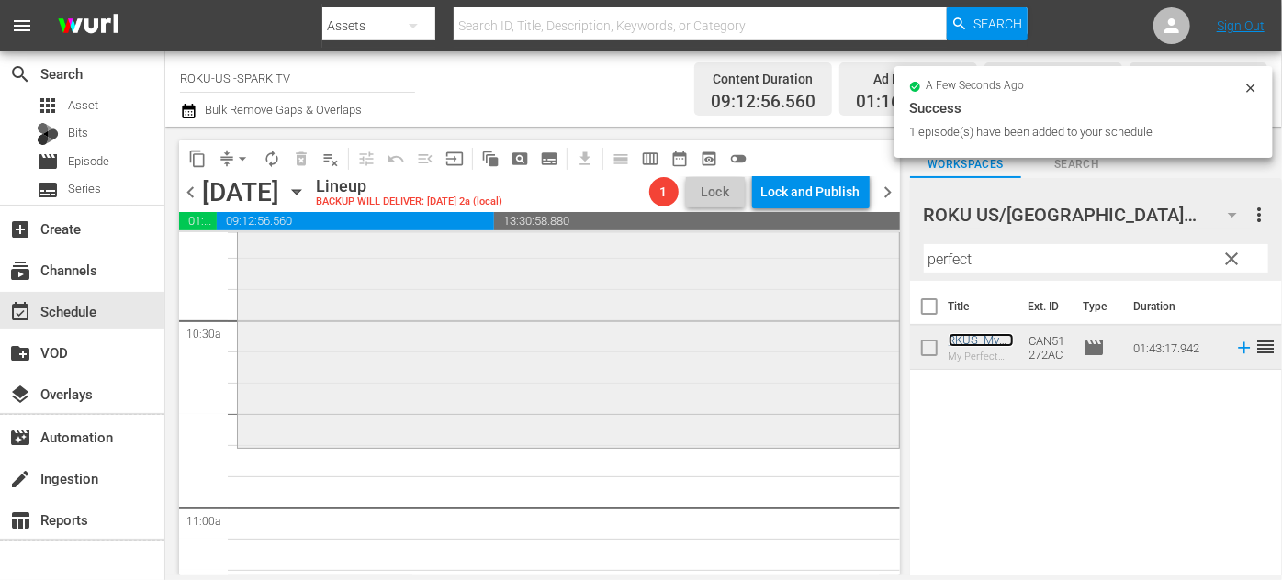
scroll to position [3924, 0]
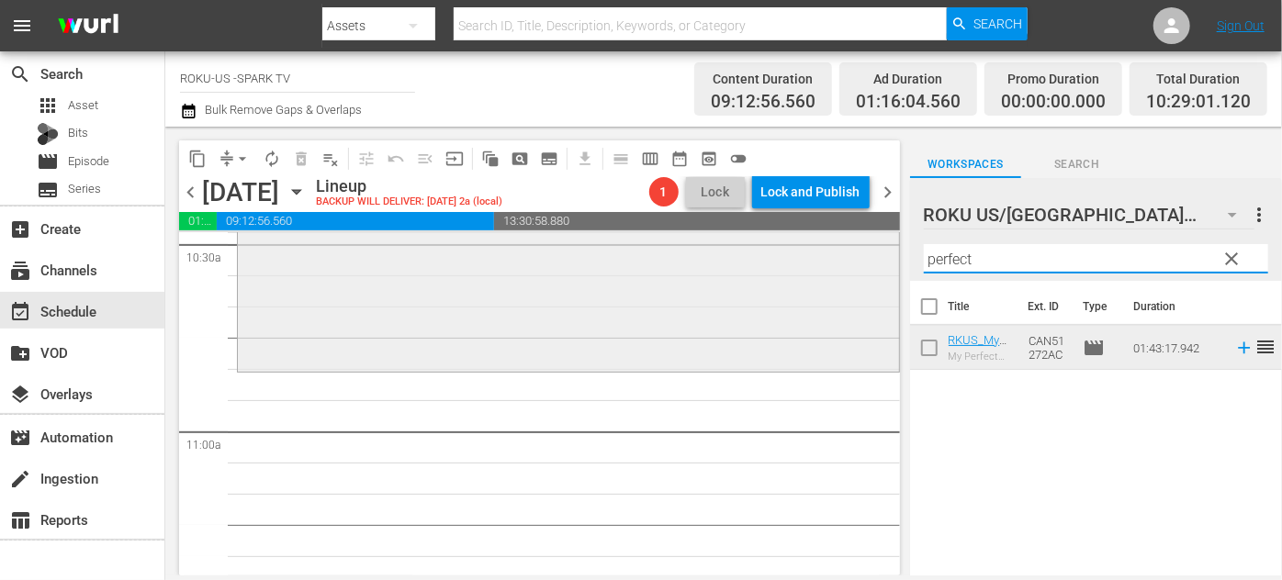
drag, startPoint x: 906, startPoint y: 256, endPoint x: 808, endPoint y: 256, distance: 97.4
click at [808, 256] on div "content_copy compress arrow_drop_down autorenew_outlined delete_forever_outline…" at bounding box center [723, 351] width 1117 height 449
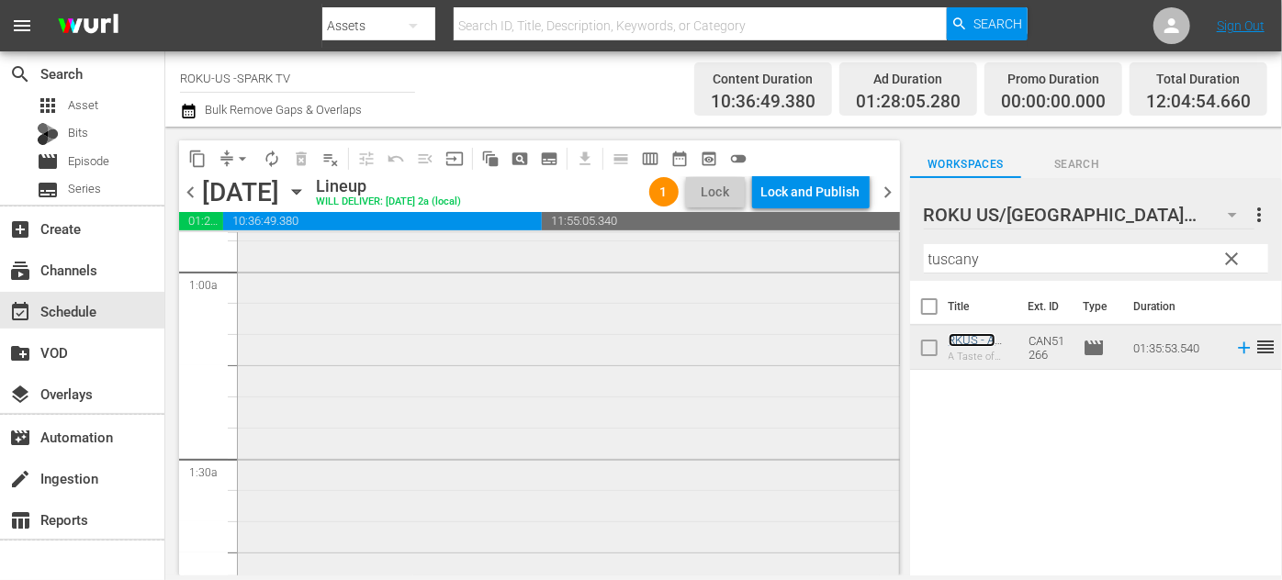
scroll to position [333, 0]
click at [246, 154] on span "arrow_drop_down" at bounding box center [242, 159] width 18 height 18
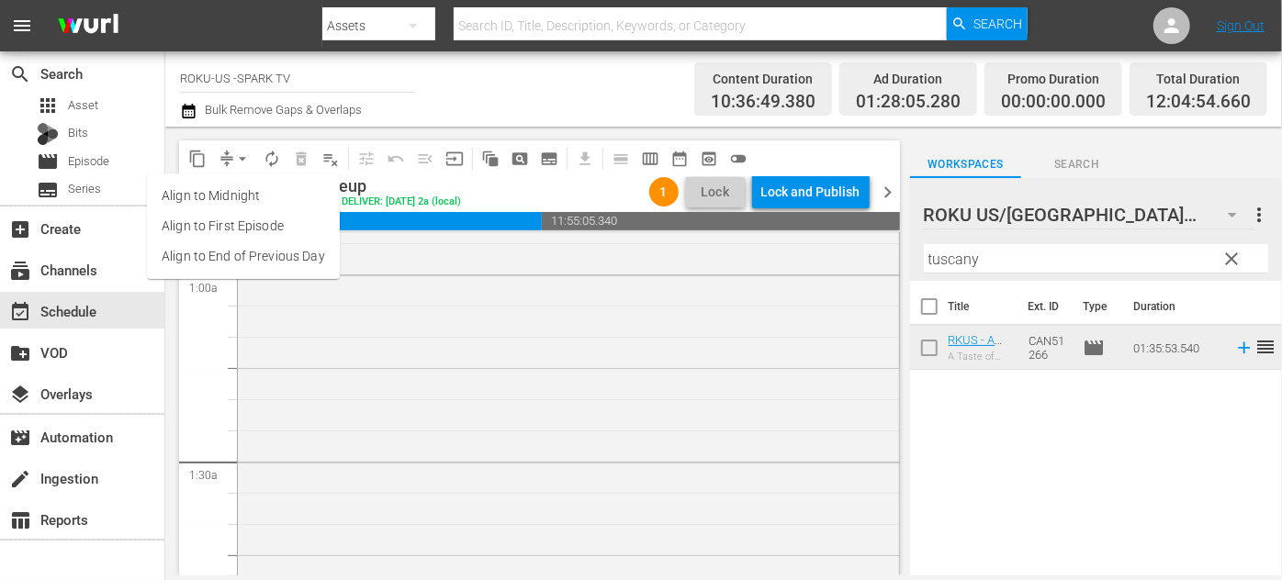
click at [295, 253] on li "Align to End of Previous Day" at bounding box center [243, 257] width 193 height 30
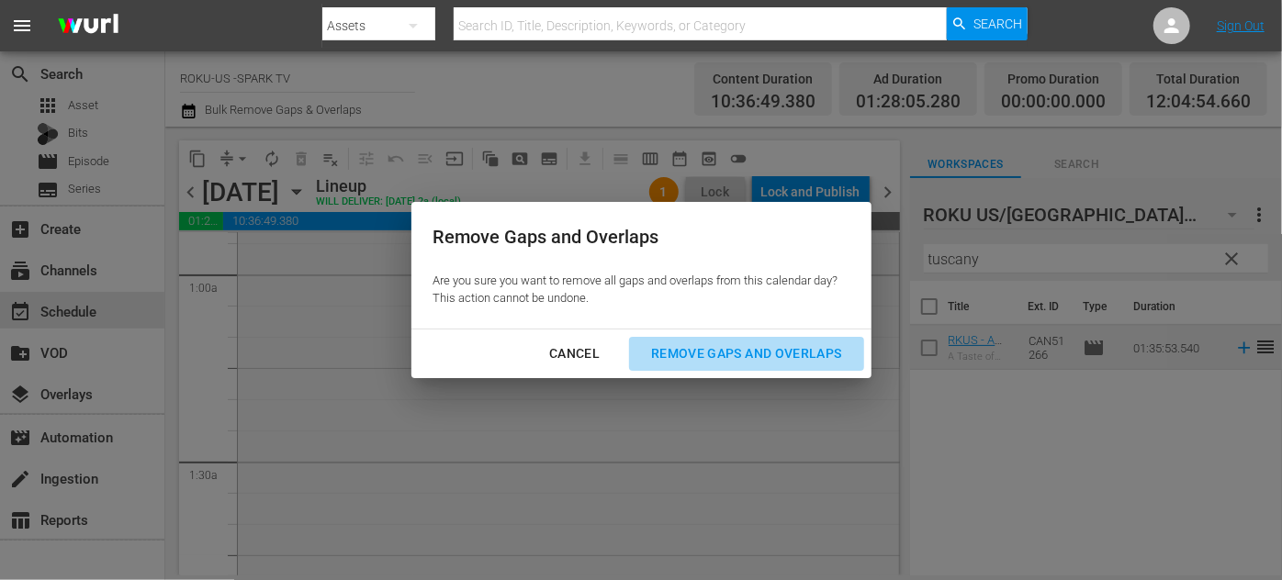
click at [661, 350] on div "Remove Gaps and Overlaps" at bounding box center [746, 354] width 220 height 23
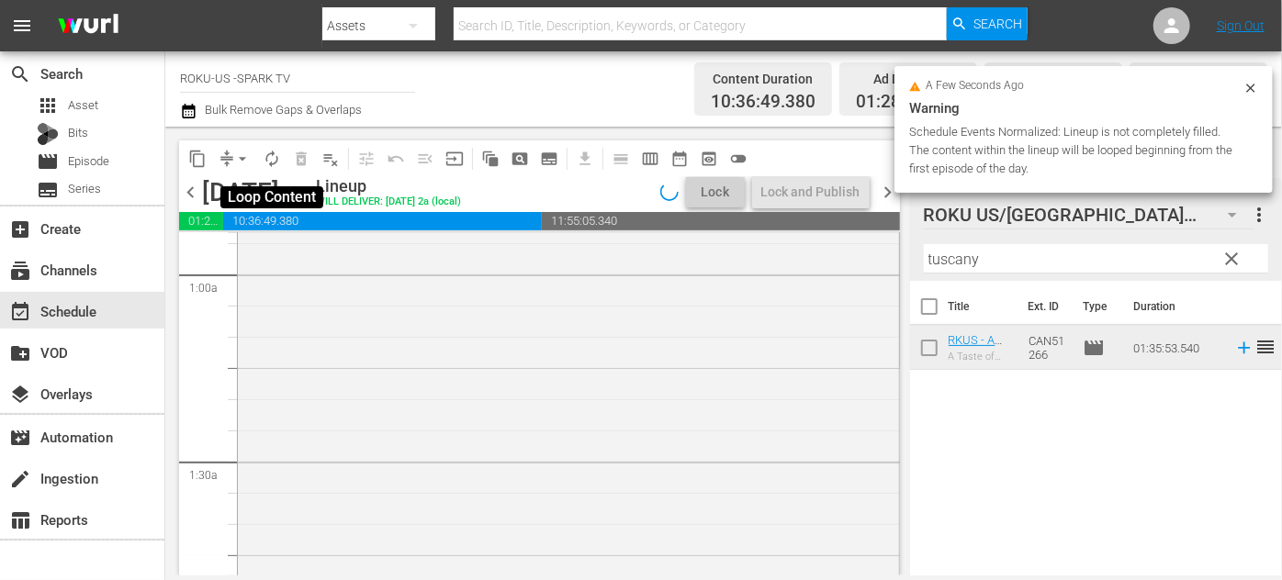
click at [275, 160] on span "autorenew_outlined" at bounding box center [272, 159] width 18 height 18
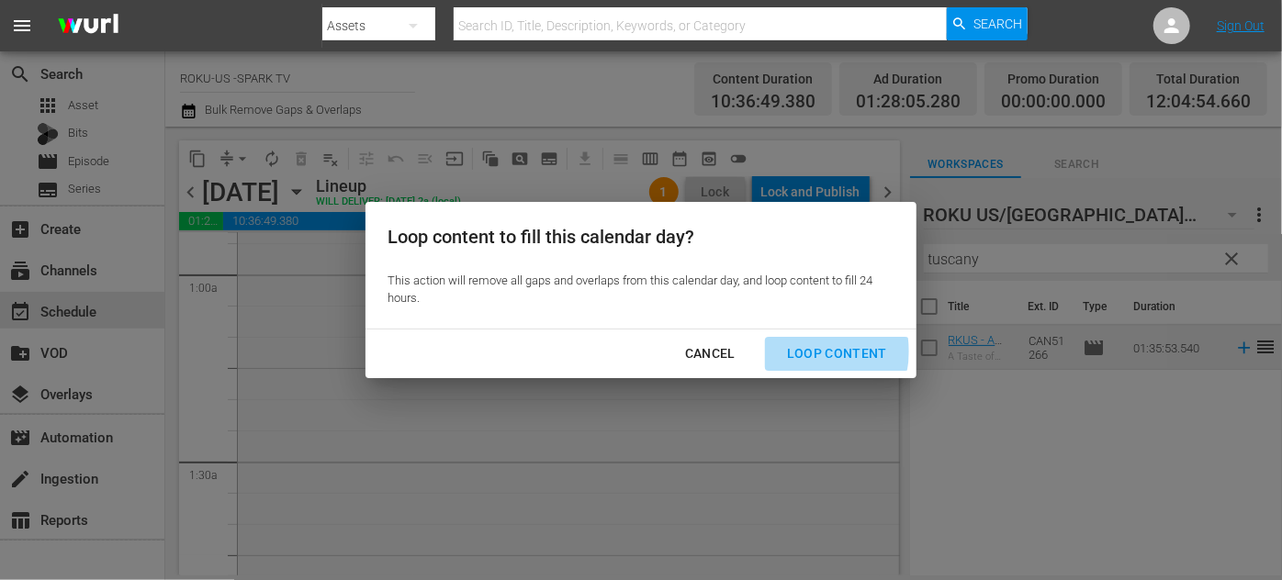
click at [809, 352] on div "Loop Content" at bounding box center [836, 354] width 129 height 23
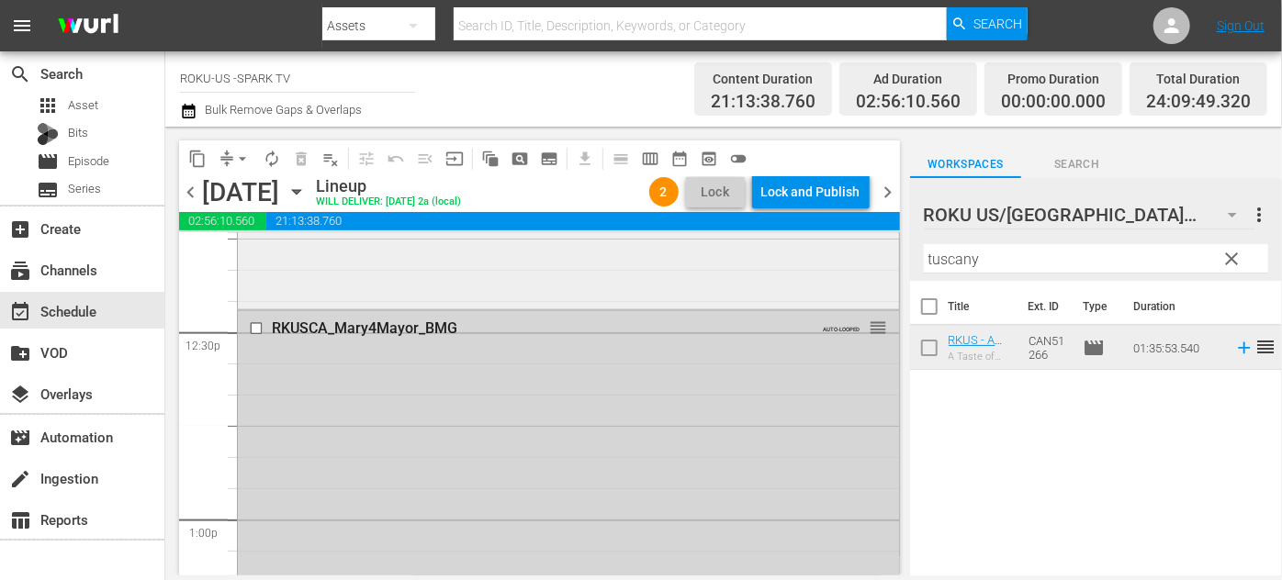
scroll to position [4672, 0]
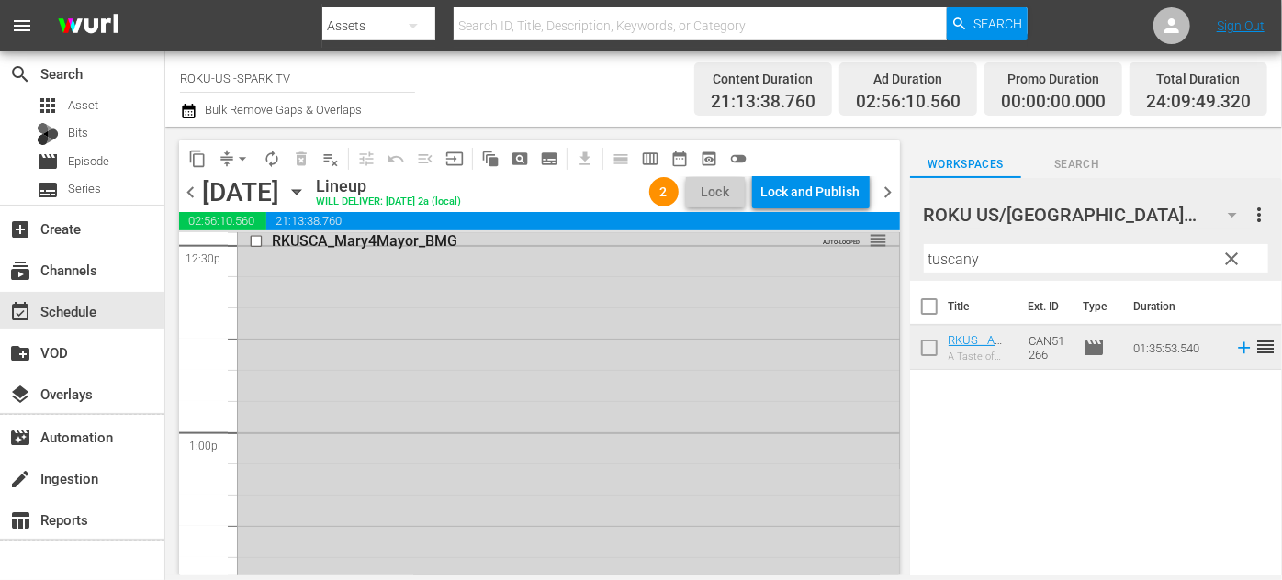
click at [573, 347] on div "RKUSCA_Mary4Mayor_BMG AUTO-LOOPED reorder" at bounding box center [568, 566] width 661 height 685
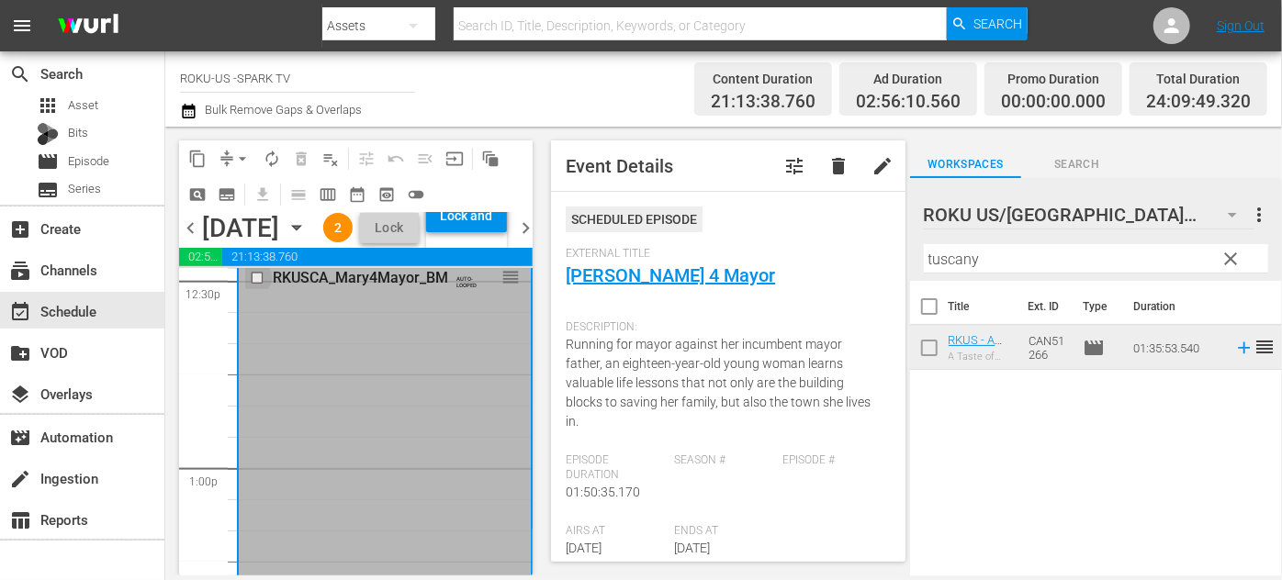
click at [254, 287] on input "checkbox" at bounding box center [259, 279] width 19 height 16
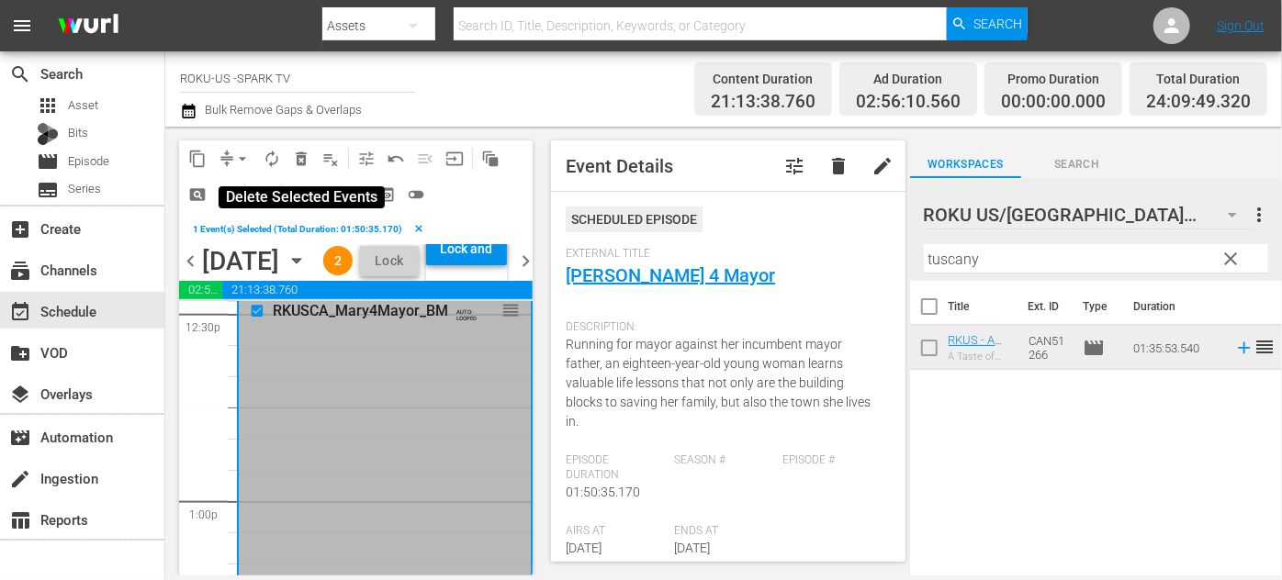
click at [298, 156] on span "delete_forever_outlined" at bounding box center [301, 159] width 18 height 18
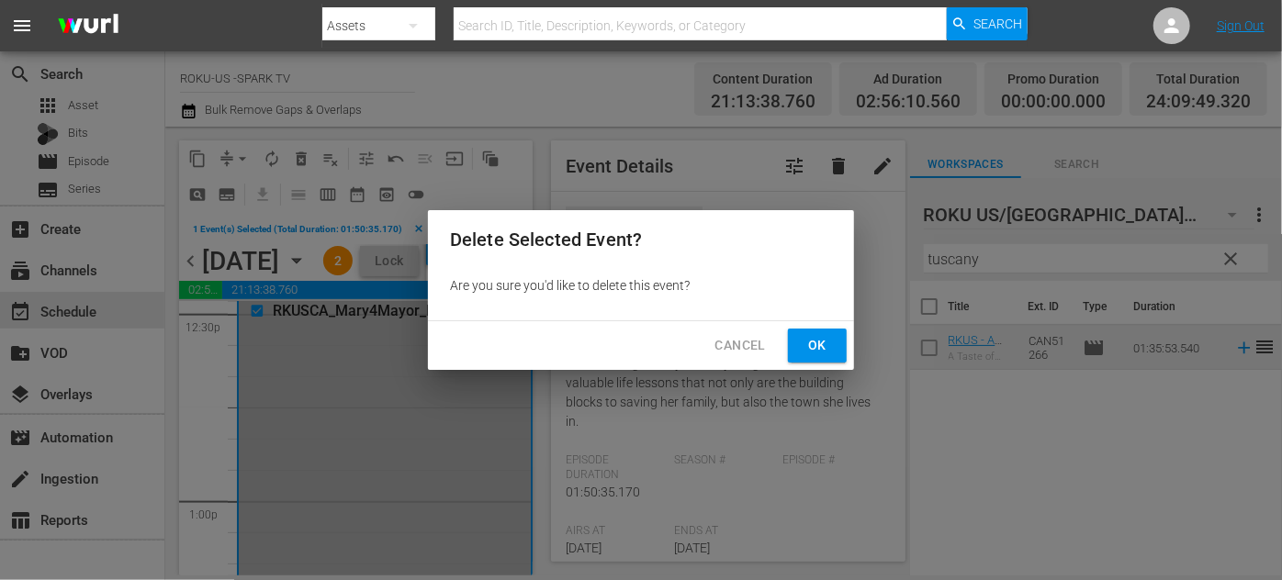
click at [810, 349] on span "Ok" at bounding box center [817, 345] width 29 height 23
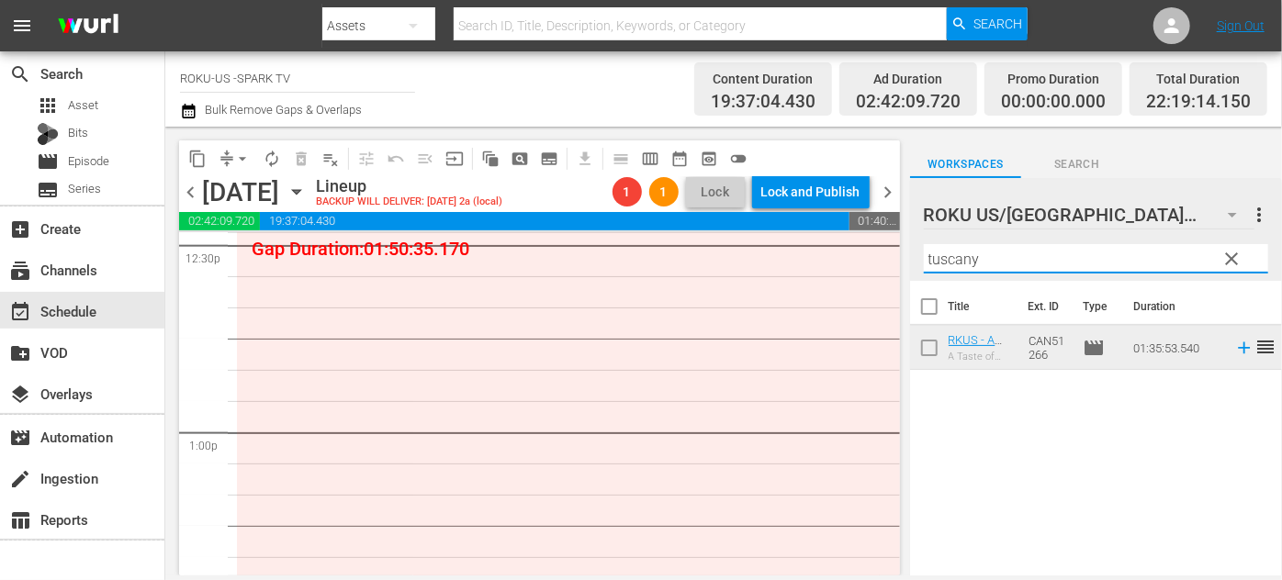
drag, startPoint x: 1034, startPoint y: 256, endPoint x: 817, endPoint y: 260, distance: 216.8
click at [817, 260] on div "content_copy compress arrow_drop_down autorenew_outlined delete_forever_outline…" at bounding box center [723, 351] width 1117 height 449
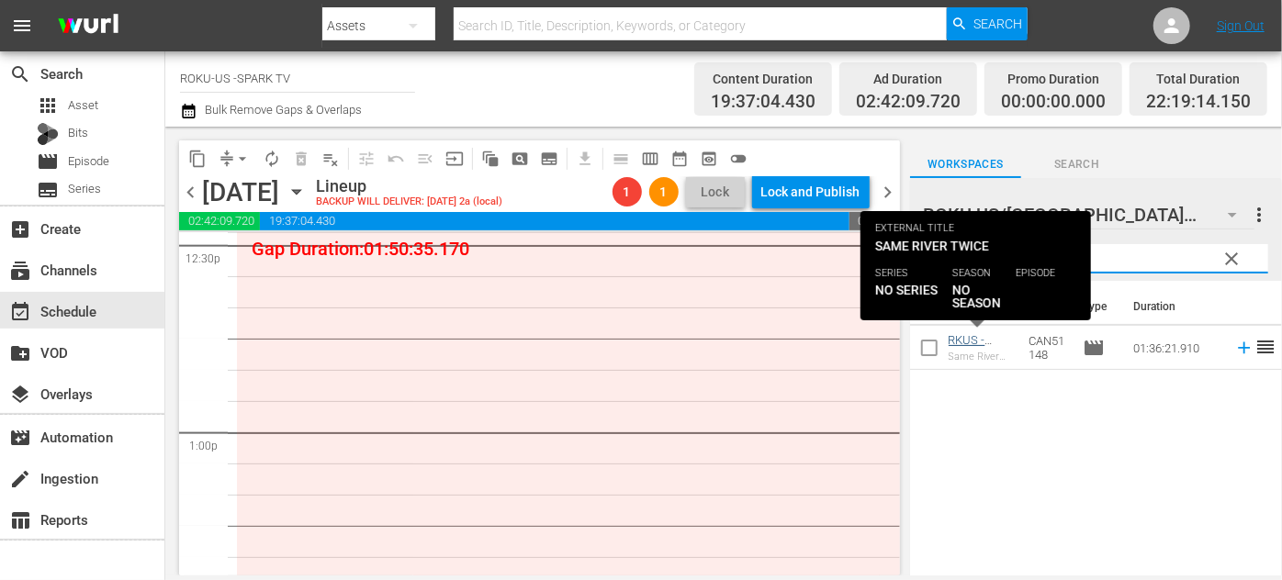
type input "river"
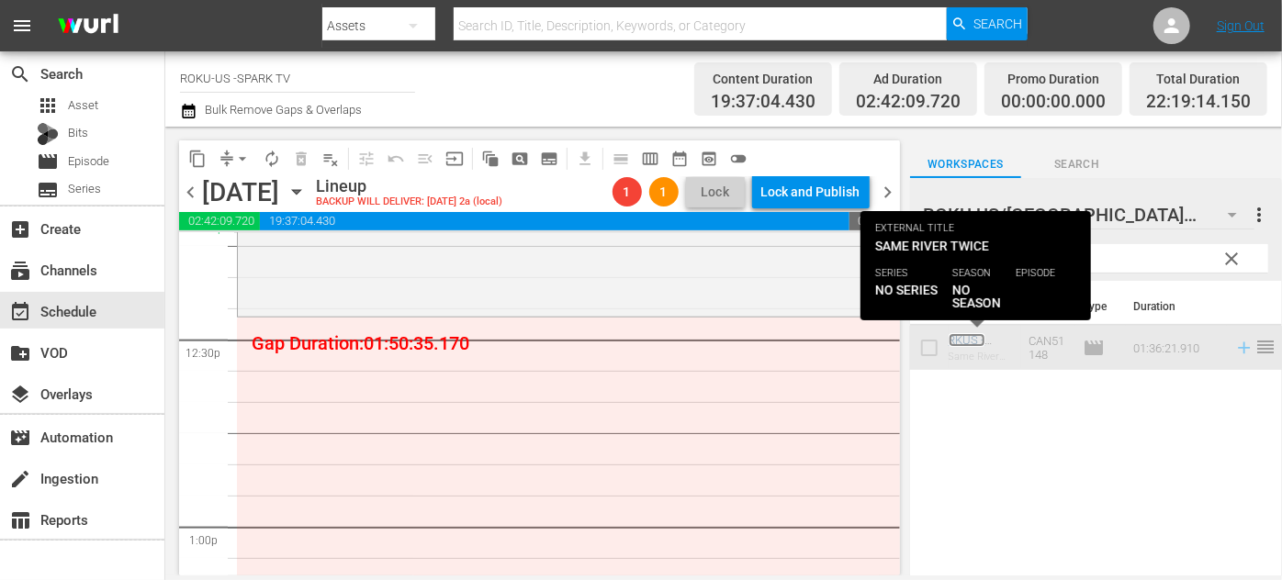
scroll to position [4555, 0]
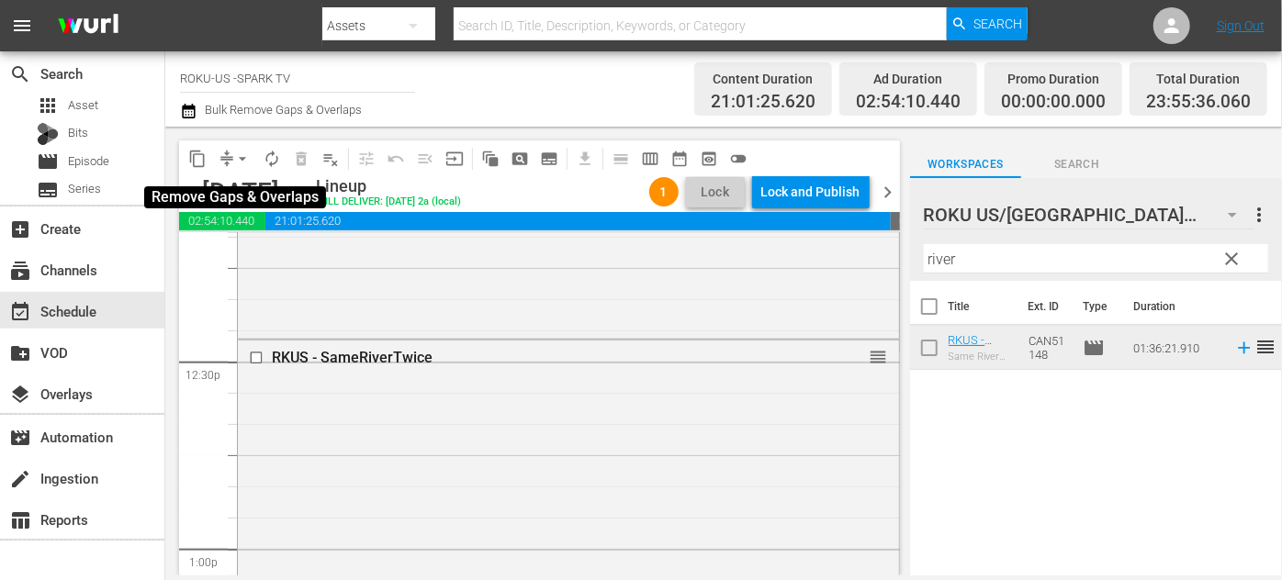
click at [246, 160] on span "arrow_drop_down" at bounding box center [242, 159] width 18 height 18
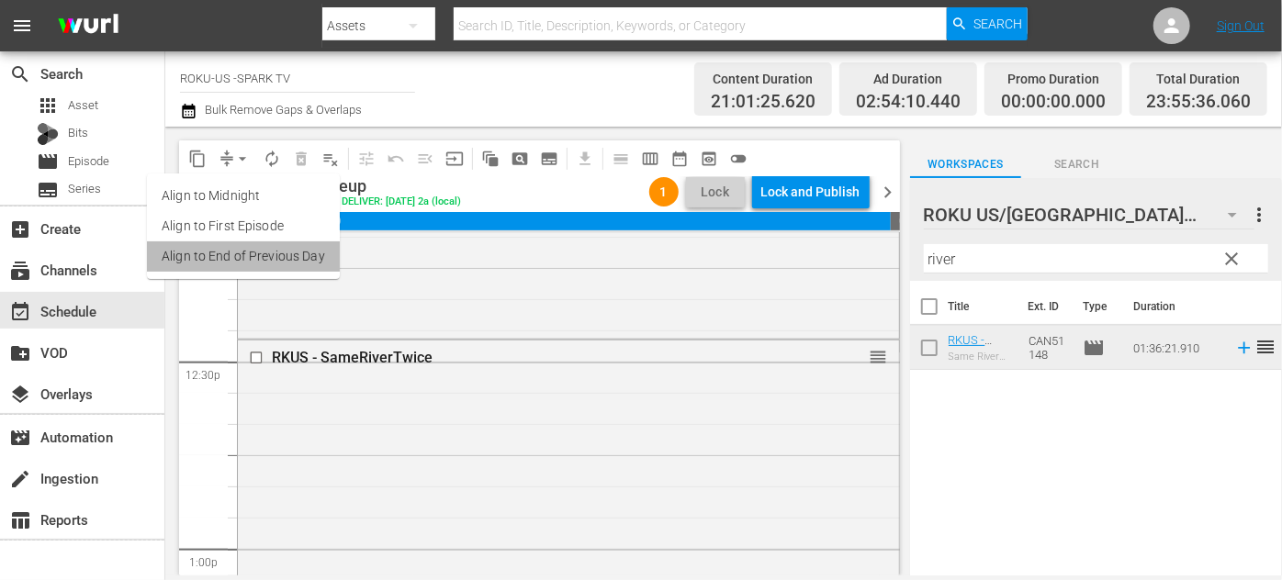
click at [283, 271] on li "Align to End of Previous Day" at bounding box center [243, 257] width 193 height 30
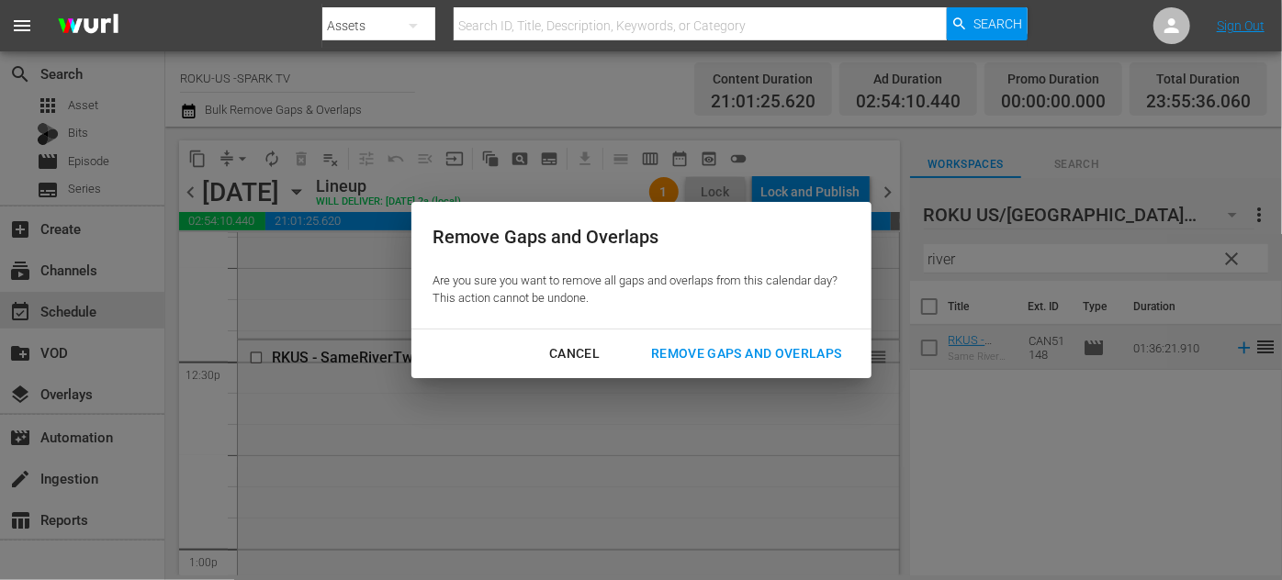
click at [779, 347] on div "Remove Gaps and Overlaps" at bounding box center [746, 354] width 220 height 23
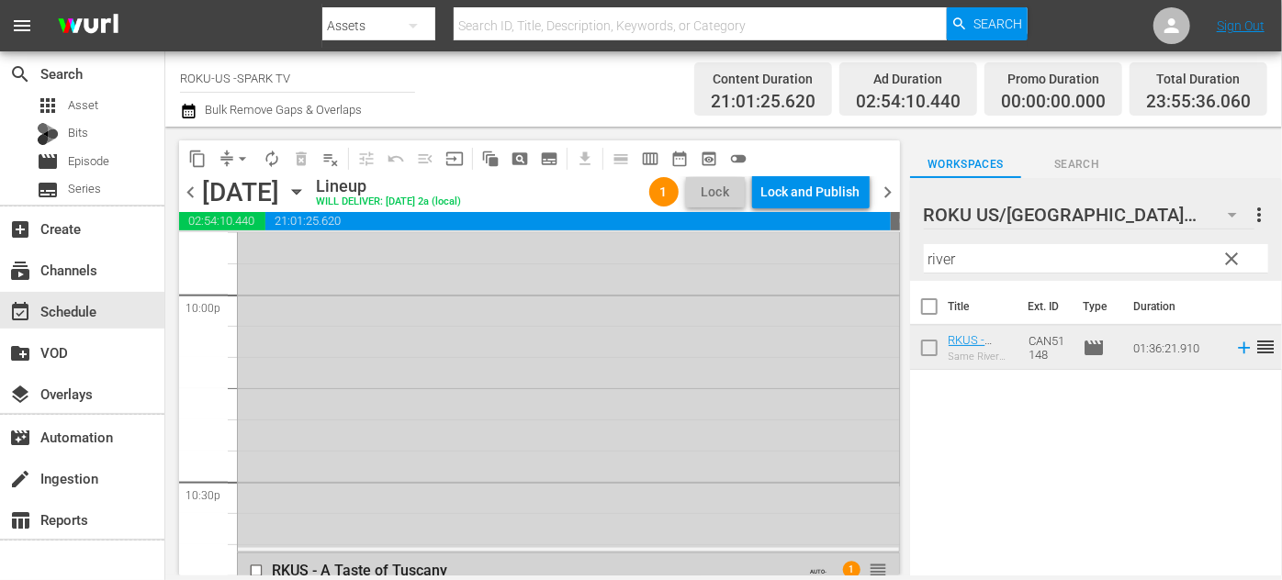
scroll to position [8173, 0]
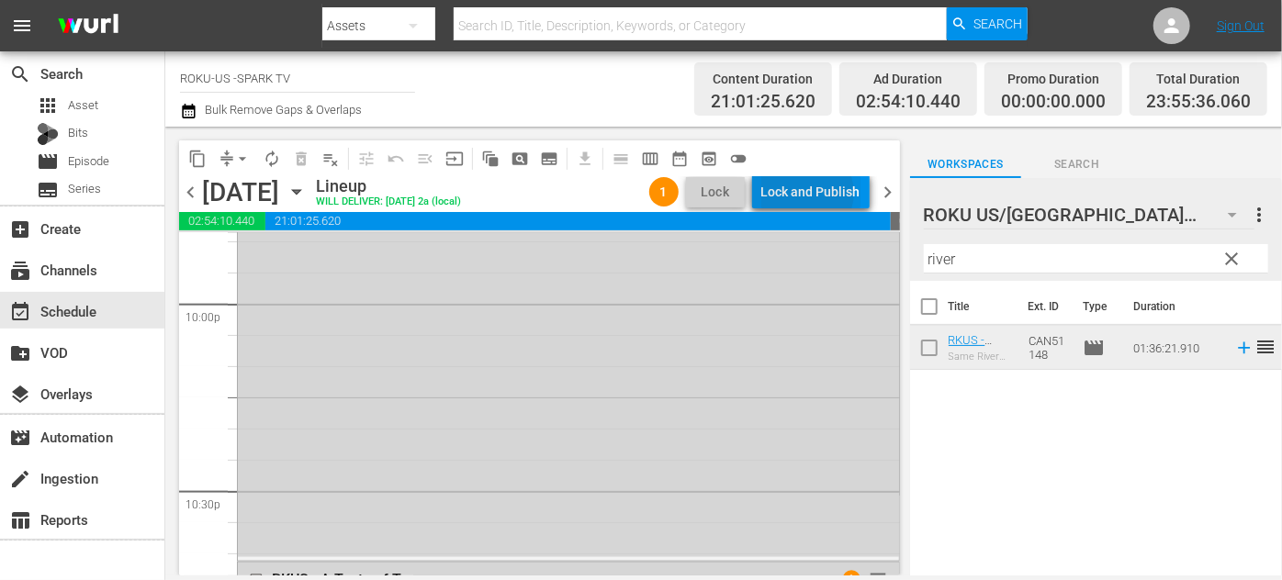
click at [812, 193] on div "Lock and Publish" at bounding box center [810, 191] width 99 height 33
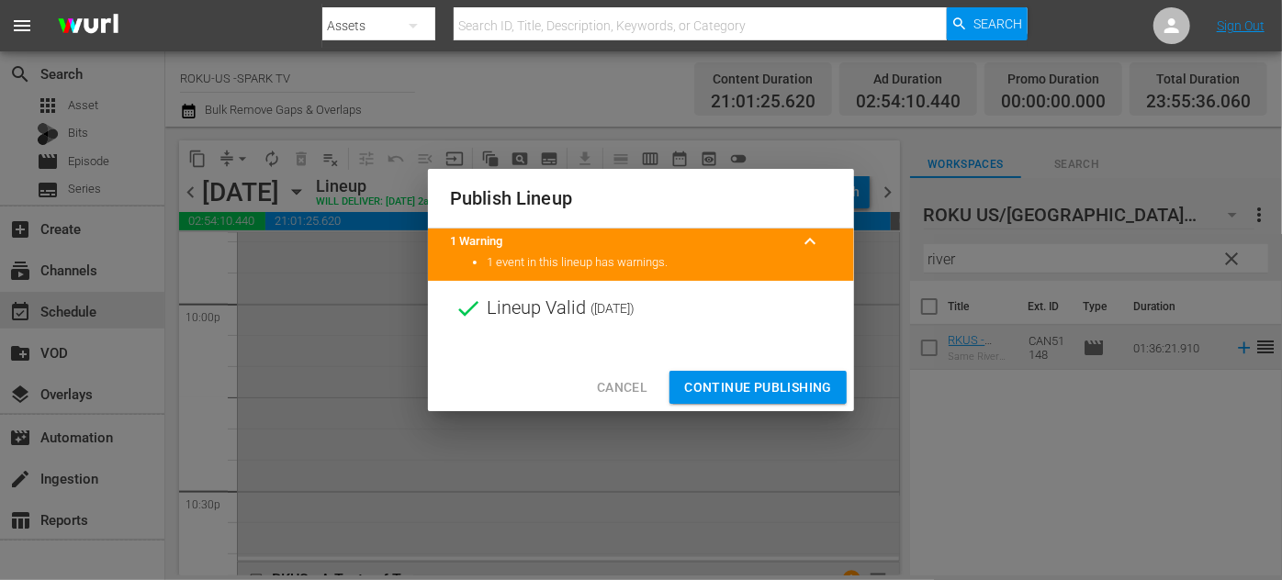
click at [777, 384] on span "Continue Publishing" at bounding box center [758, 388] width 148 height 23
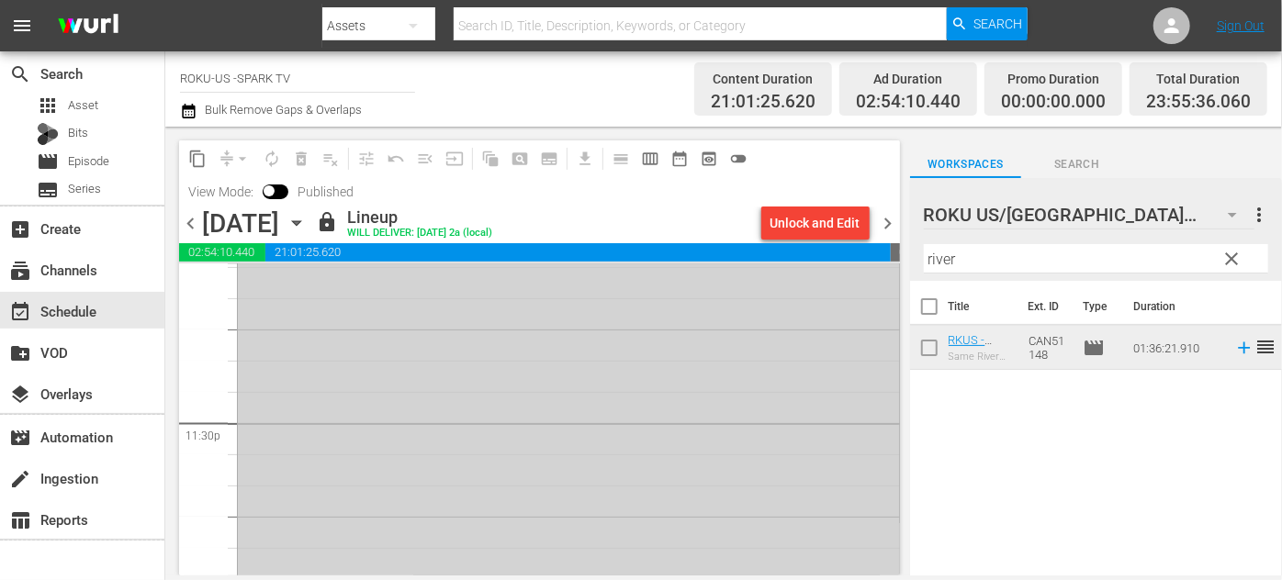
scroll to position [8675, 0]
